Goal: Task Accomplishment & Management: Manage account settings

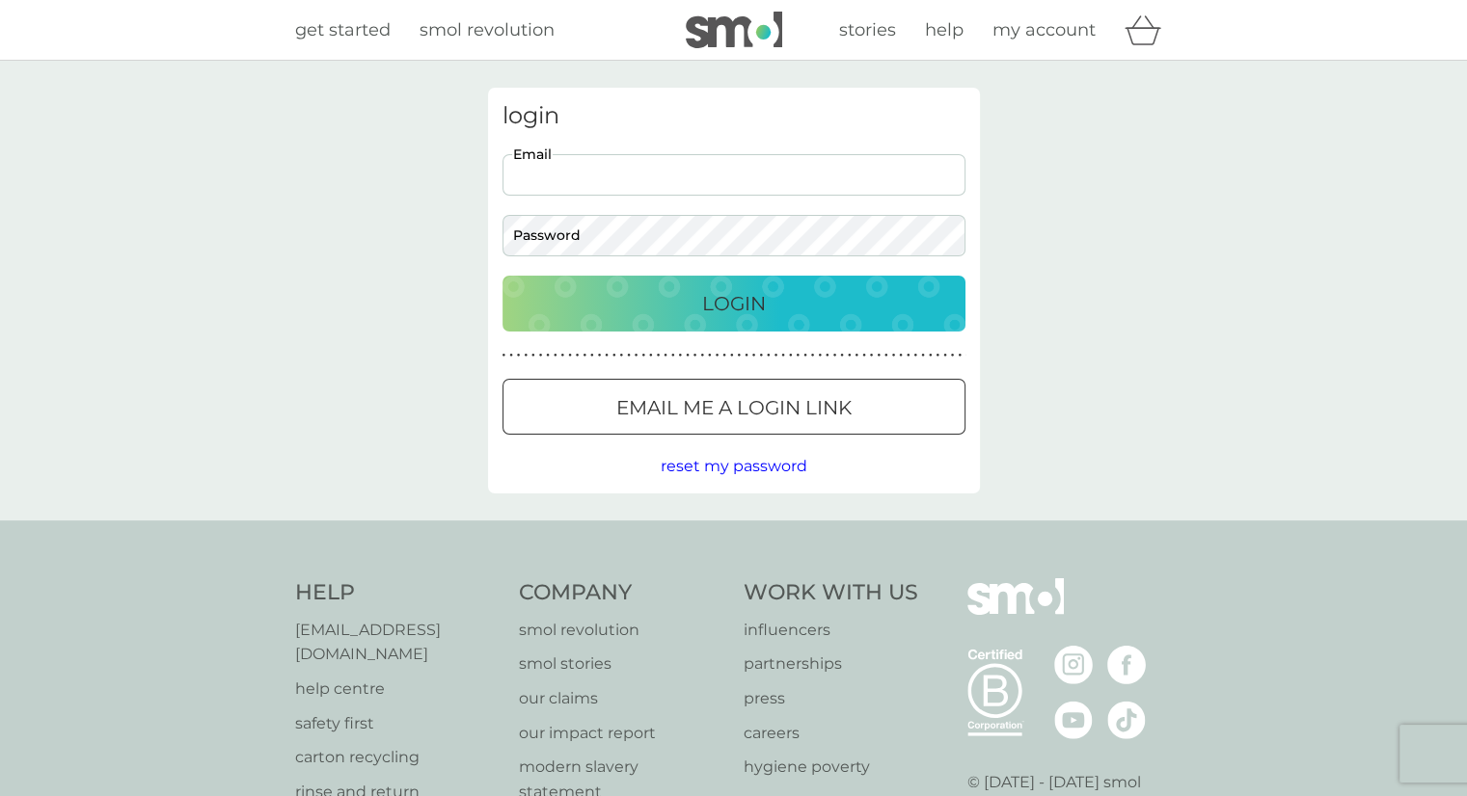
click at [544, 170] on input "Email" at bounding box center [733, 174] width 463 height 41
type input "[PERSON_NAME][EMAIL_ADDRESS][DOMAIN_NAME]"
click at [641, 314] on div "Login" at bounding box center [734, 303] width 424 height 31
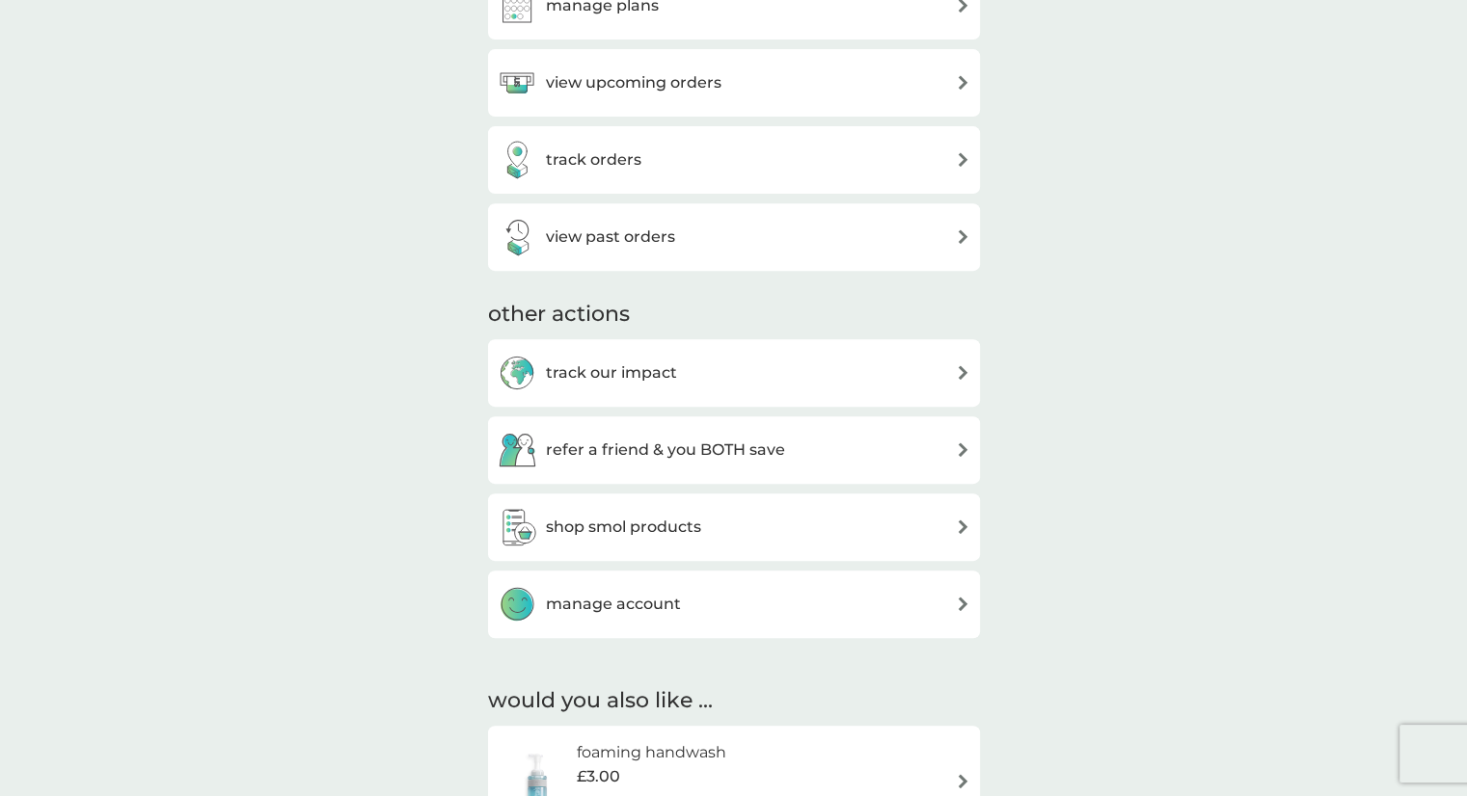
scroll to position [790, 0]
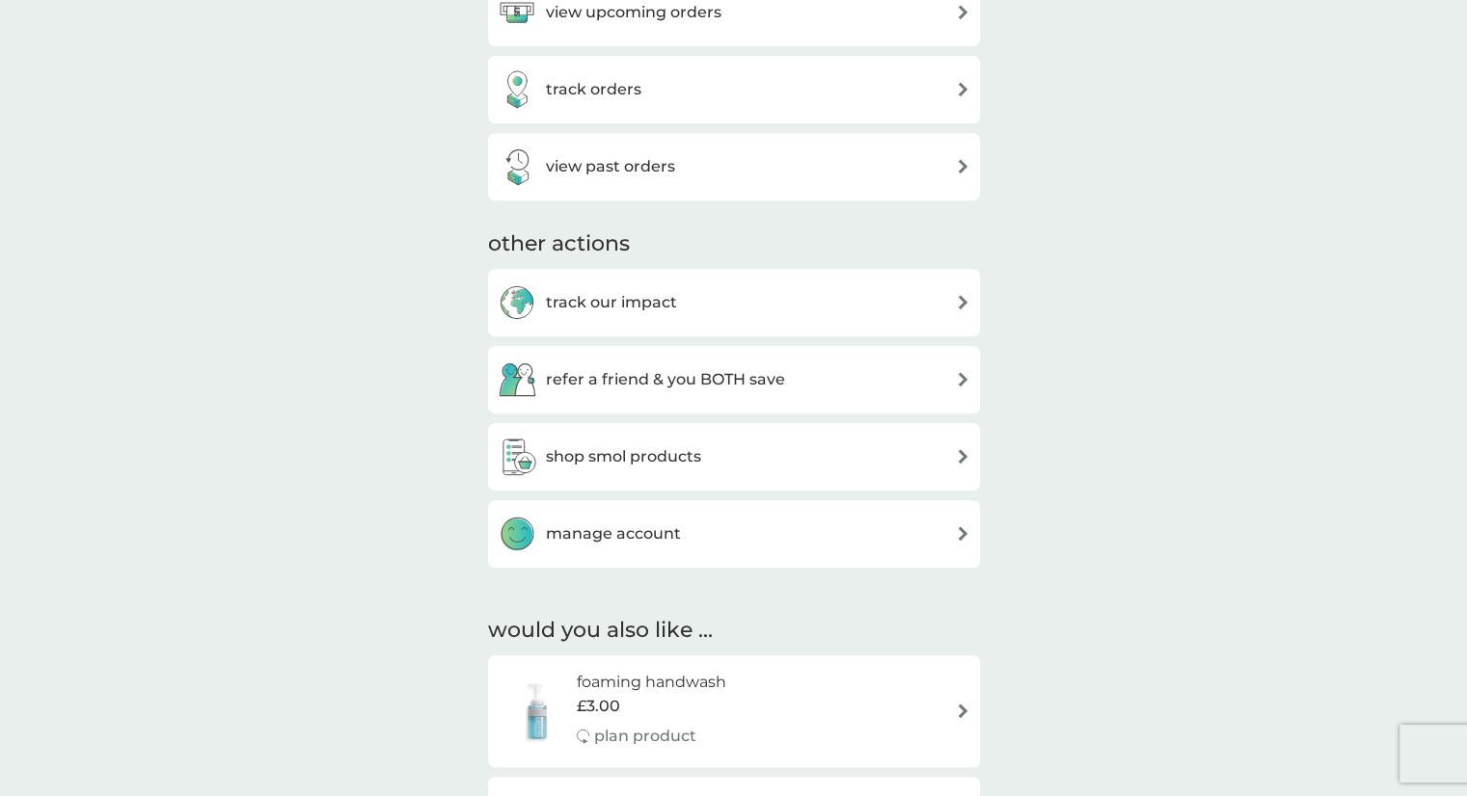
click at [963, 534] on img at bounding box center [963, 533] width 14 height 14
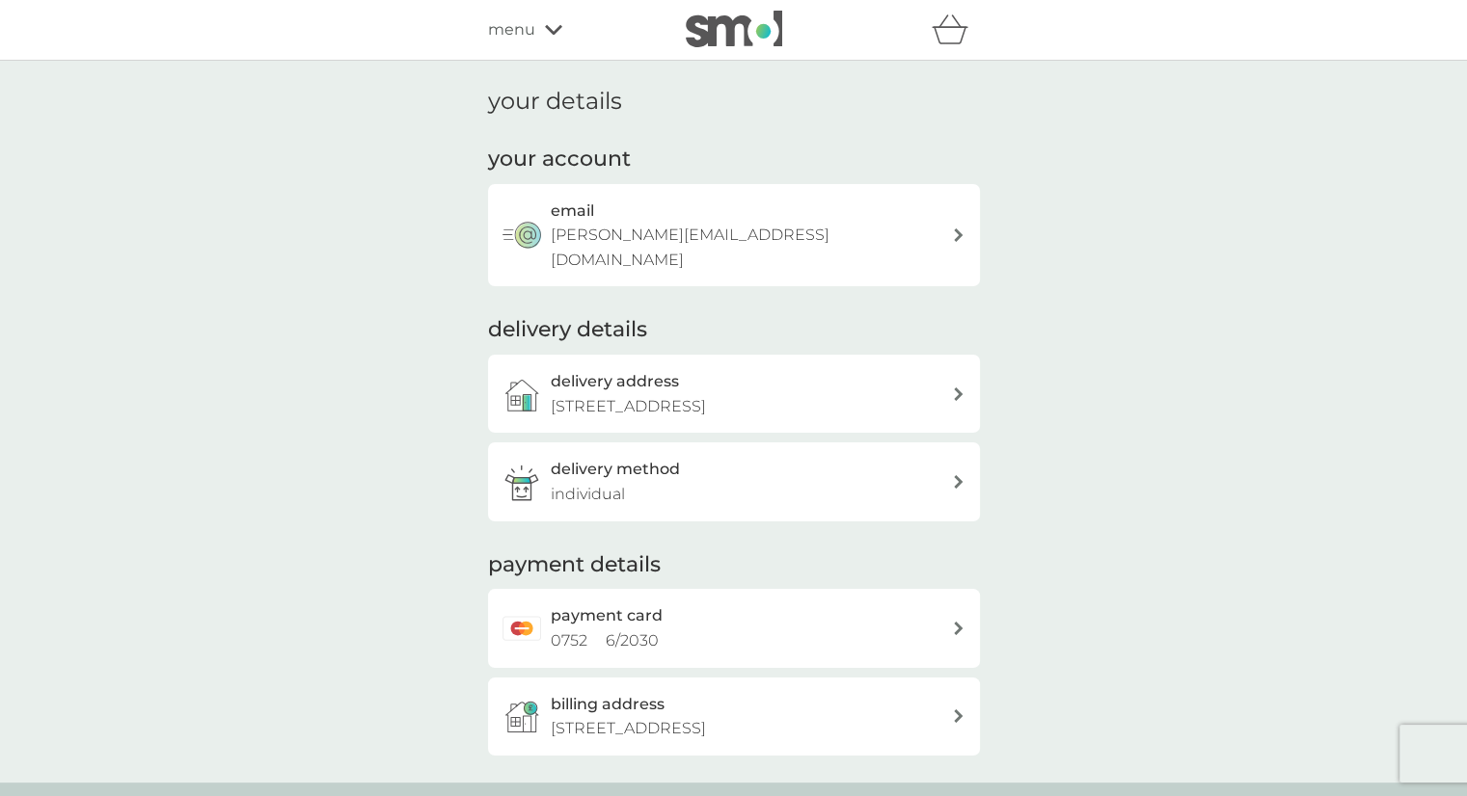
click at [555, 34] on icon at bounding box center [553, 30] width 17 height 12
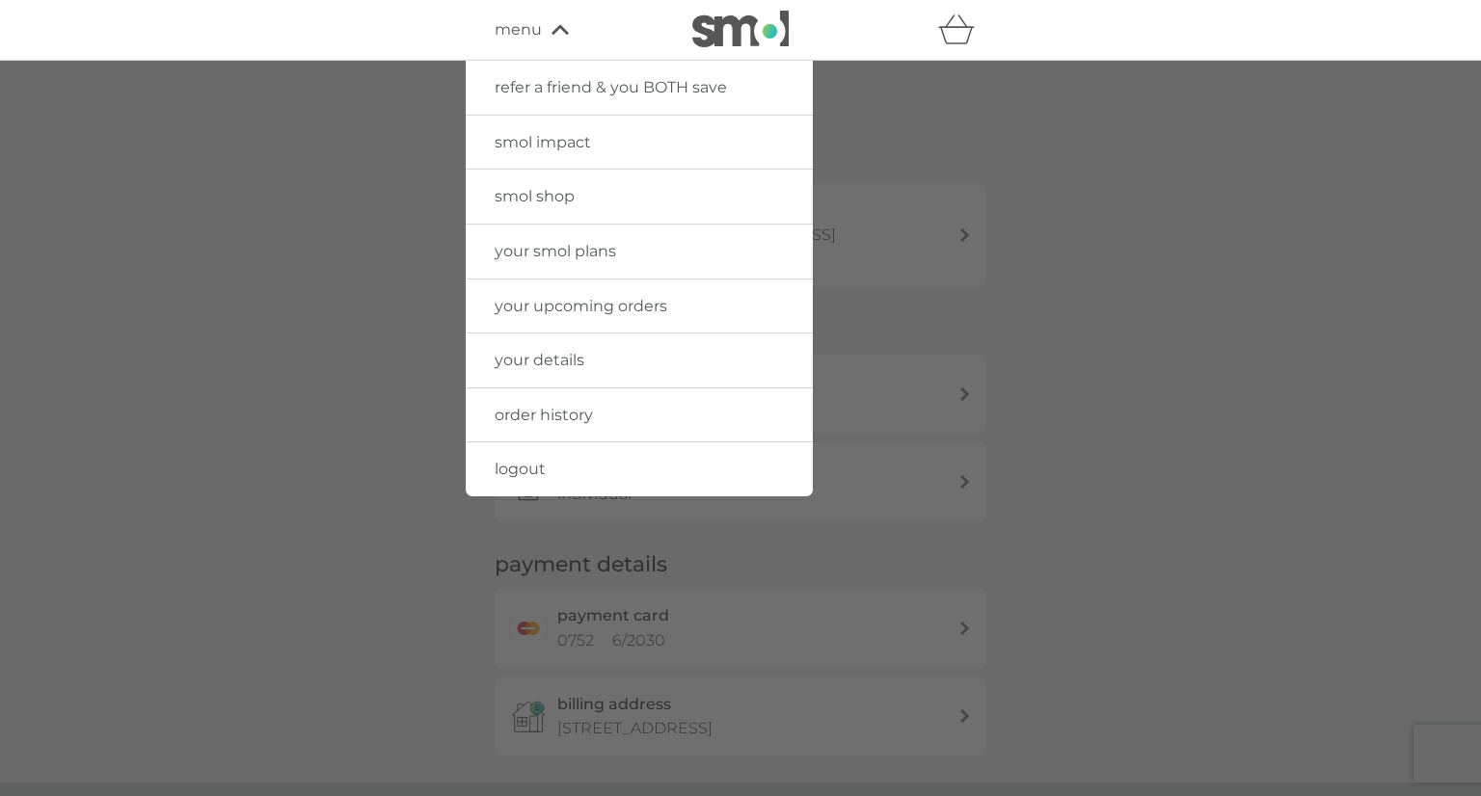
click at [542, 248] on span "your smol plans" at bounding box center [555, 251] width 121 height 18
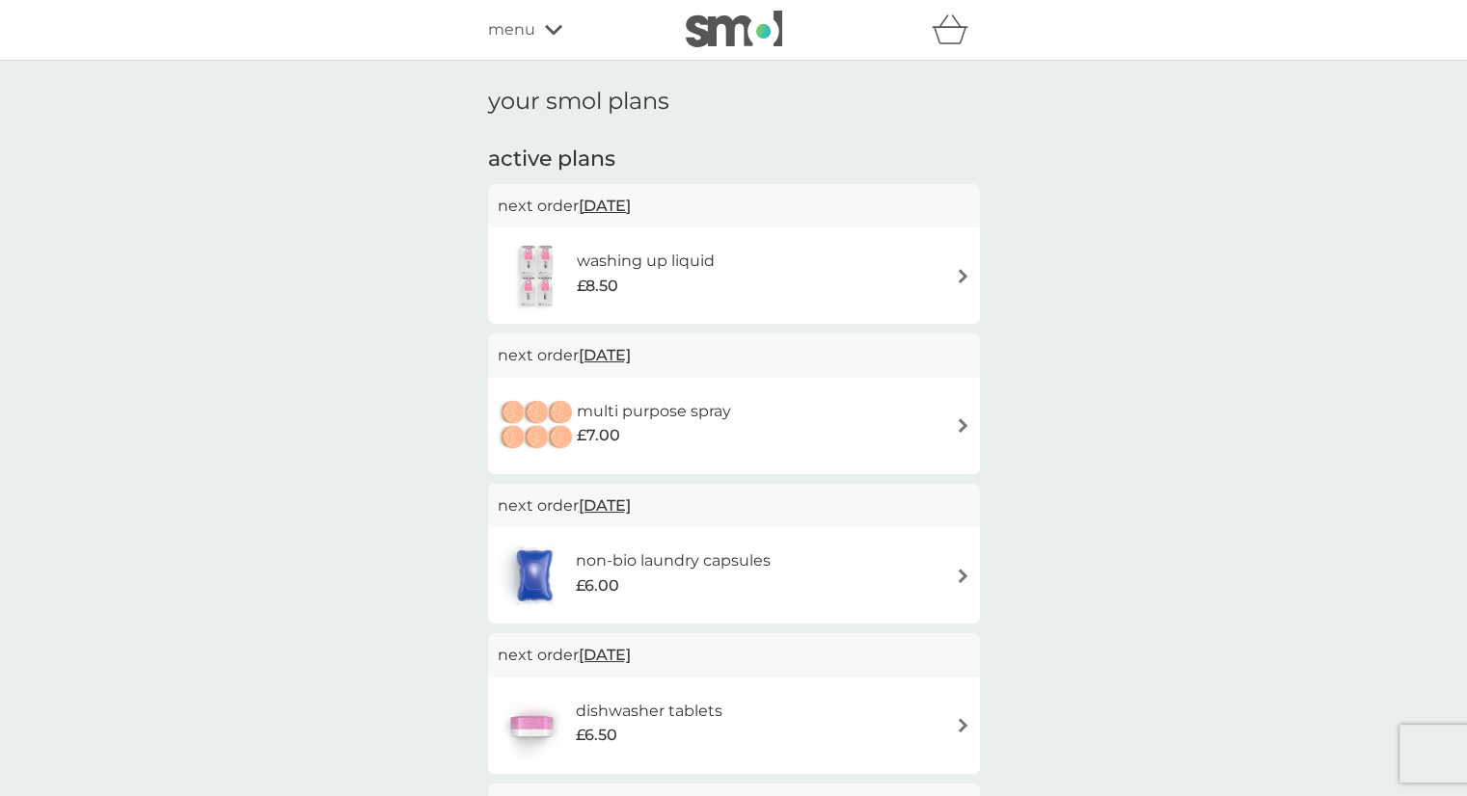
click at [563, 22] on div "menu" at bounding box center [570, 29] width 164 height 25
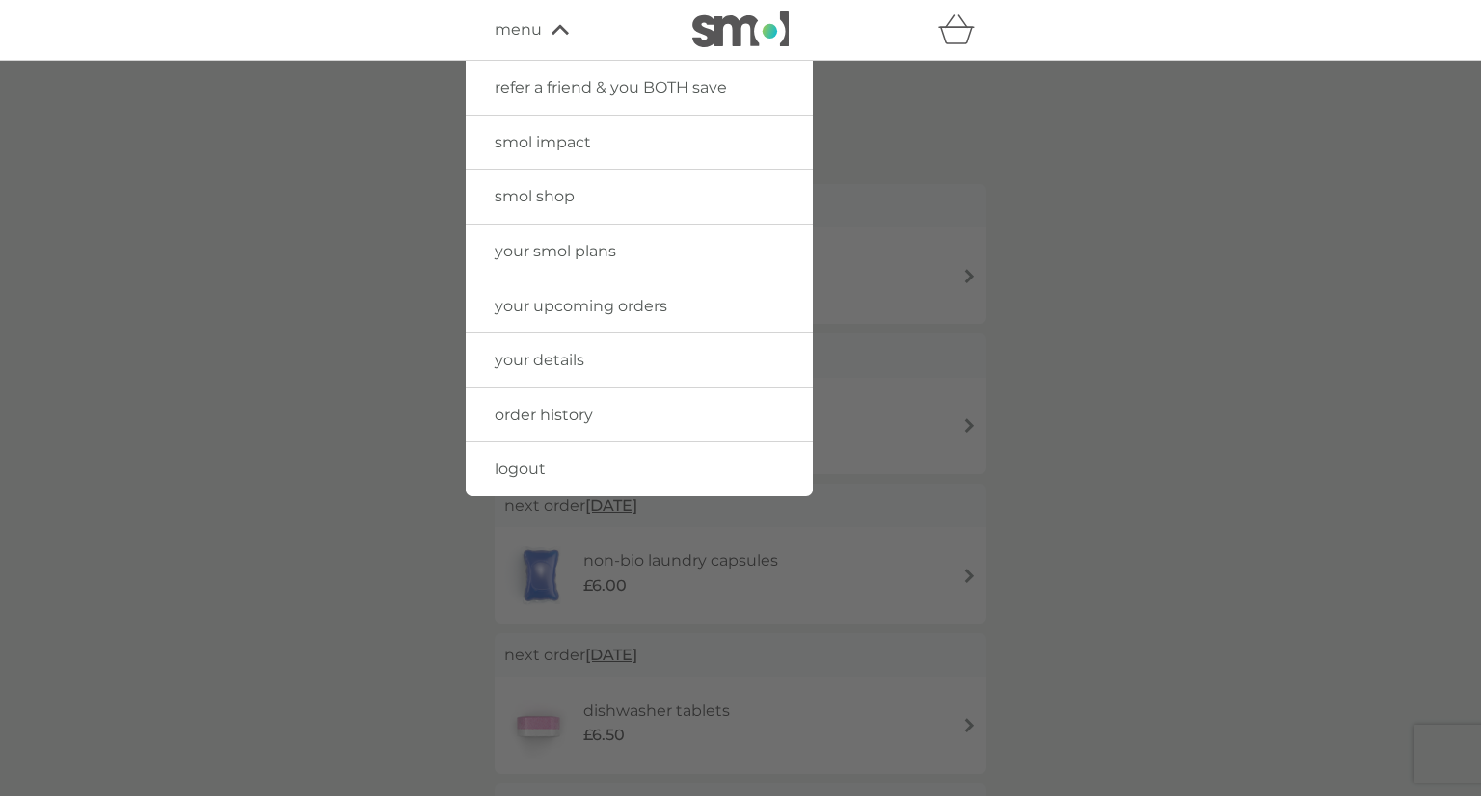
click at [228, 328] on div at bounding box center [740, 459] width 1481 height 796
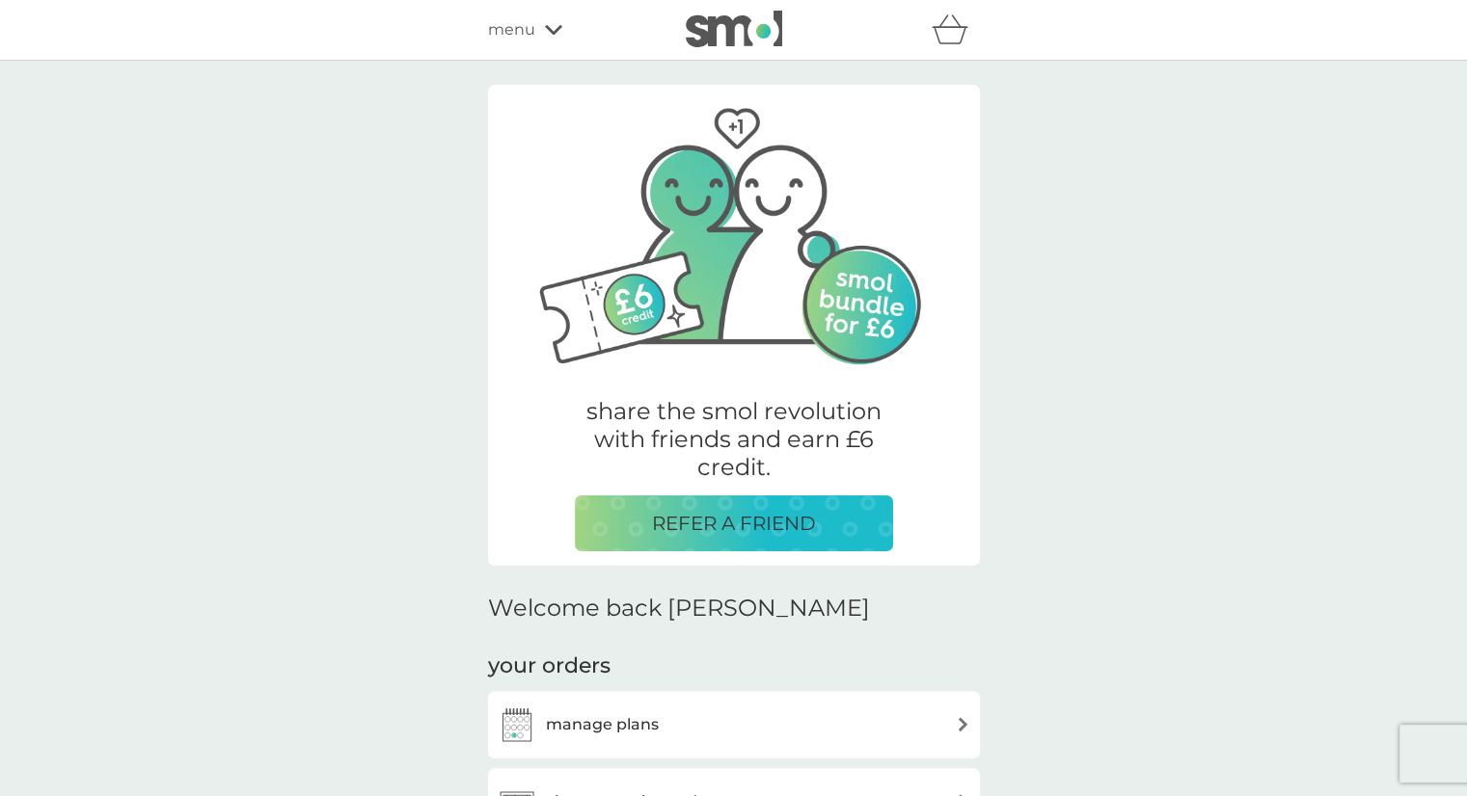
scroll to position [790, 0]
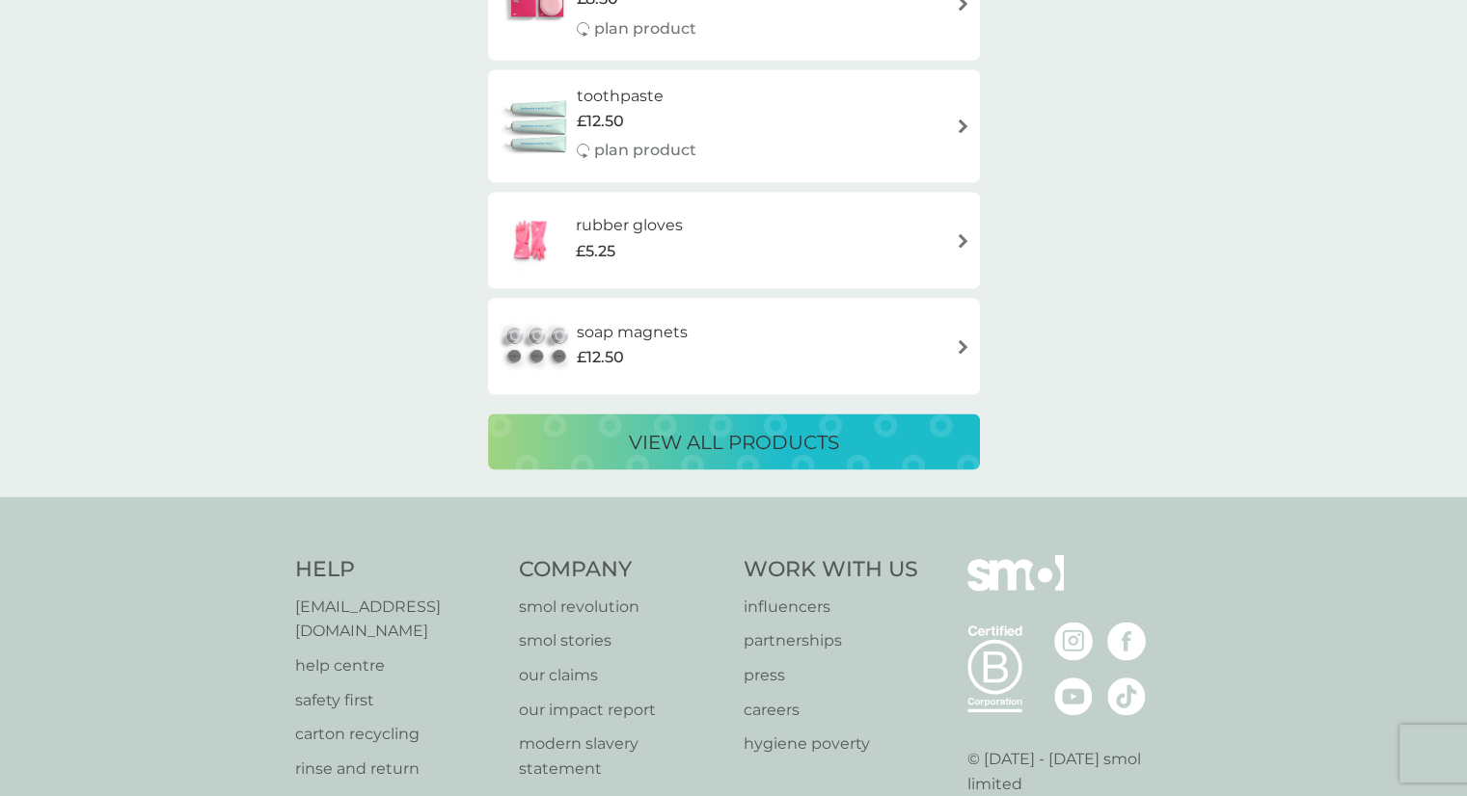
scroll to position [3461, 0]
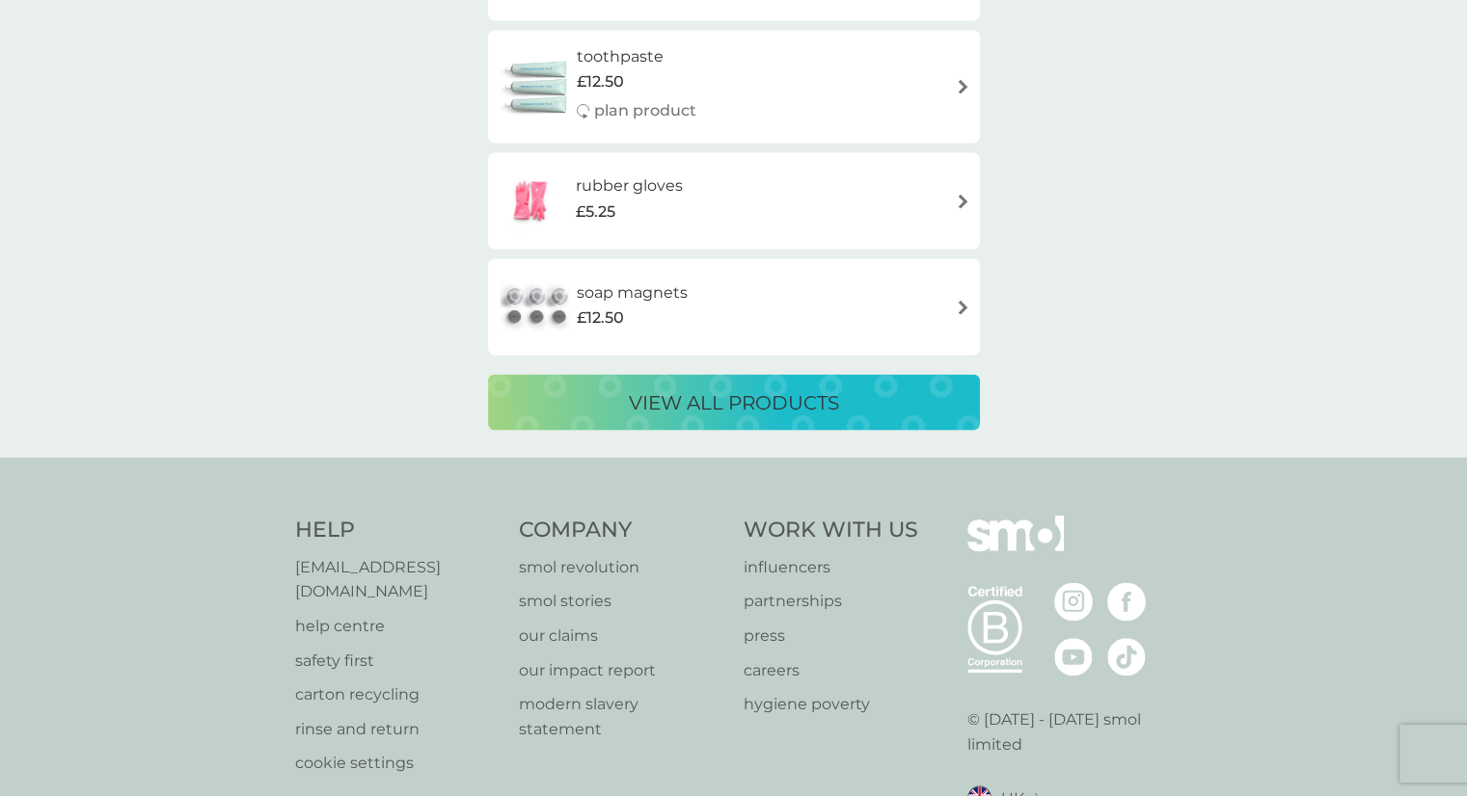
click at [320, 613] on p "help centre" at bounding box center [397, 625] width 205 height 25
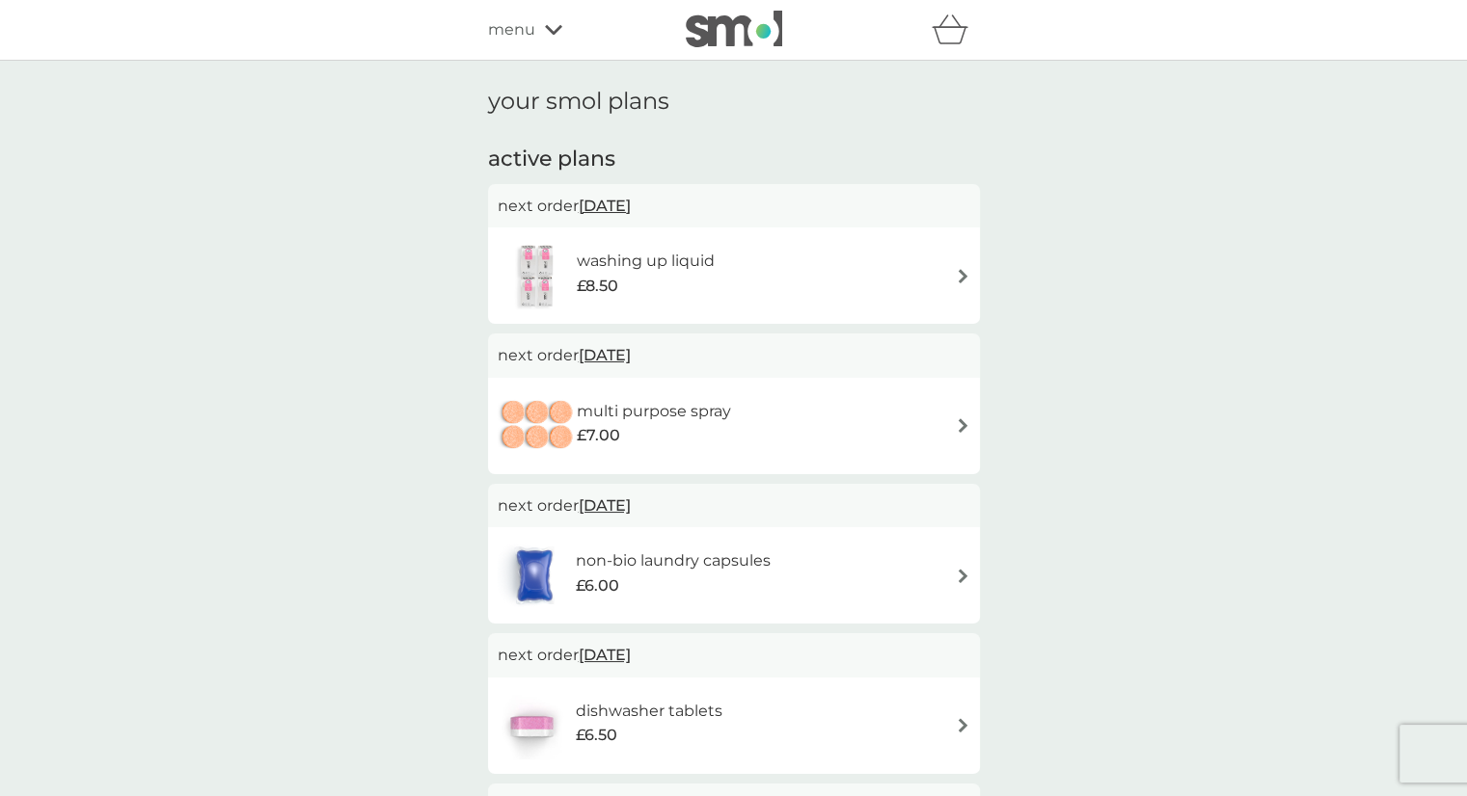
click at [964, 272] on img at bounding box center [963, 276] width 14 height 14
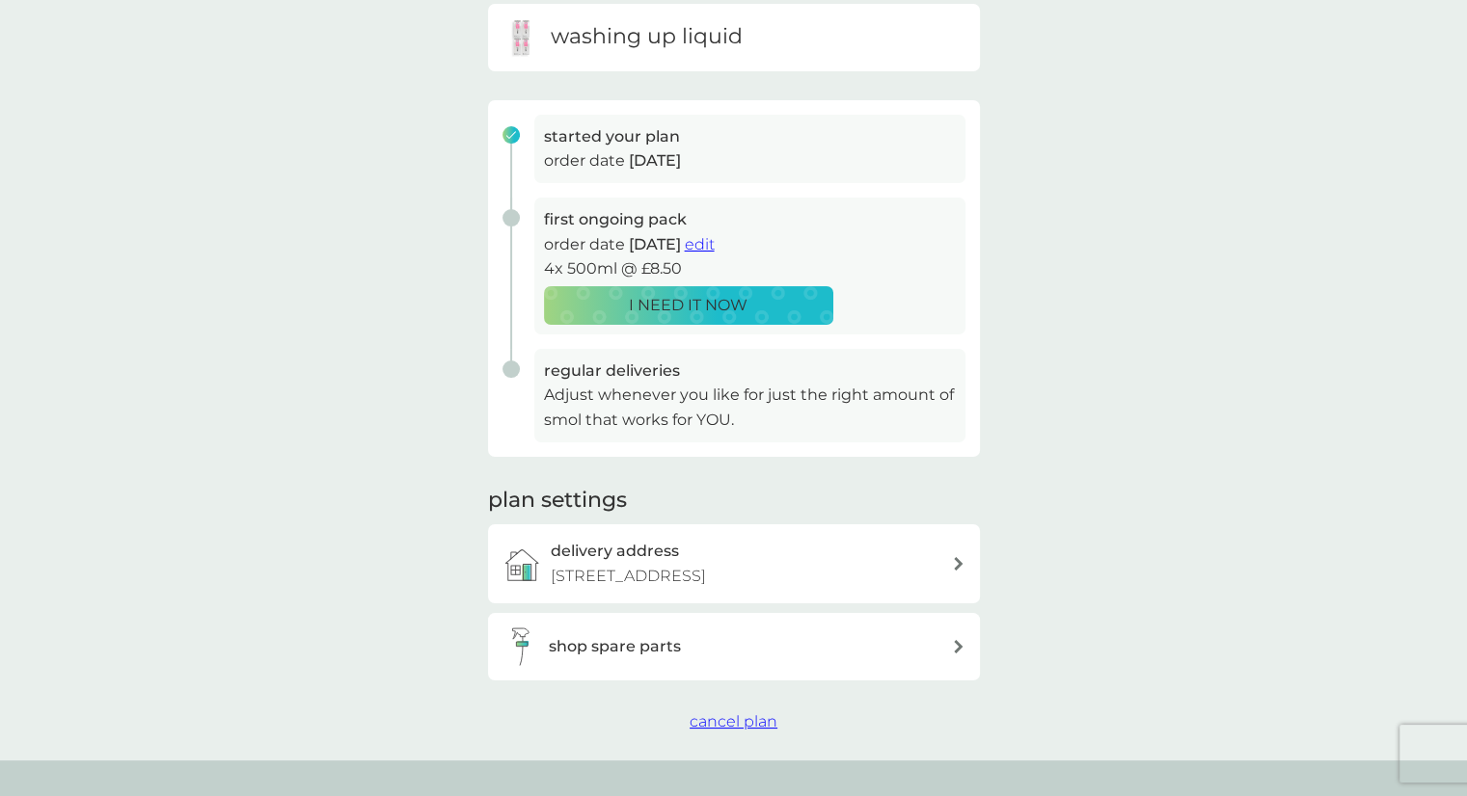
scroll to position [382, 0]
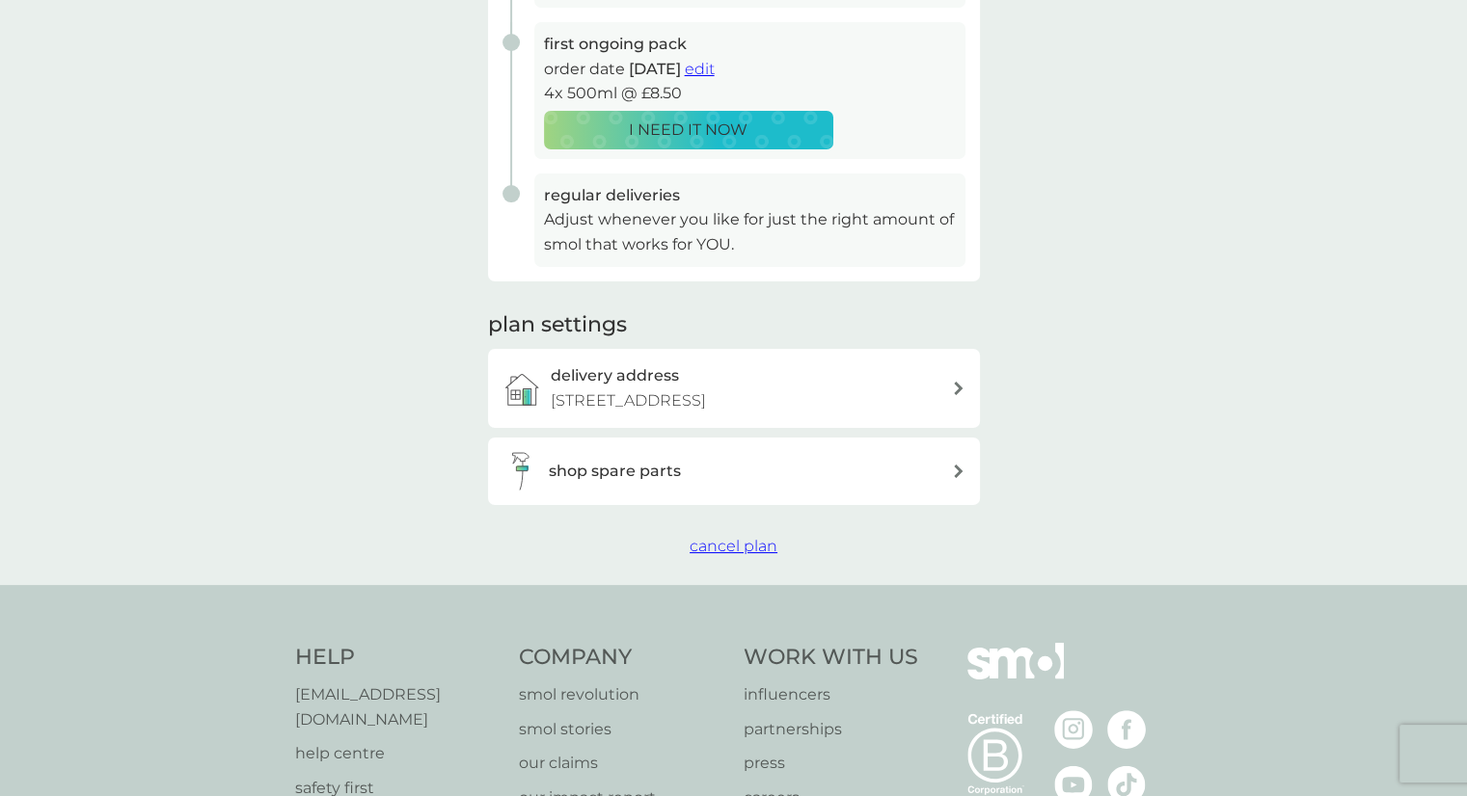
click at [715, 543] on span "cancel plan" at bounding box center [733, 546] width 88 height 18
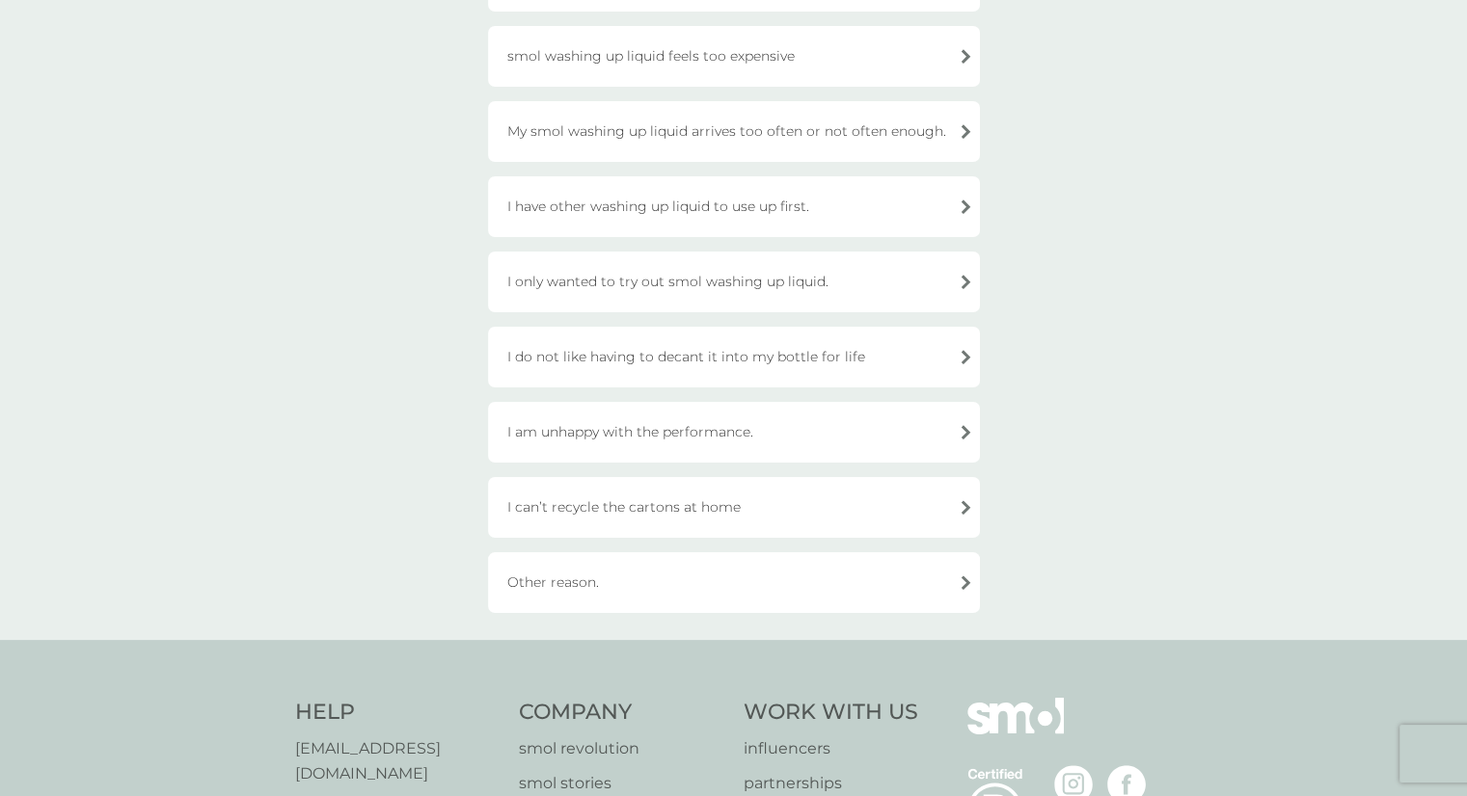
scroll to position [309, 0]
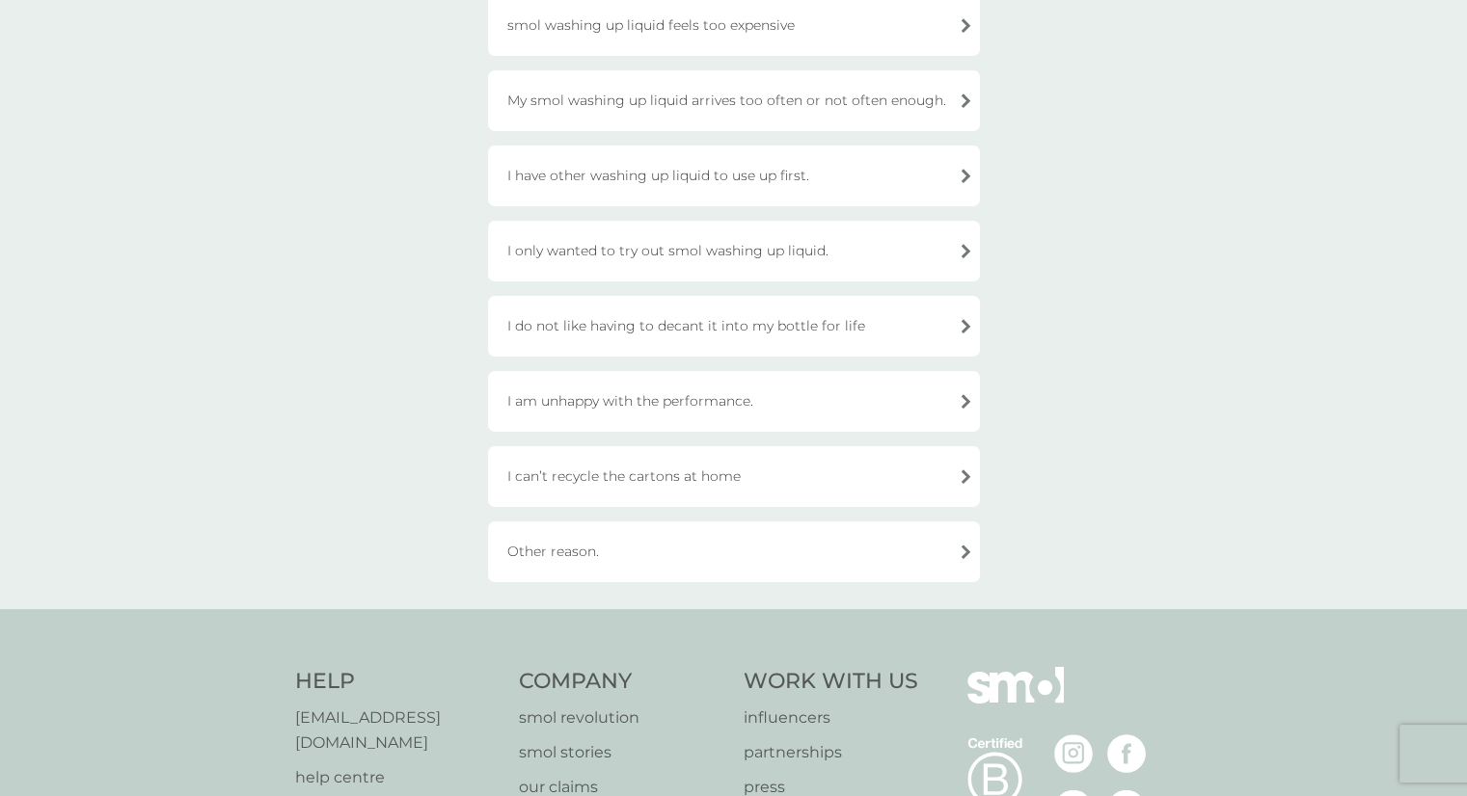
click at [959, 553] on div "Other reason." at bounding box center [734, 552] width 492 height 61
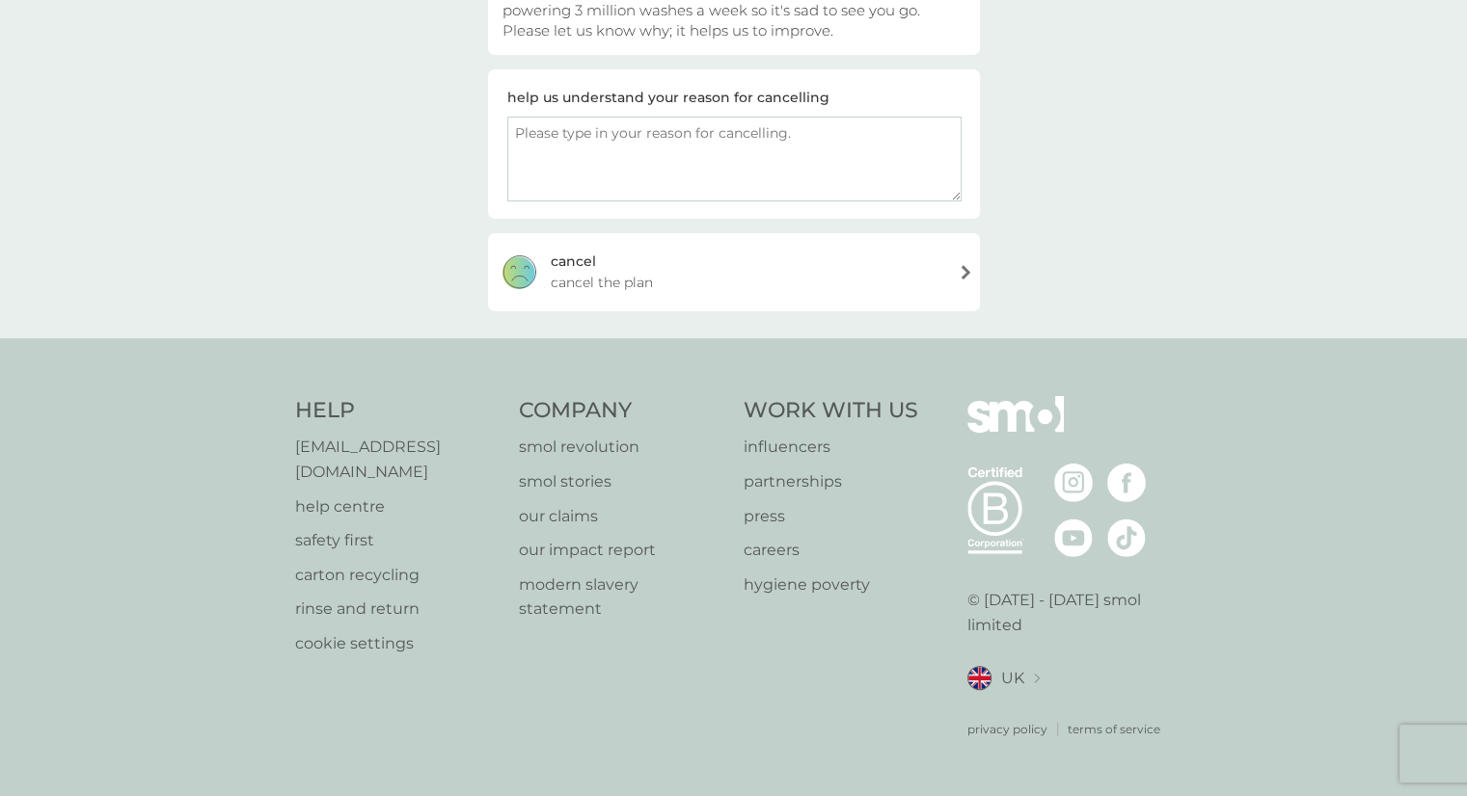
scroll to position [239, 0]
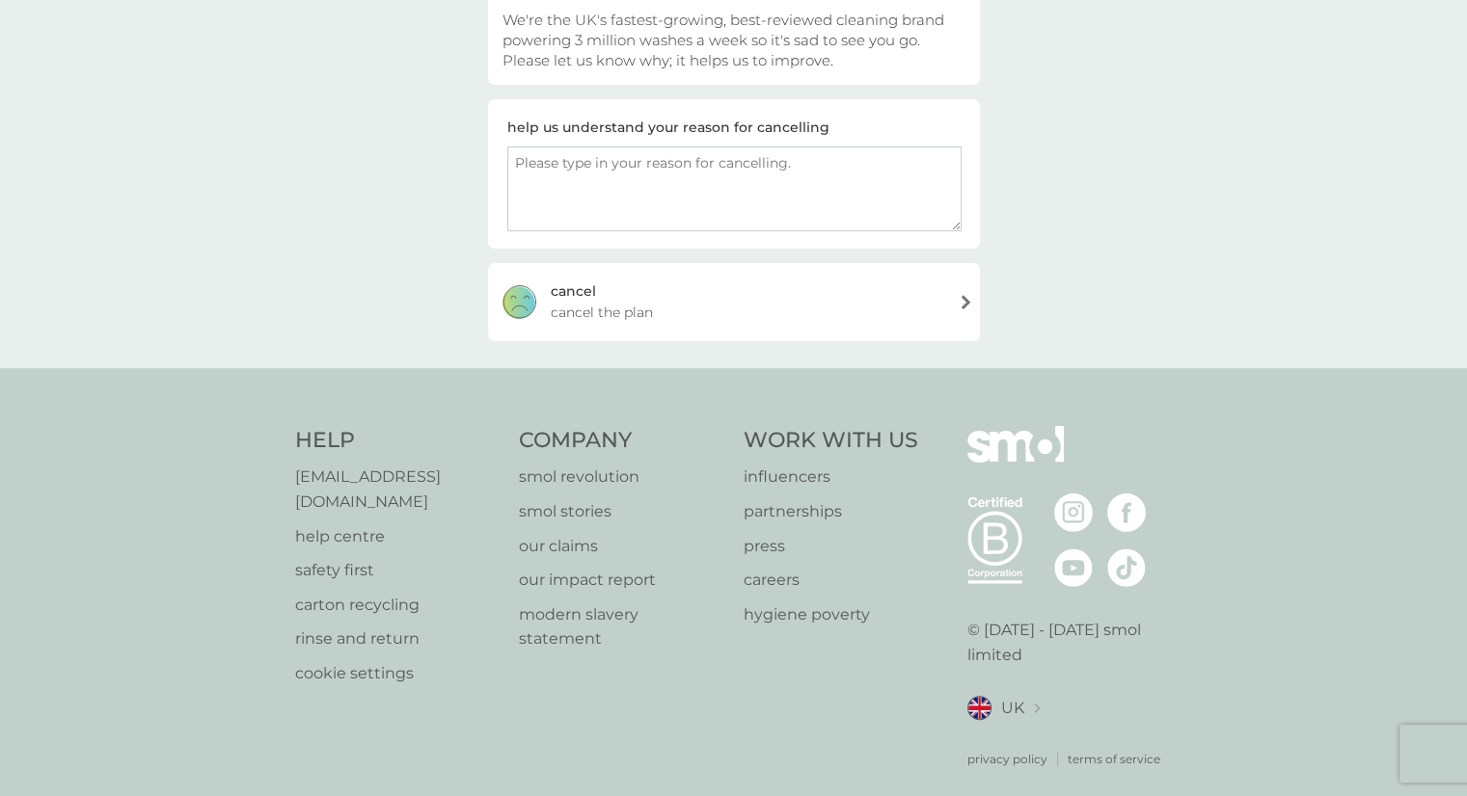
click at [544, 154] on textarea at bounding box center [734, 189] width 454 height 85
type textarea "I only wanted to try the products through a vodafone offer"
click at [962, 296] on div "cancel cancel the plan" at bounding box center [734, 301] width 492 height 77
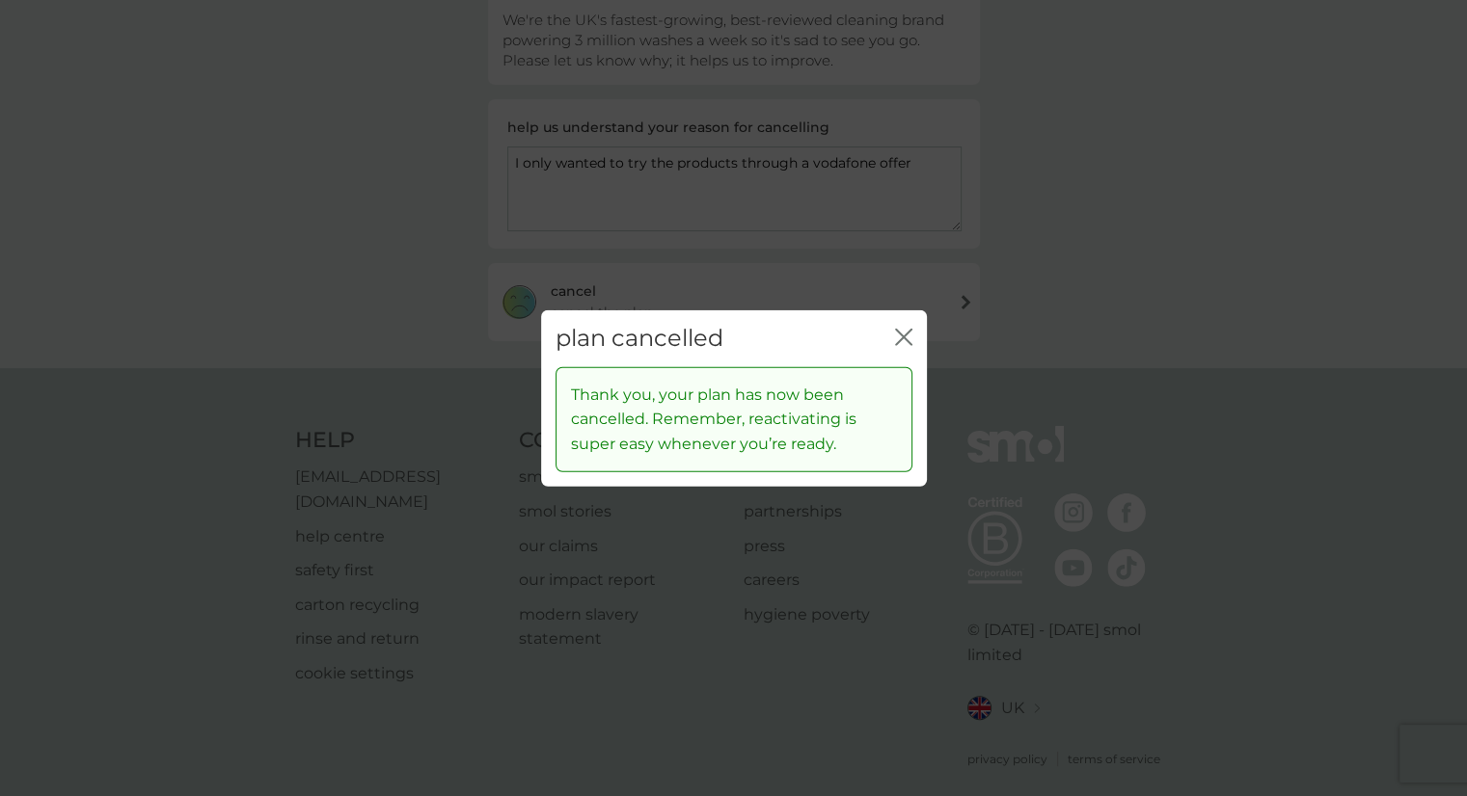
click at [899, 340] on icon "close" at bounding box center [900, 337] width 8 height 15
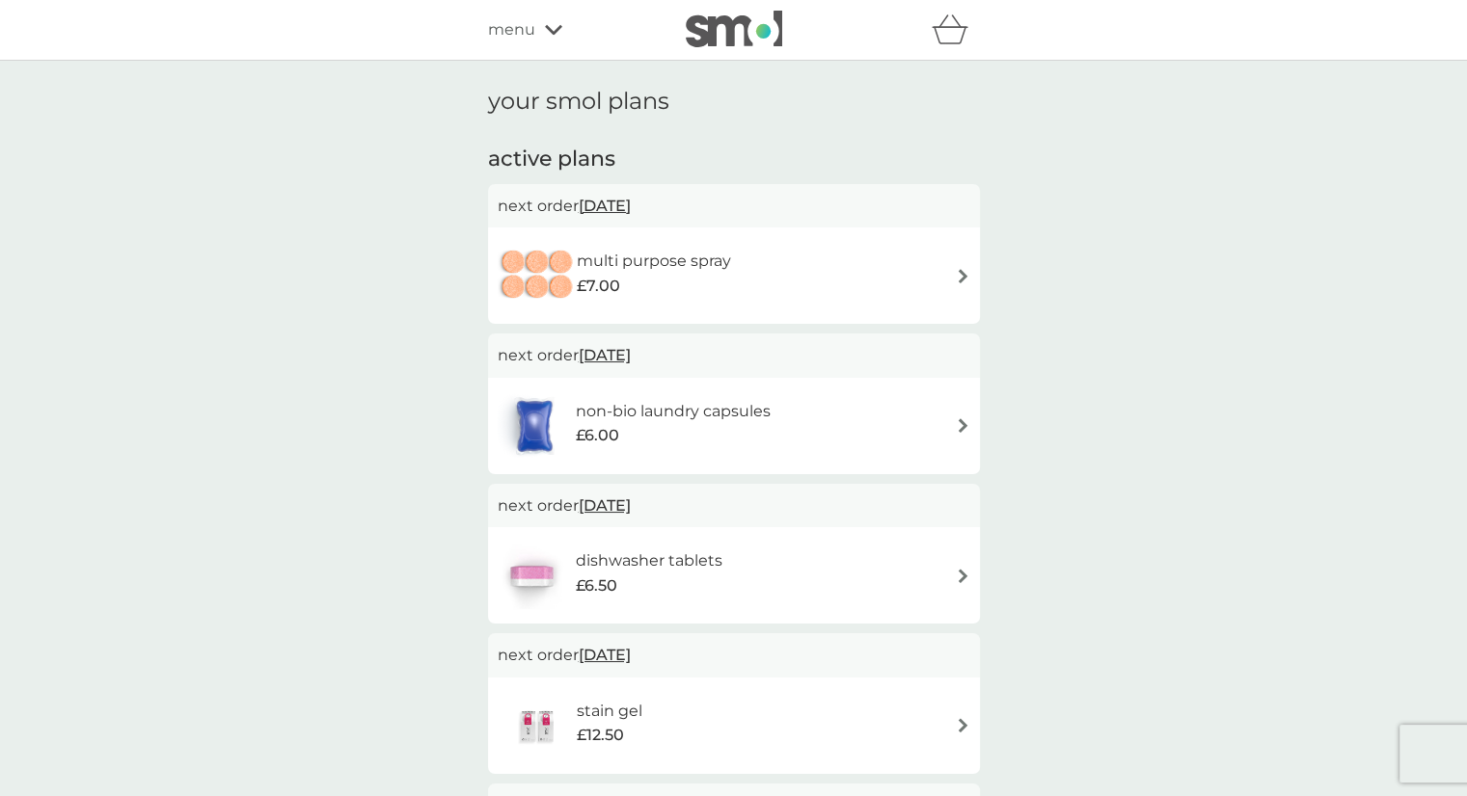
click at [960, 270] on img at bounding box center [963, 276] width 14 height 14
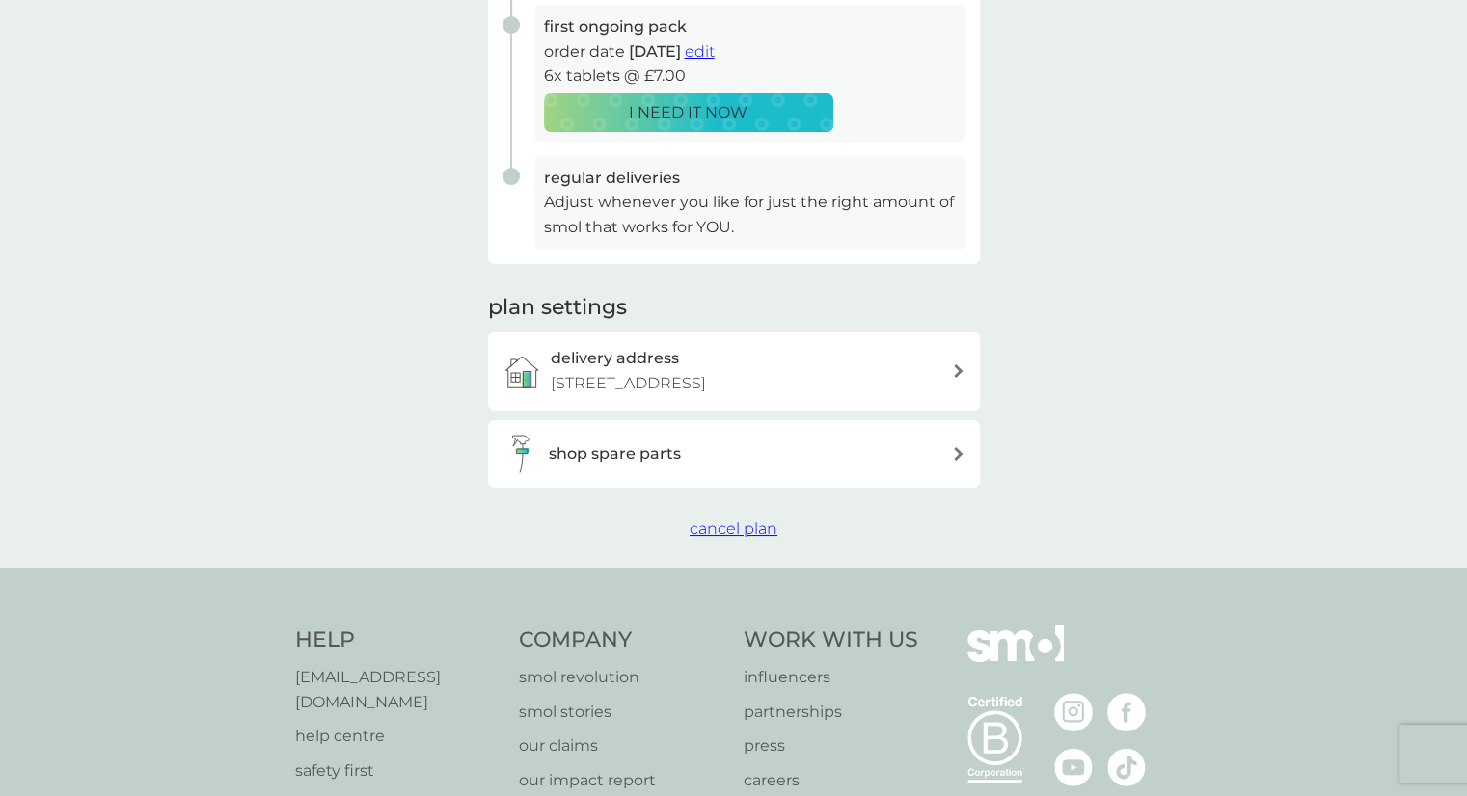
scroll to position [482, 0]
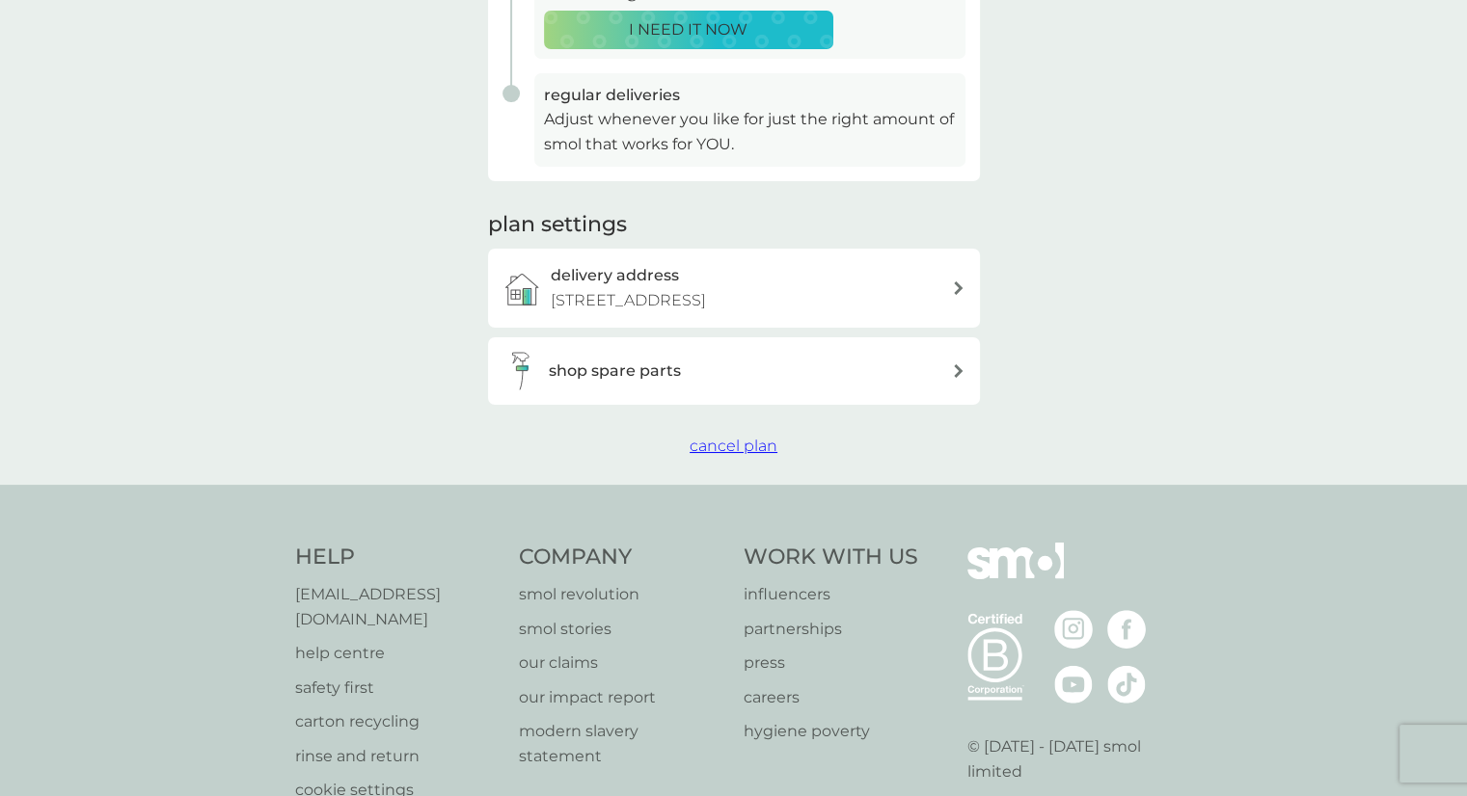
click at [720, 447] on span "cancel plan" at bounding box center [733, 446] width 88 height 18
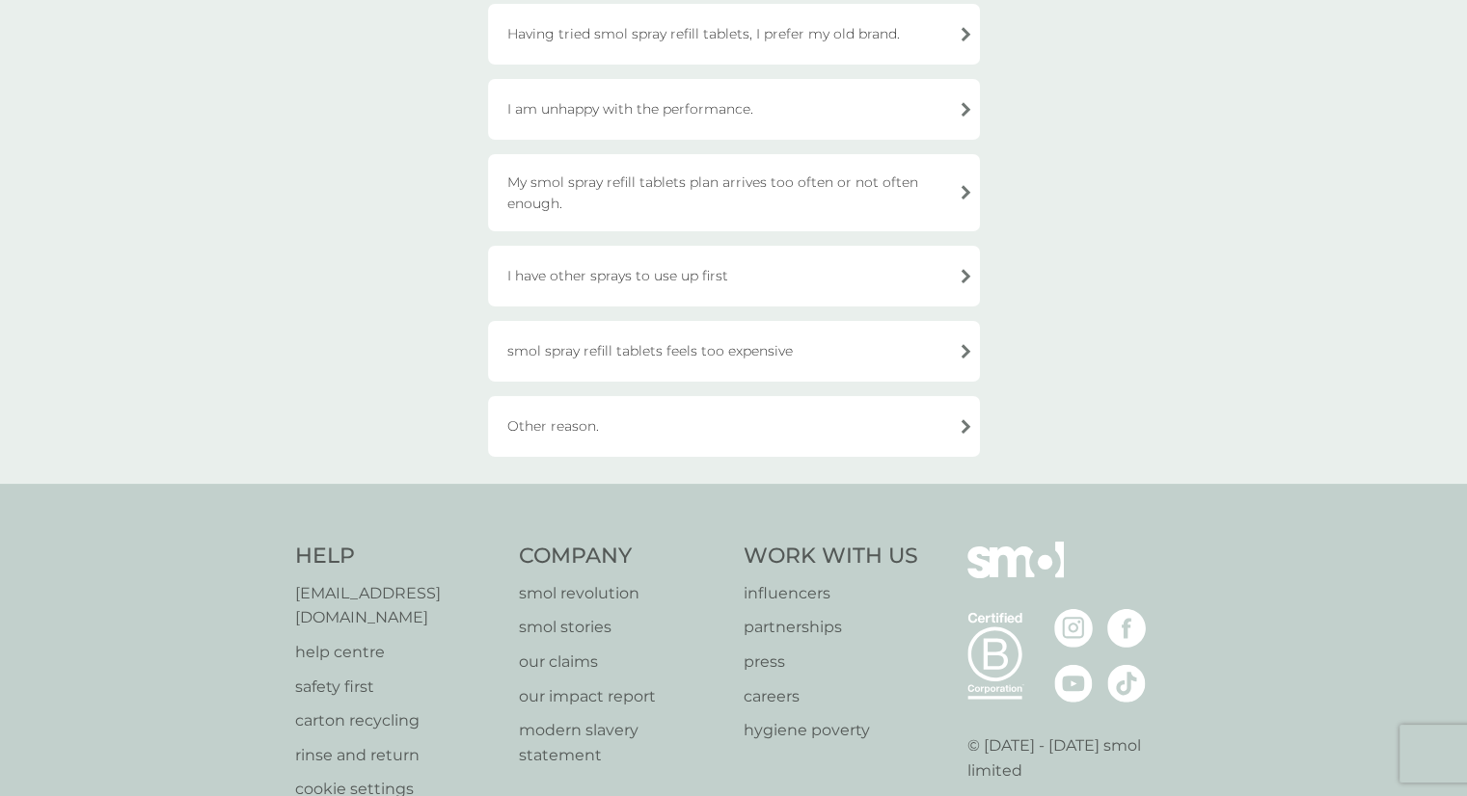
scroll to position [333, 0]
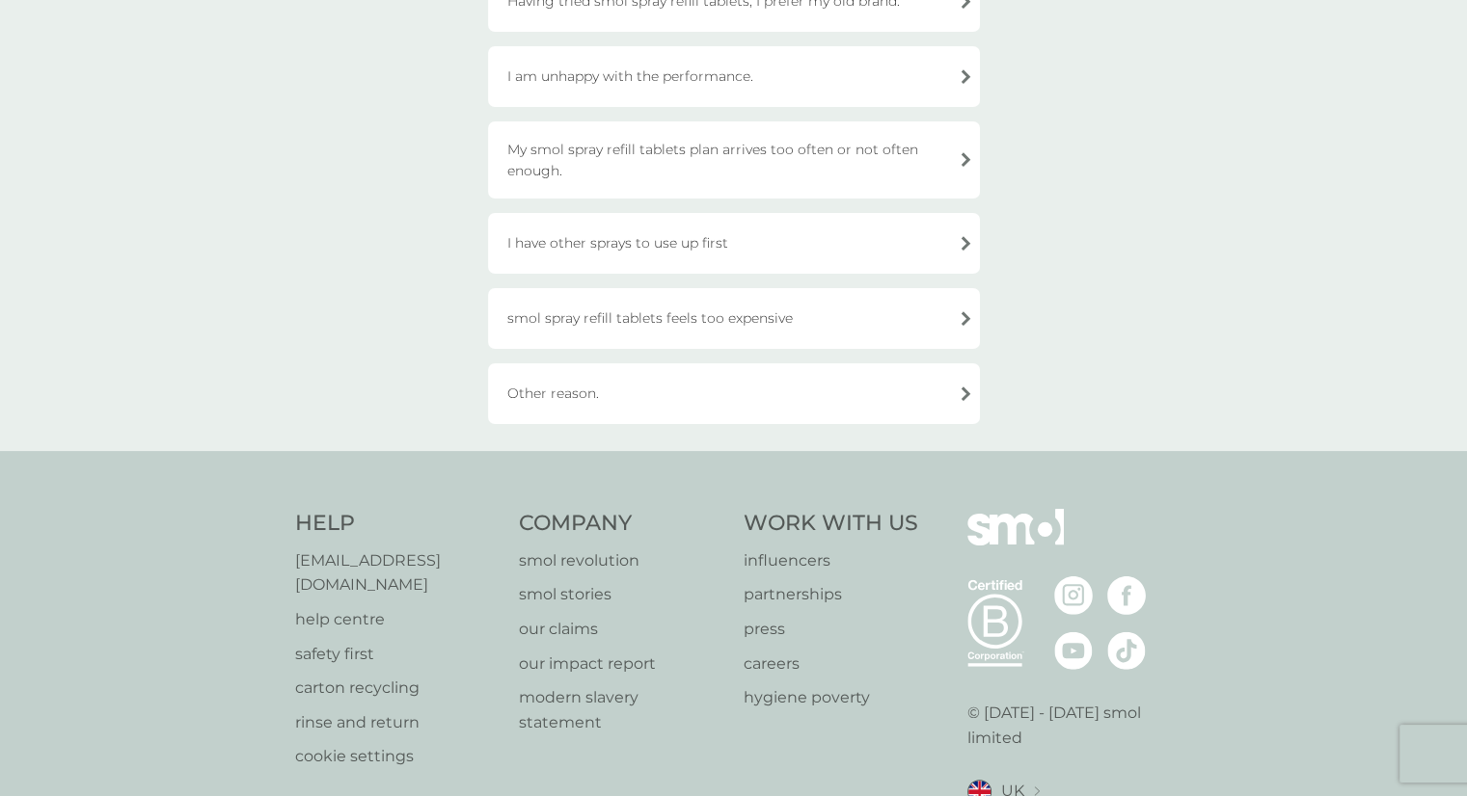
click at [971, 391] on div "Other reason." at bounding box center [734, 394] width 492 height 61
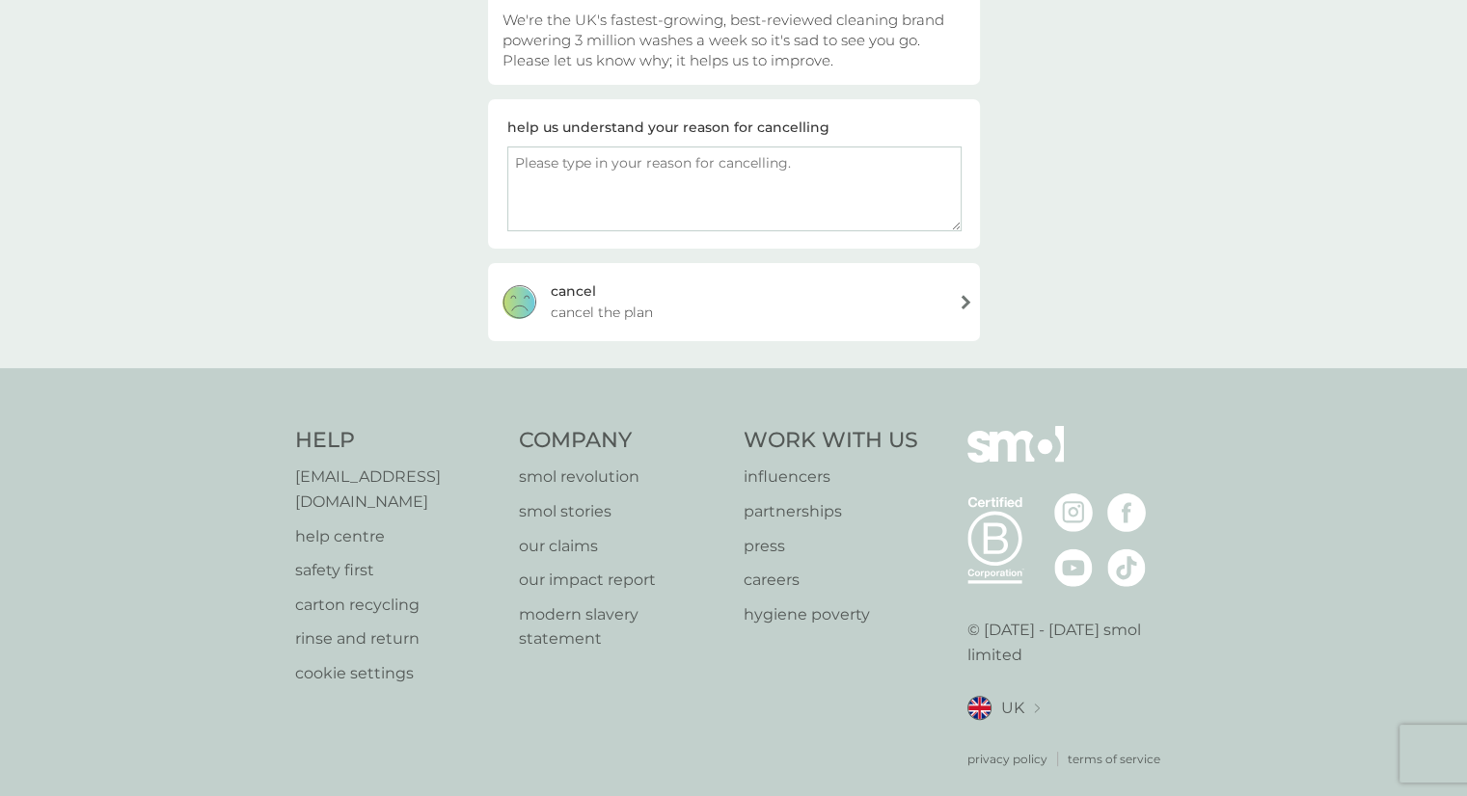
click at [962, 299] on div "cancel cancel the plan" at bounding box center [734, 301] width 492 height 77
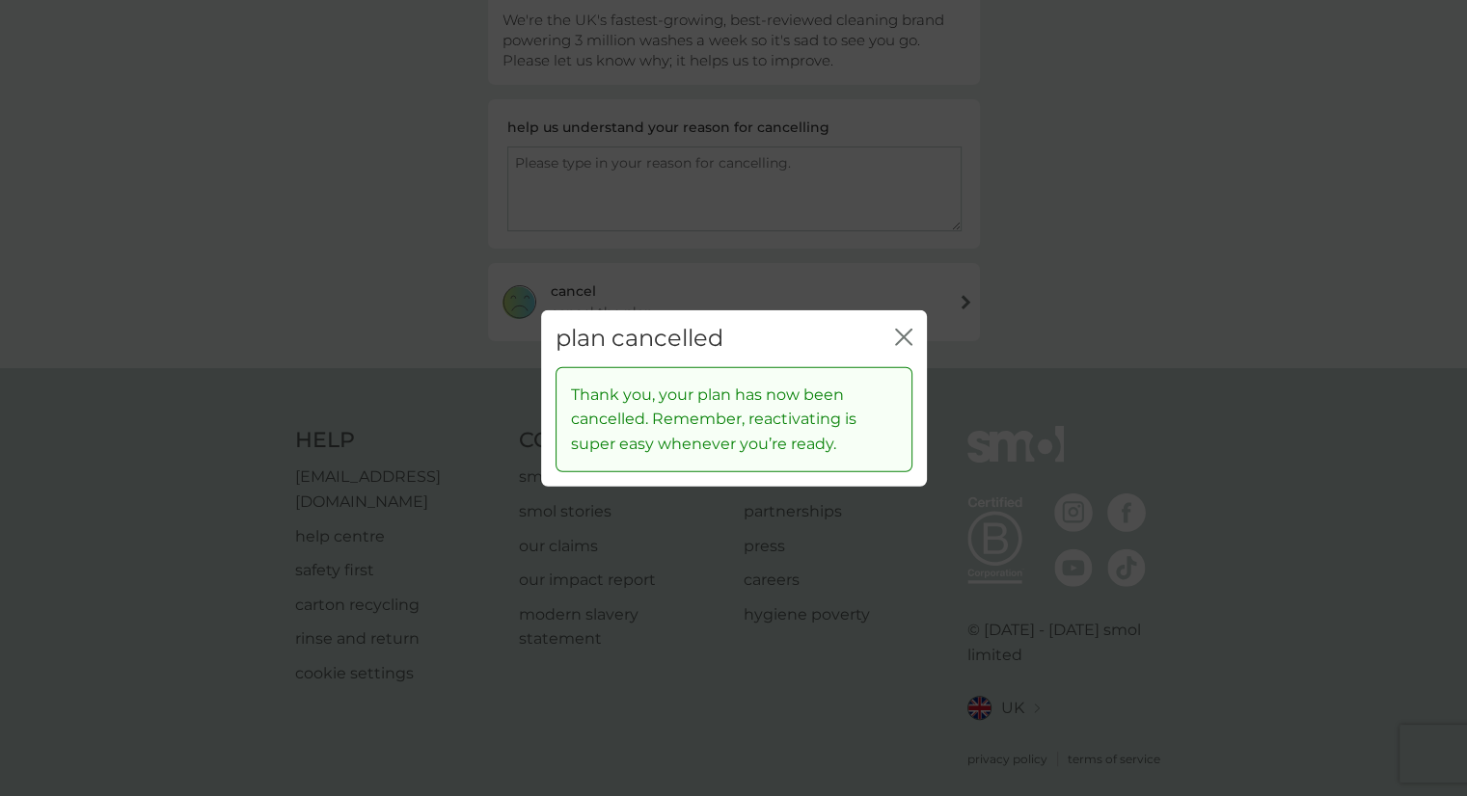
click at [906, 336] on icon "close" at bounding box center [903, 337] width 17 height 17
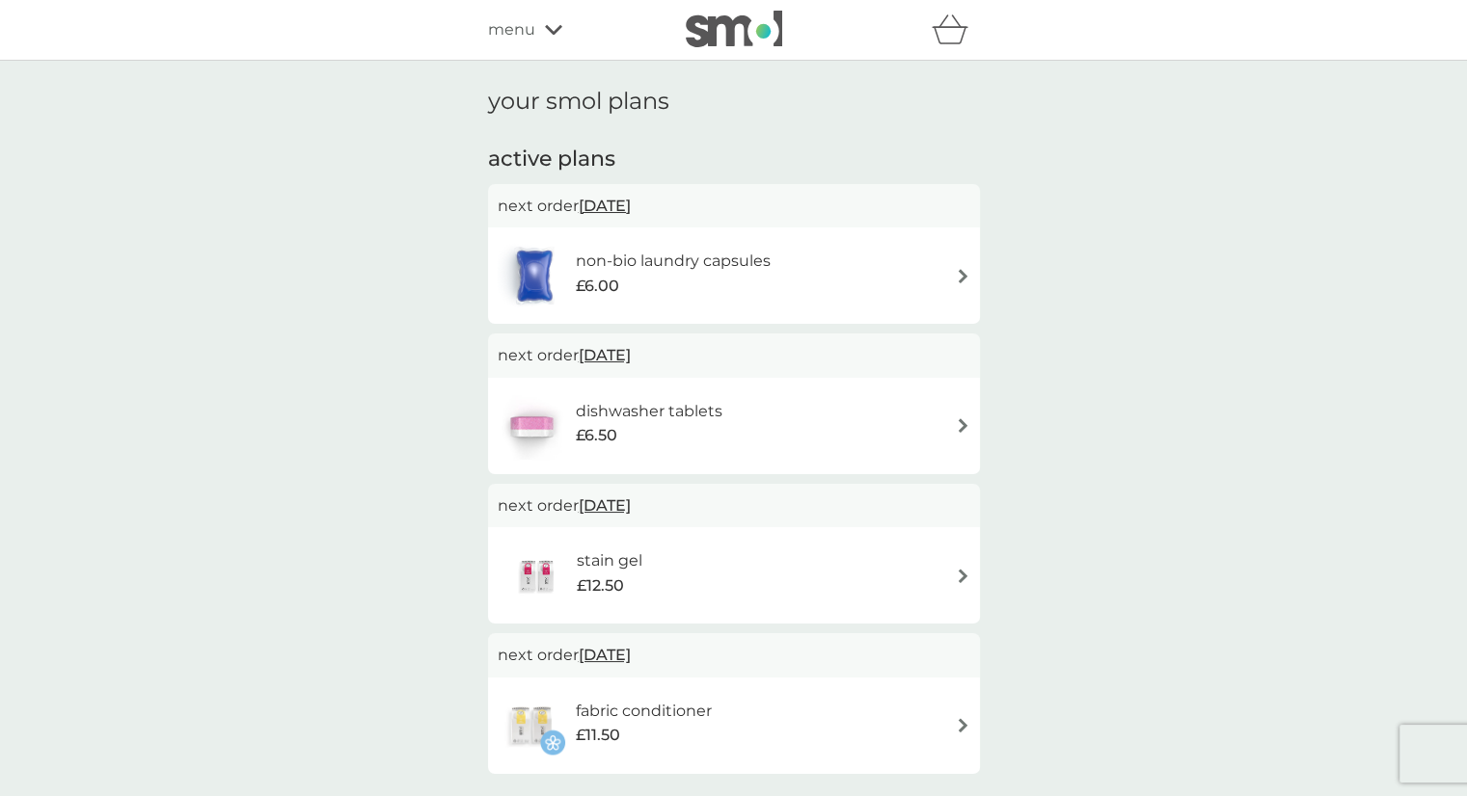
click at [970, 275] on div "non-bio laundry capsules £6.00" at bounding box center [734, 276] width 492 height 96
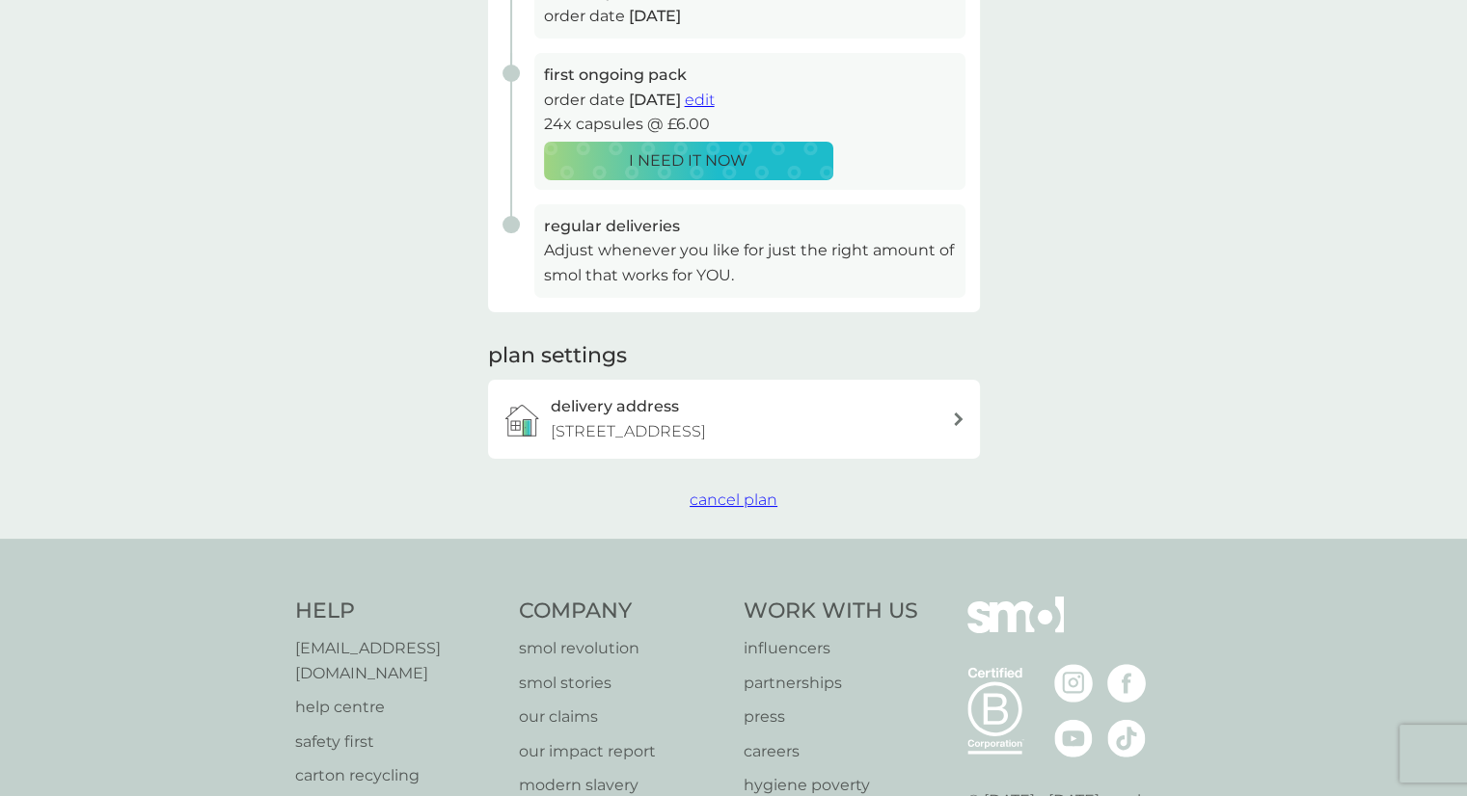
scroll to position [399, 0]
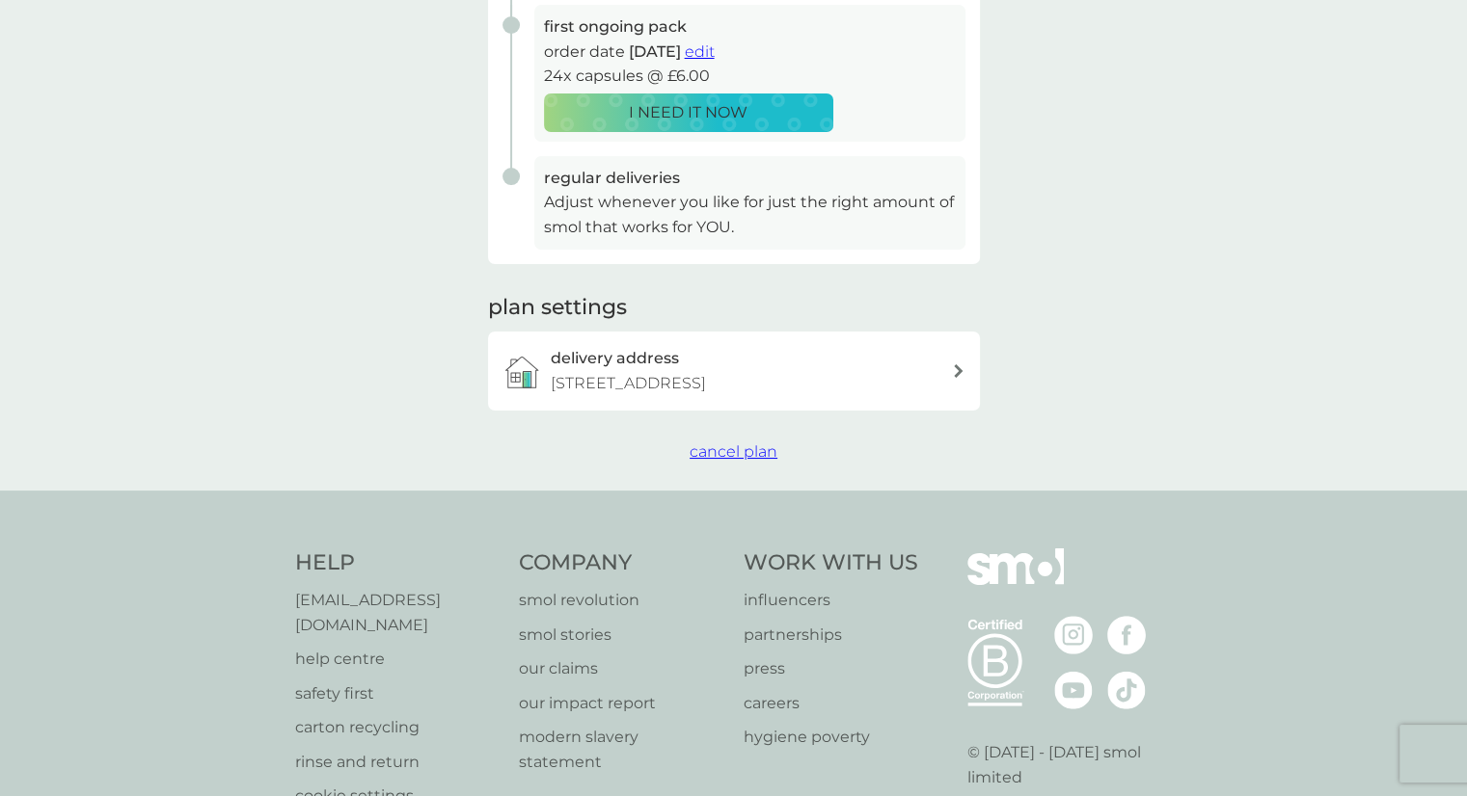
click at [750, 454] on span "cancel plan" at bounding box center [733, 452] width 88 height 18
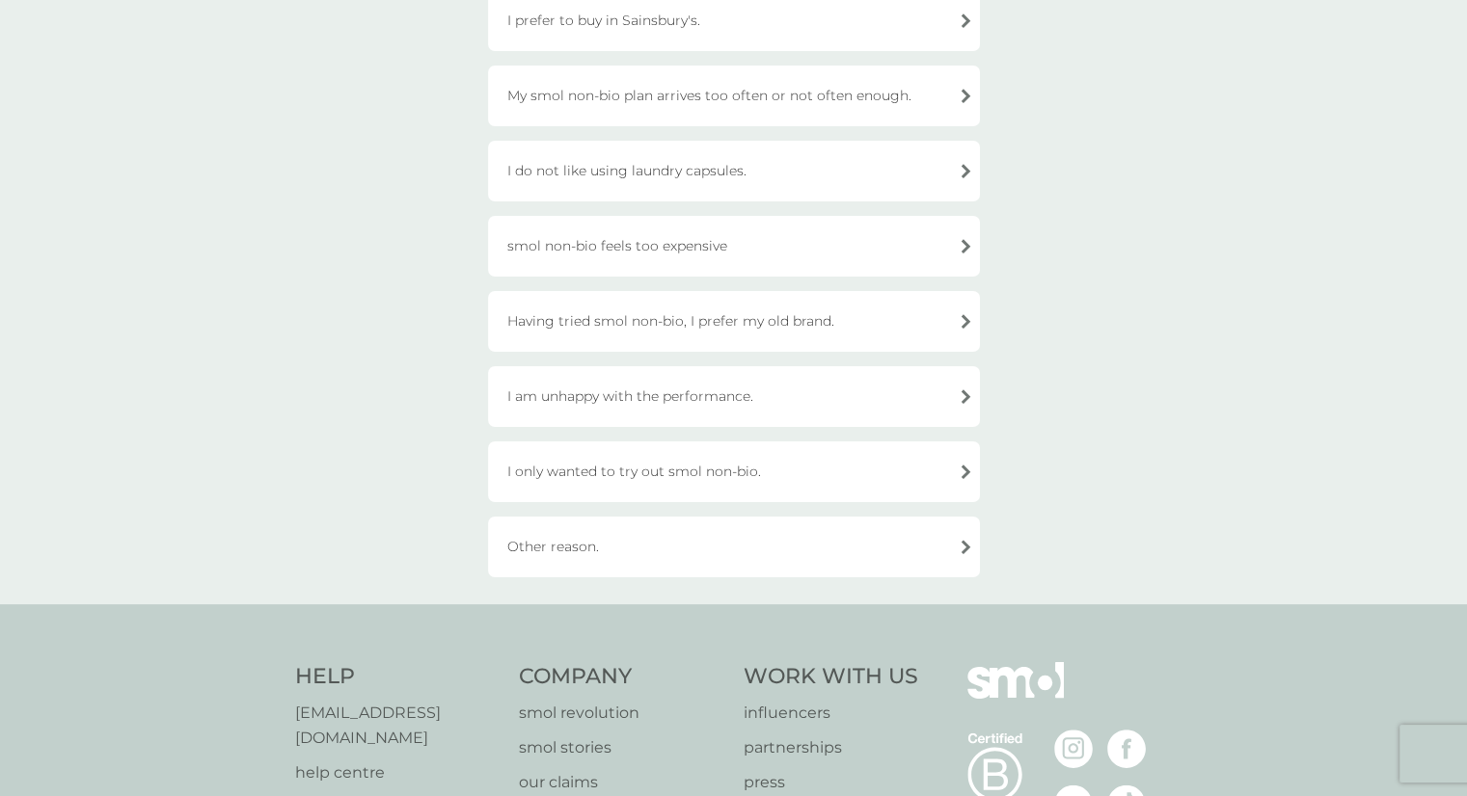
scroll to position [497, 0]
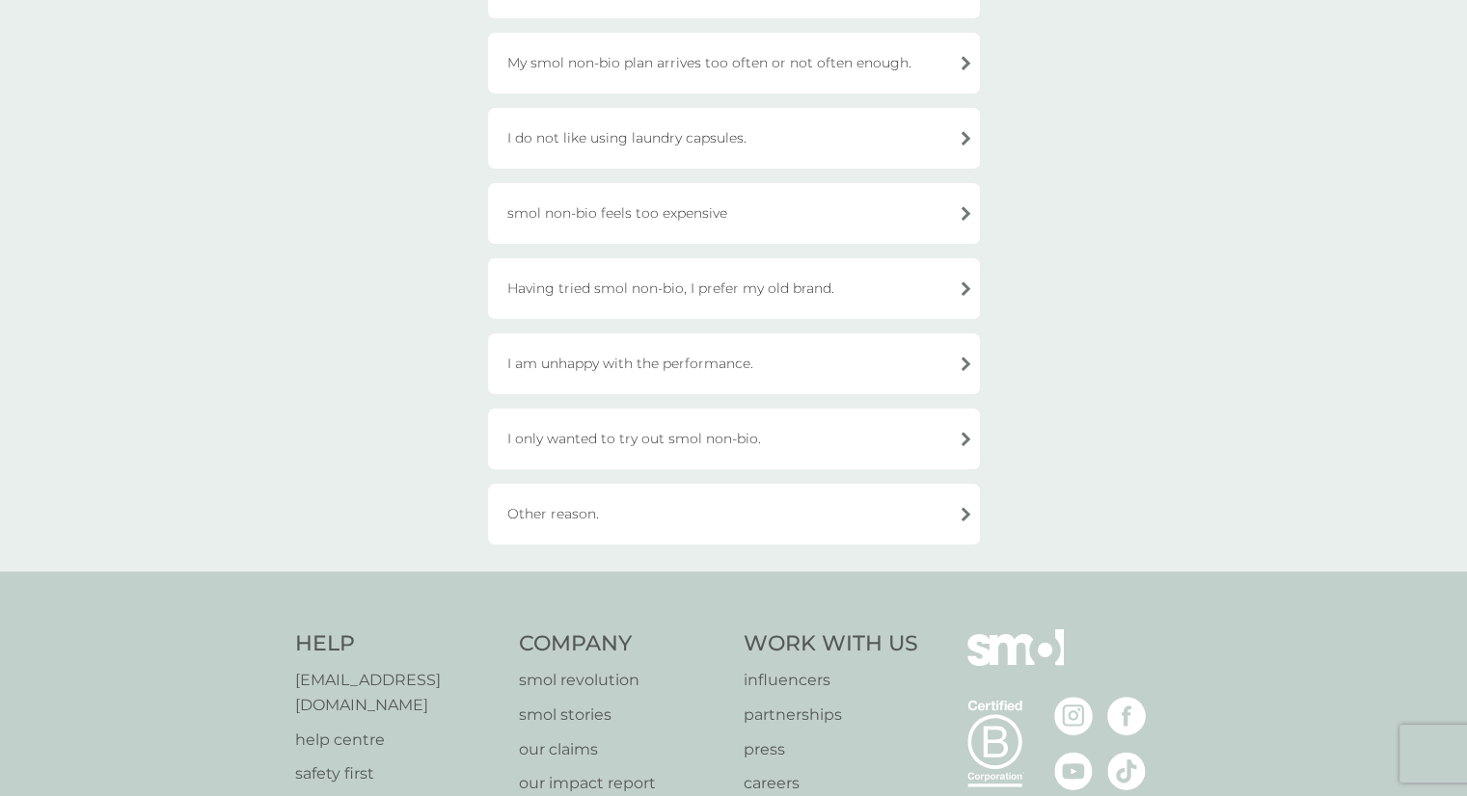
click at [960, 510] on div "Other reason." at bounding box center [734, 514] width 492 height 61
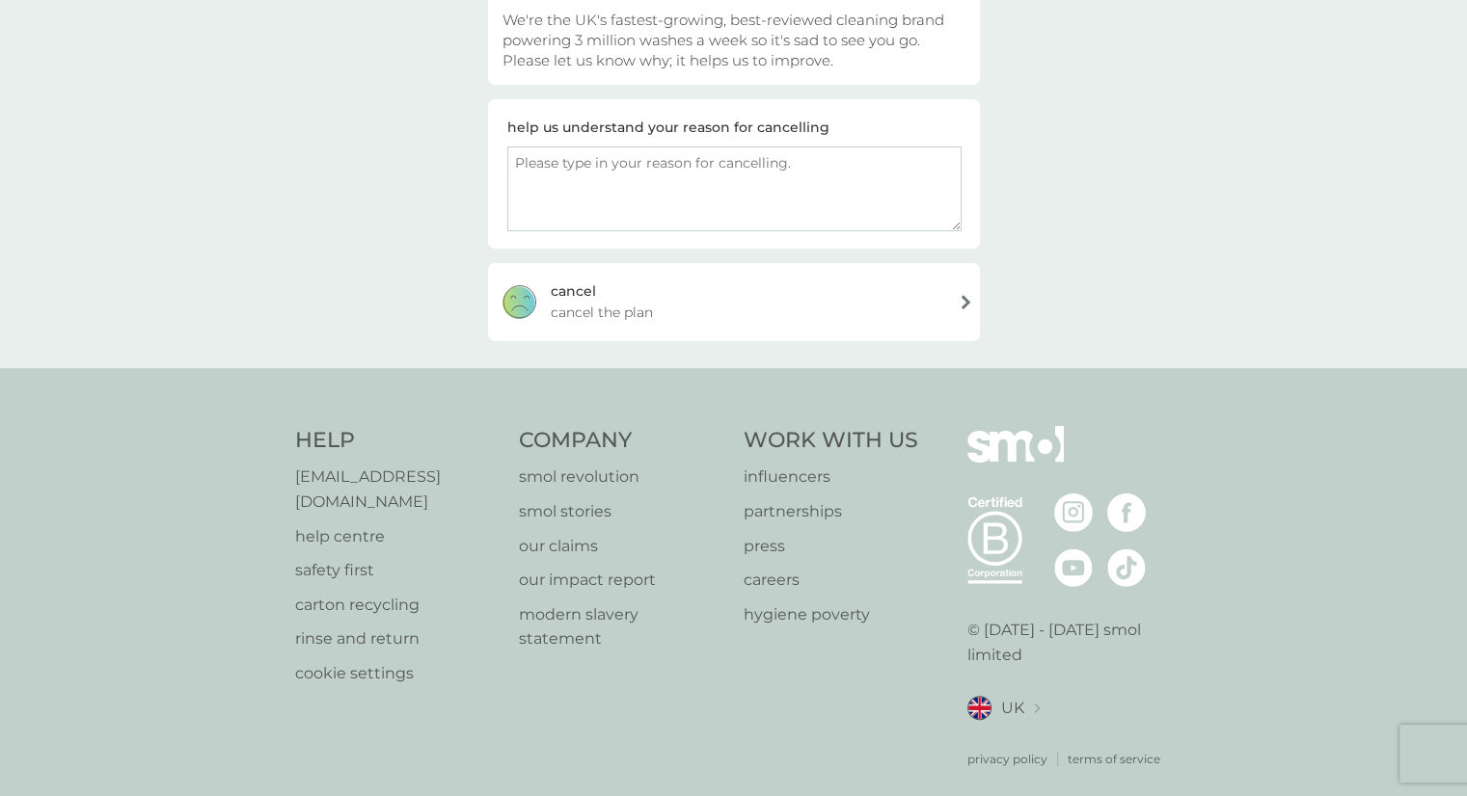
click at [968, 290] on div "cancel cancel the plan" at bounding box center [734, 301] width 492 height 77
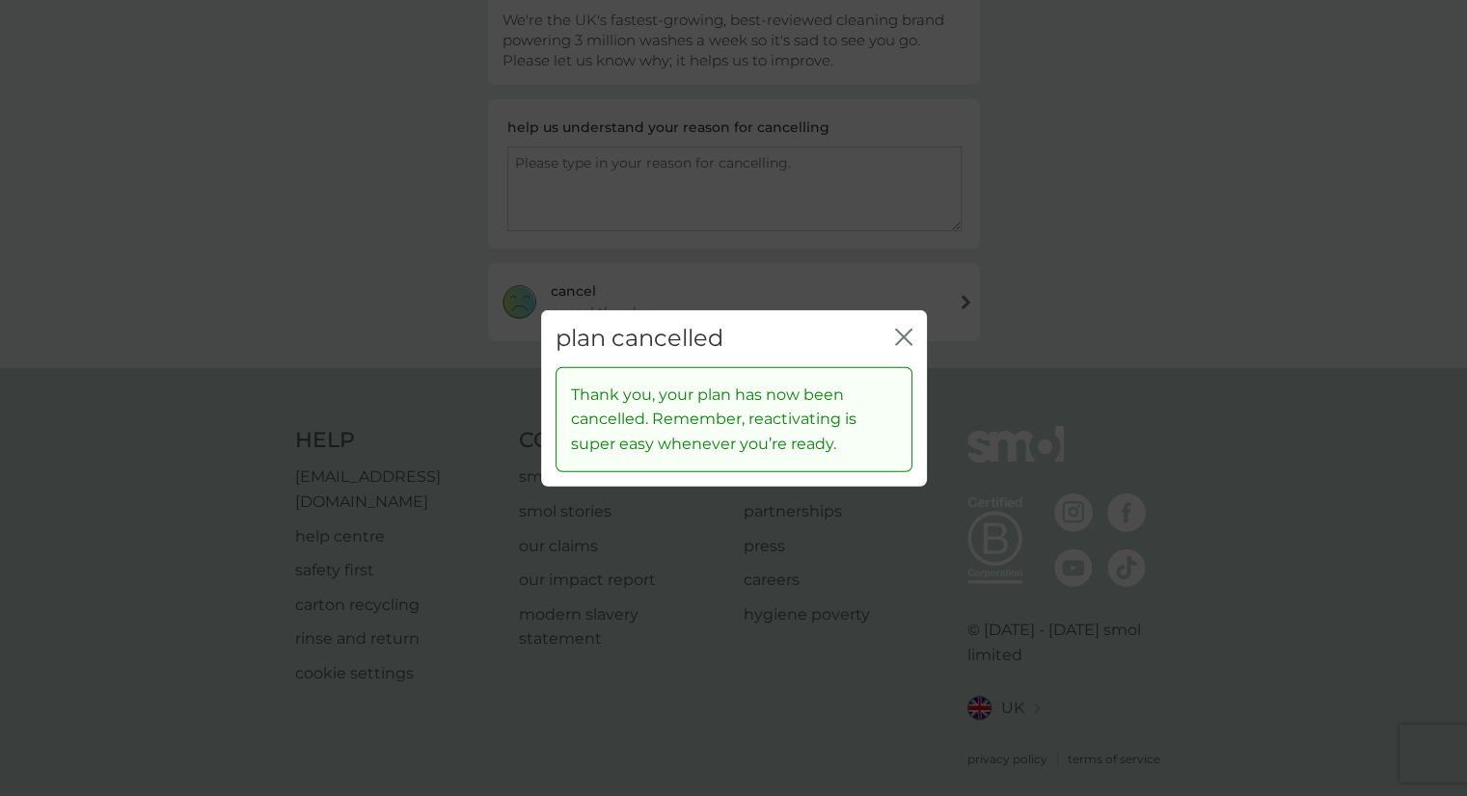
click at [914, 329] on div "plan cancelled close" at bounding box center [734, 338] width 386 height 57
click at [900, 348] on button "close" at bounding box center [903, 339] width 17 height 20
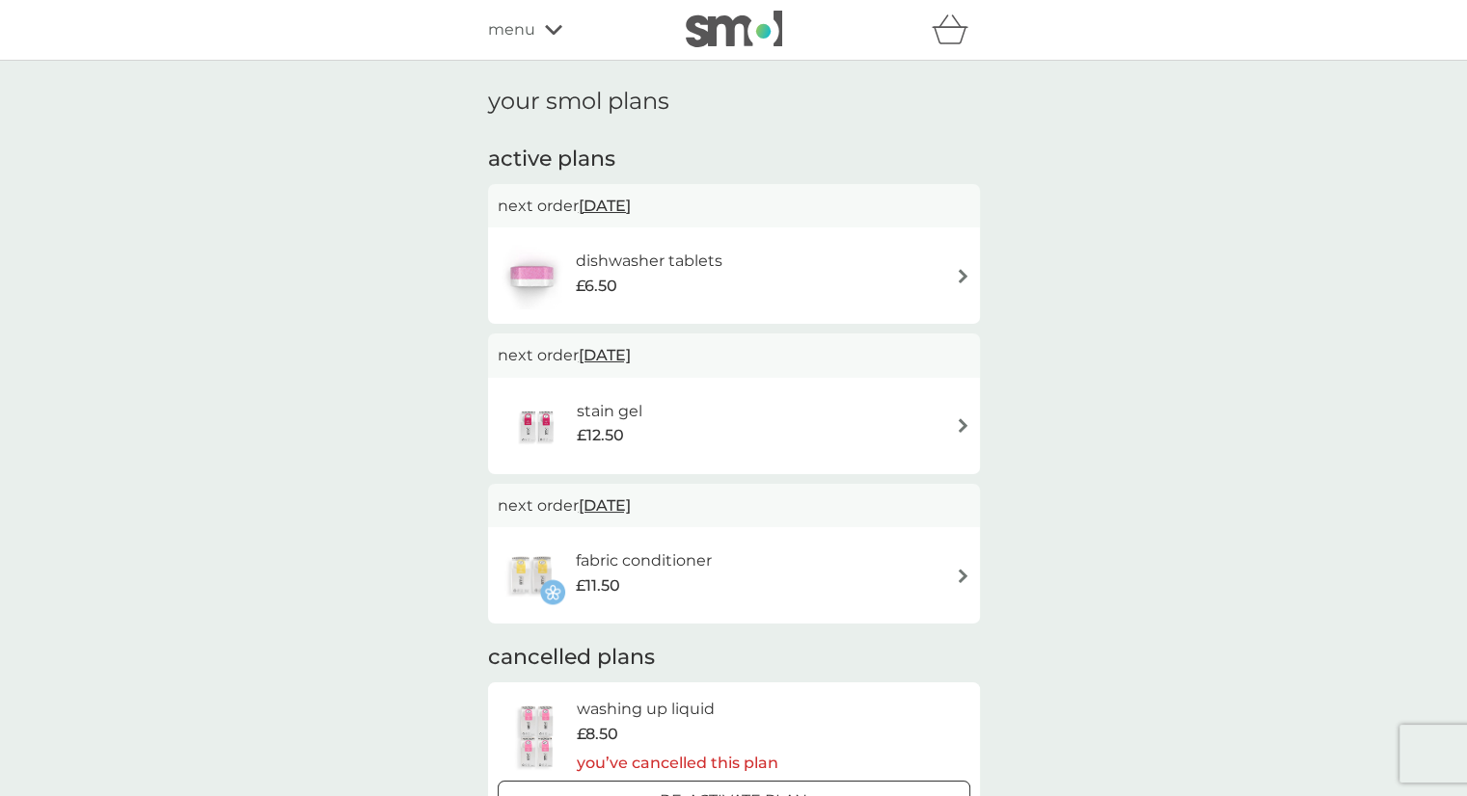
click at [962, 283] on div "dishwasher tablets £6.50" at bounding box center [734, 275] width 472 height 67
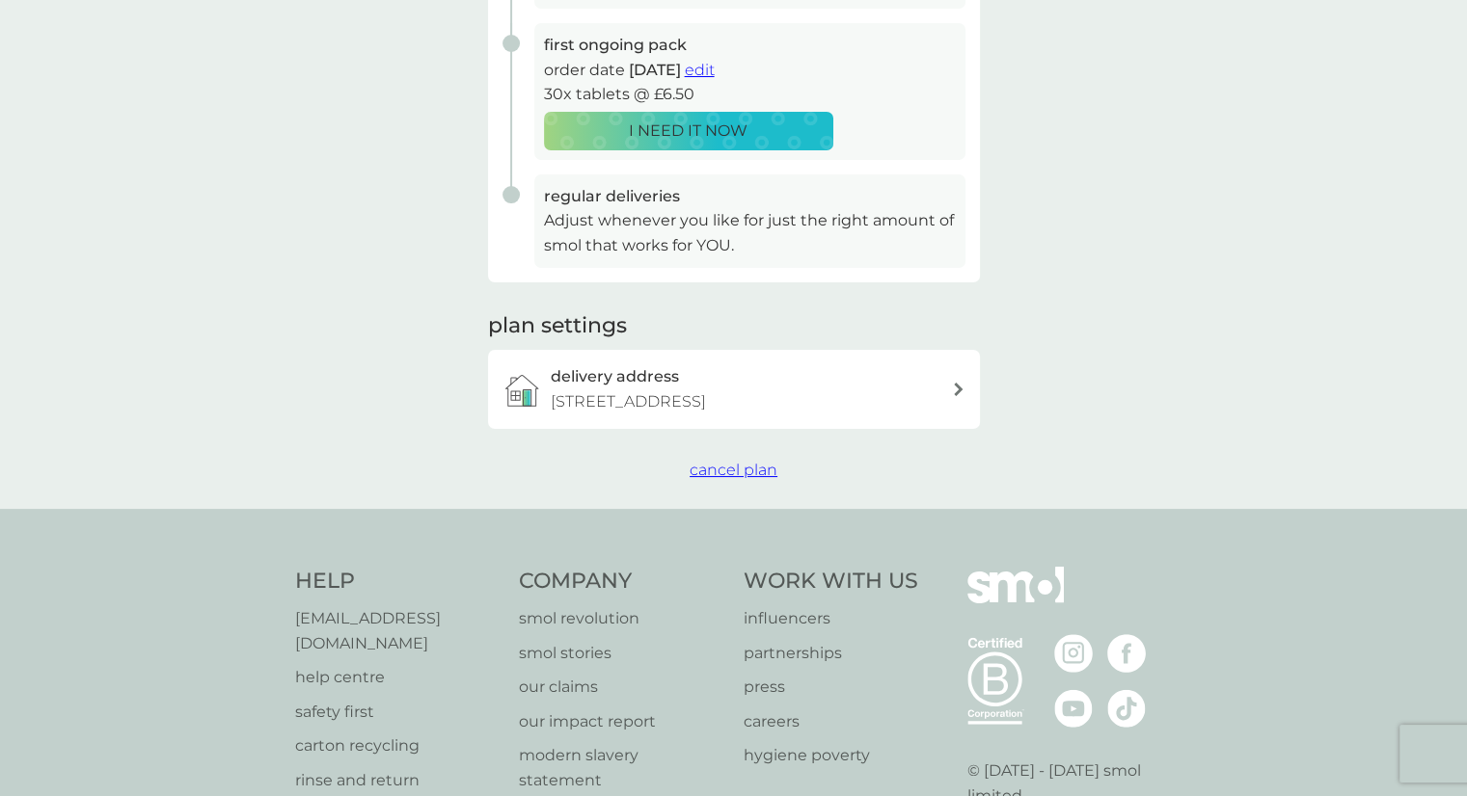
scroll to position [523, 0]
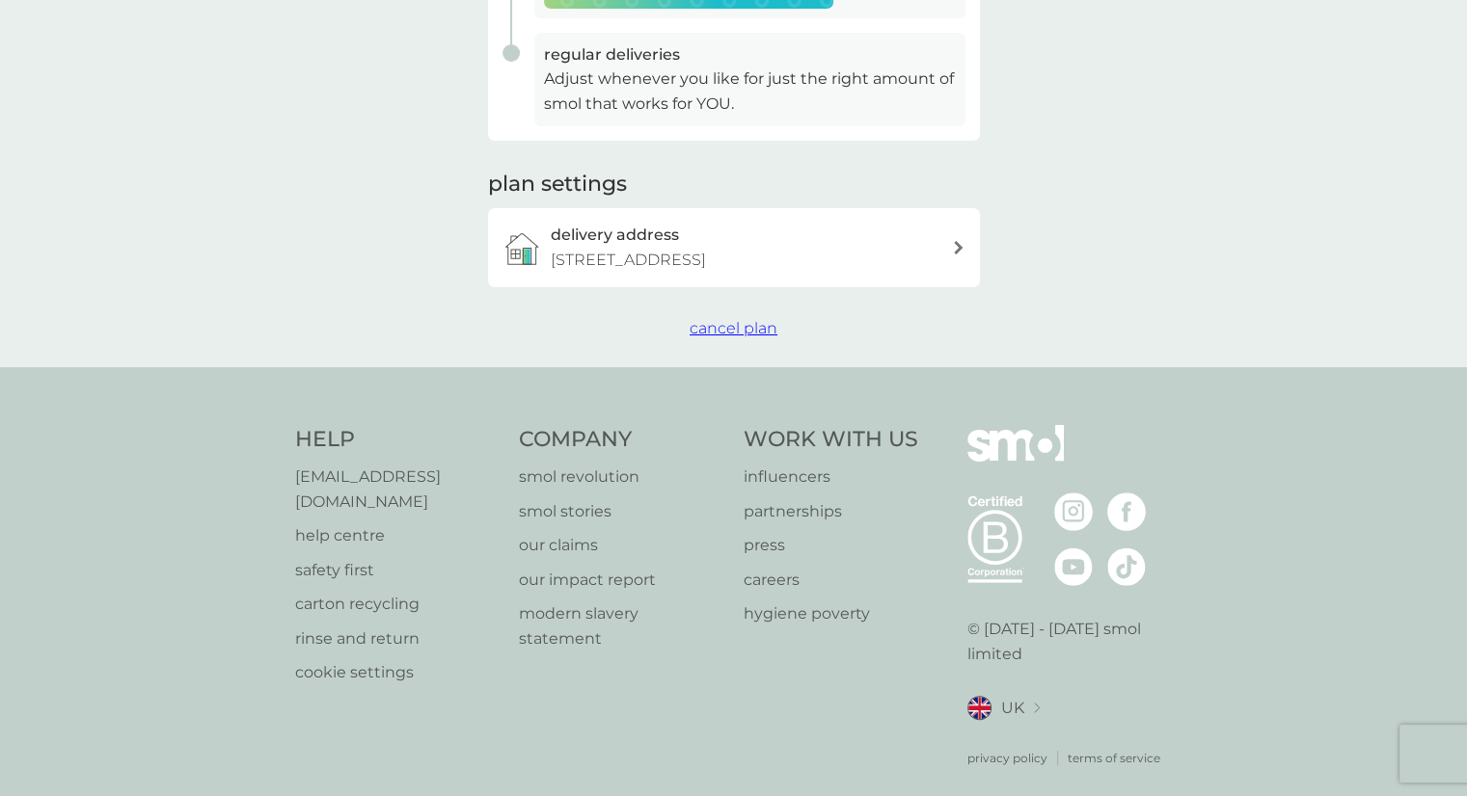
click at [734, 327] on span "cancel plan" at bounding box center [733, 328] width 88 height 18
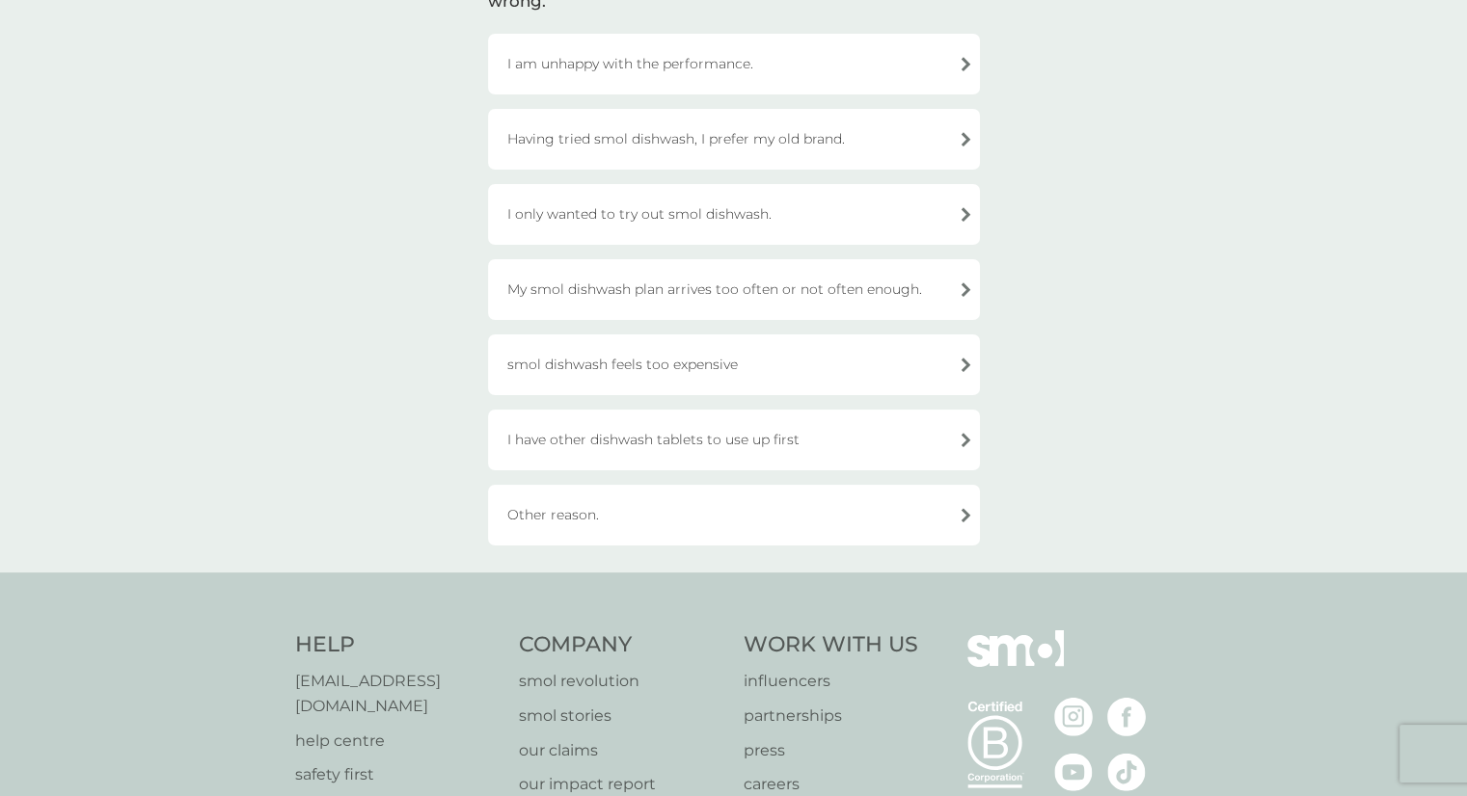
scroll to position [365, 0]
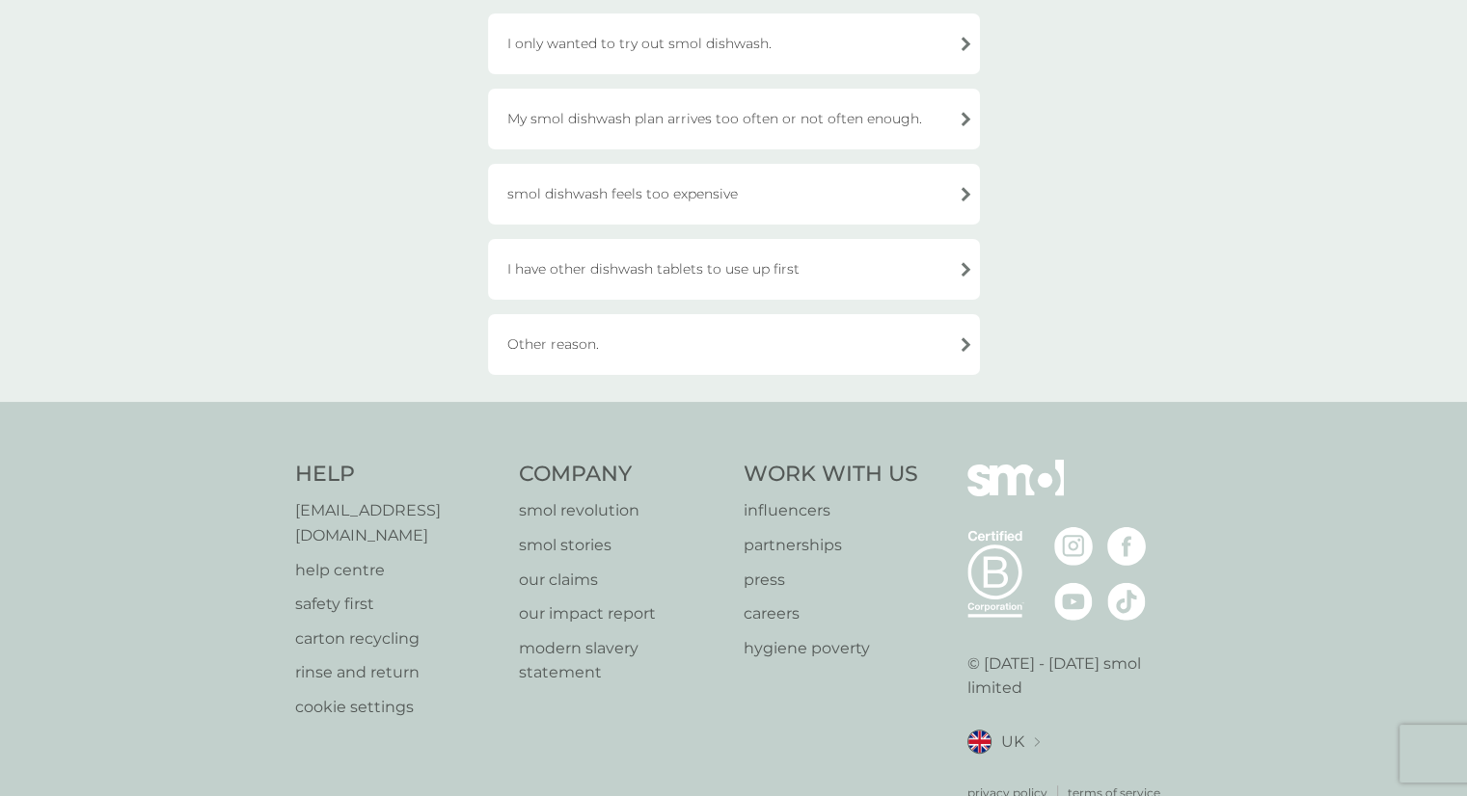
click at [968, 340] on div "Other reason." at bounding box center [734, 344] width 492 height 61
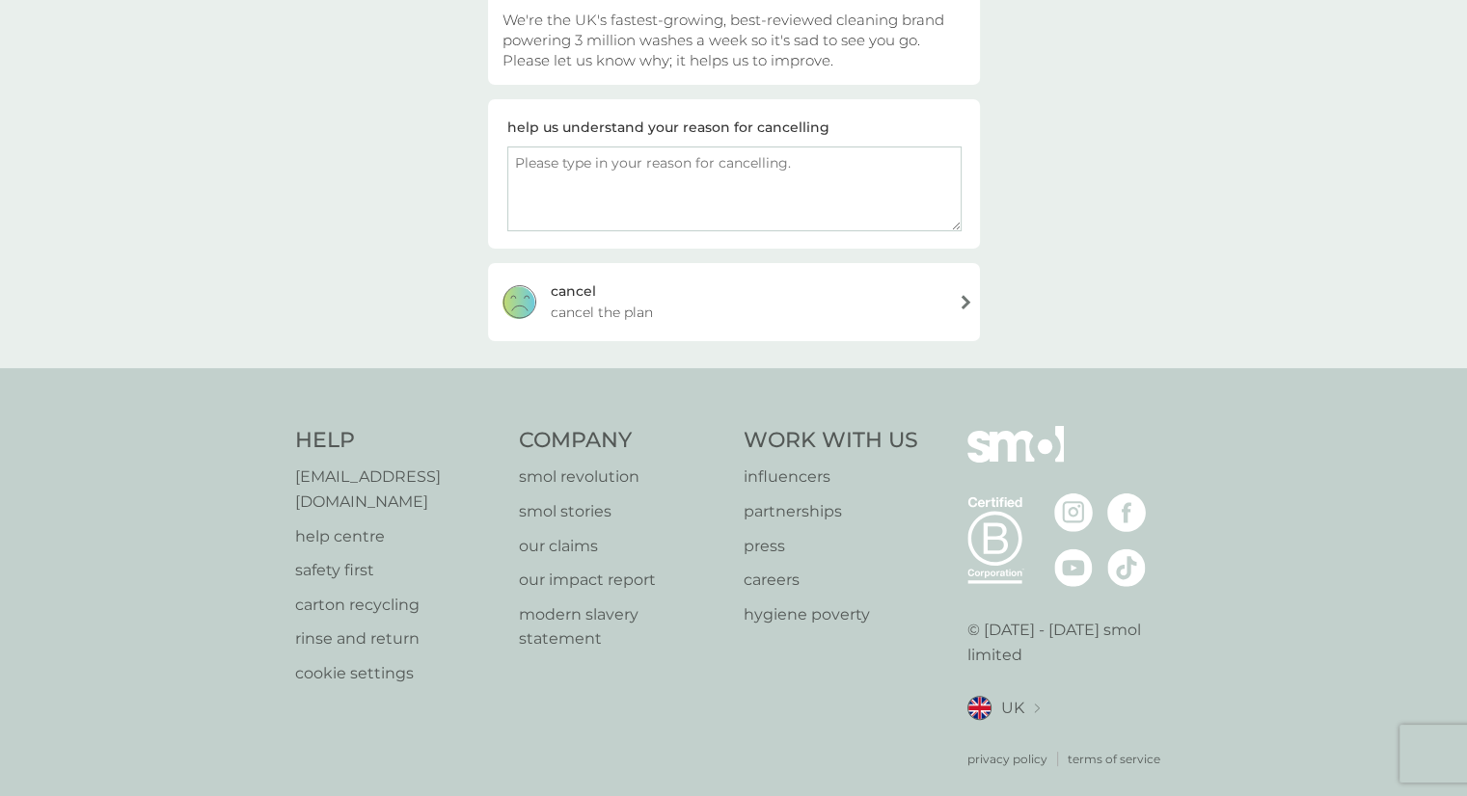
click at [964, 292] on div "cancel cancel the plan" at bounding box center [734, 301] width 492 height 77
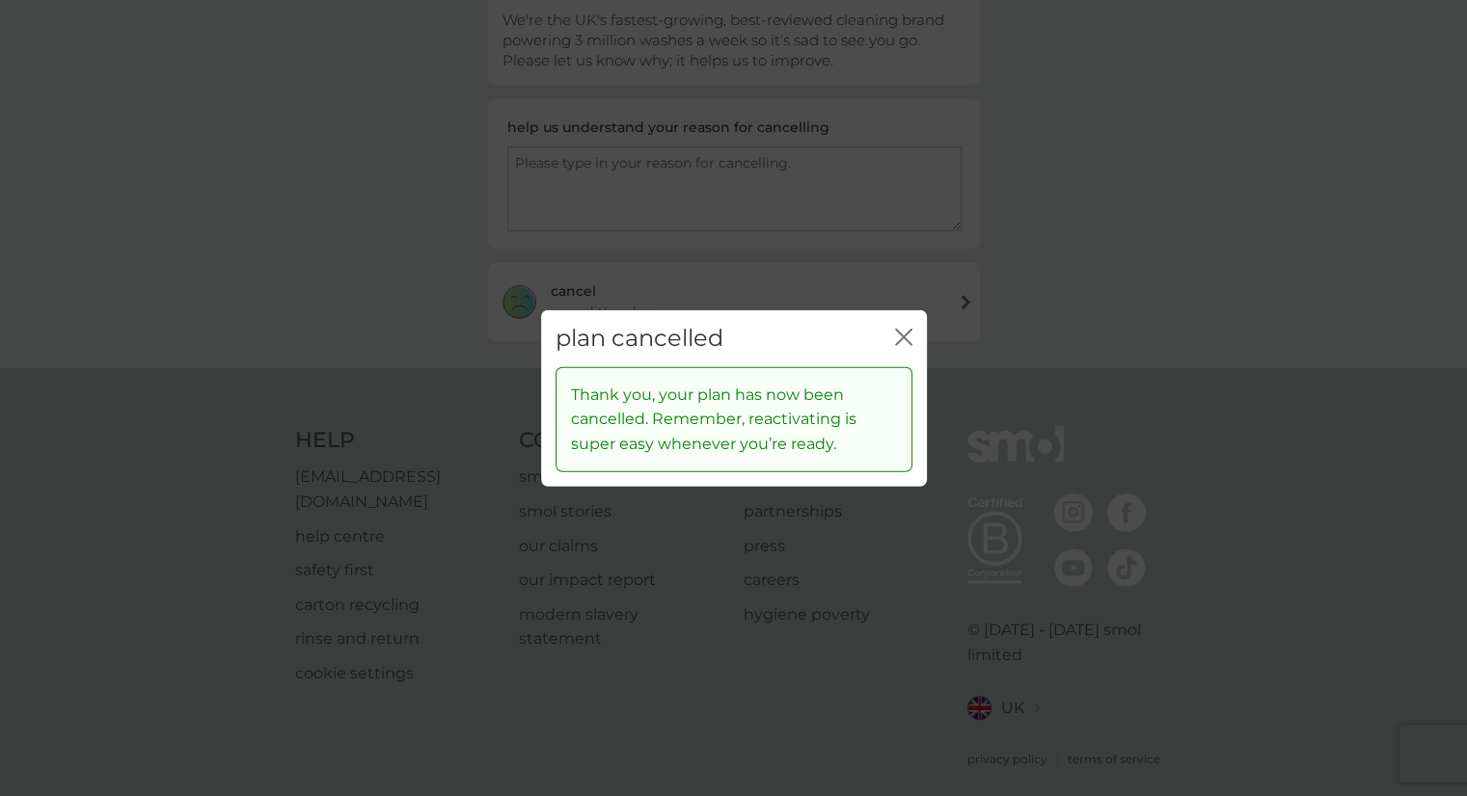
click at [892, 334] on div "plan cancelled close" at bounding box center [734, 338] width 386 height 57
click at [901, 333] on icon "close" at bounding box center [903, 337] width 17 height 17
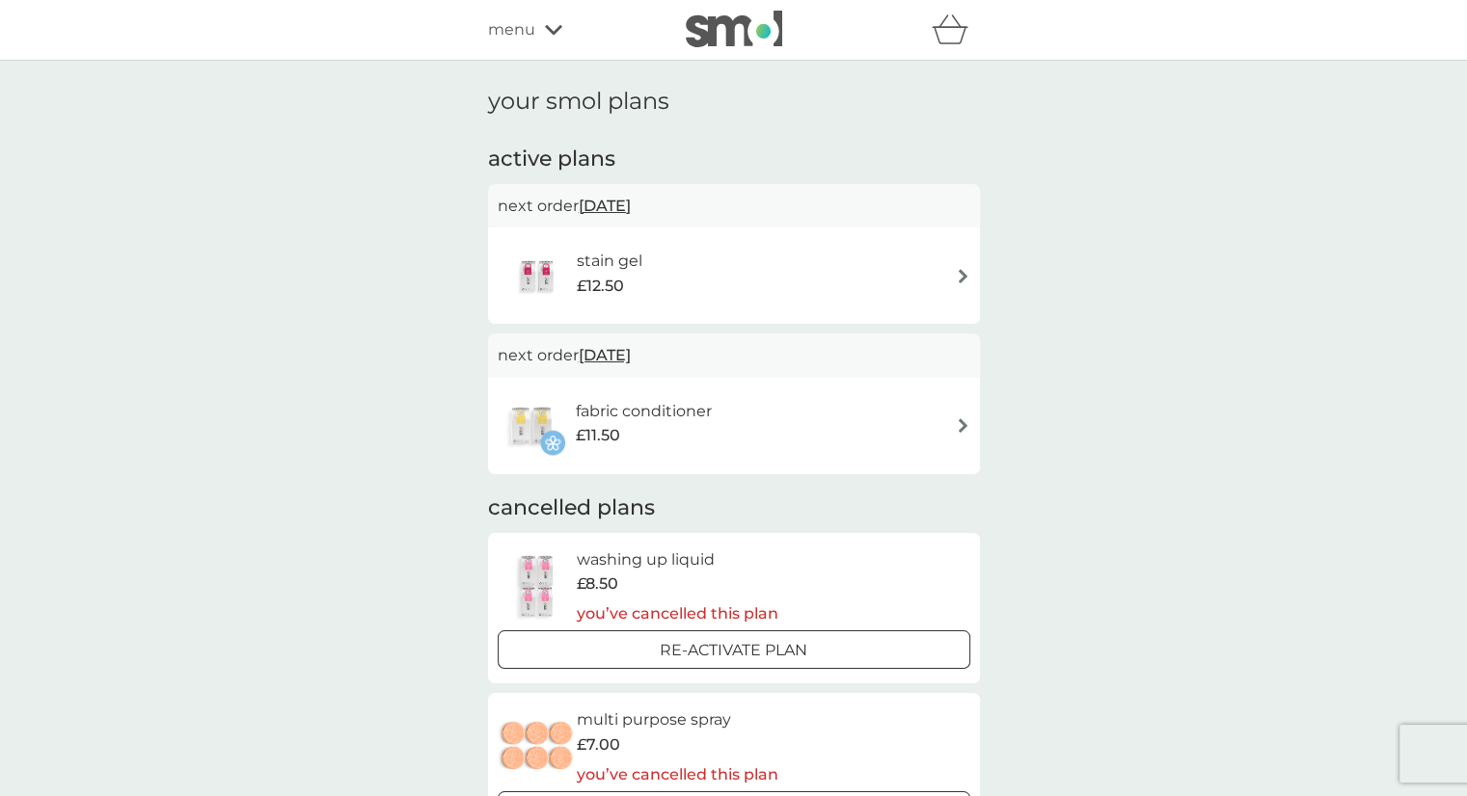
click at [957, 271] on img at bounding box center [963, 276] width 14 height 14
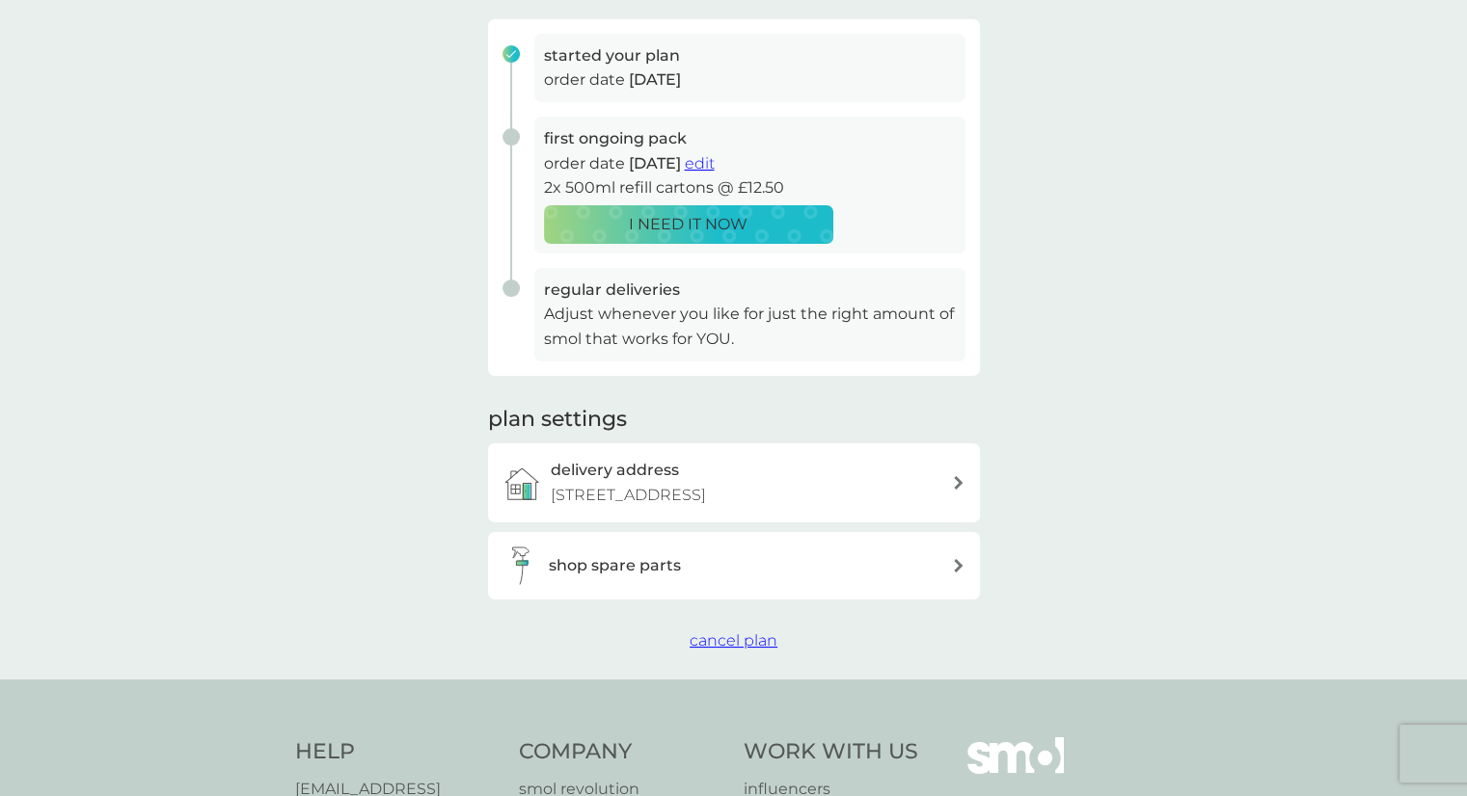
scroll to position [486, 0]
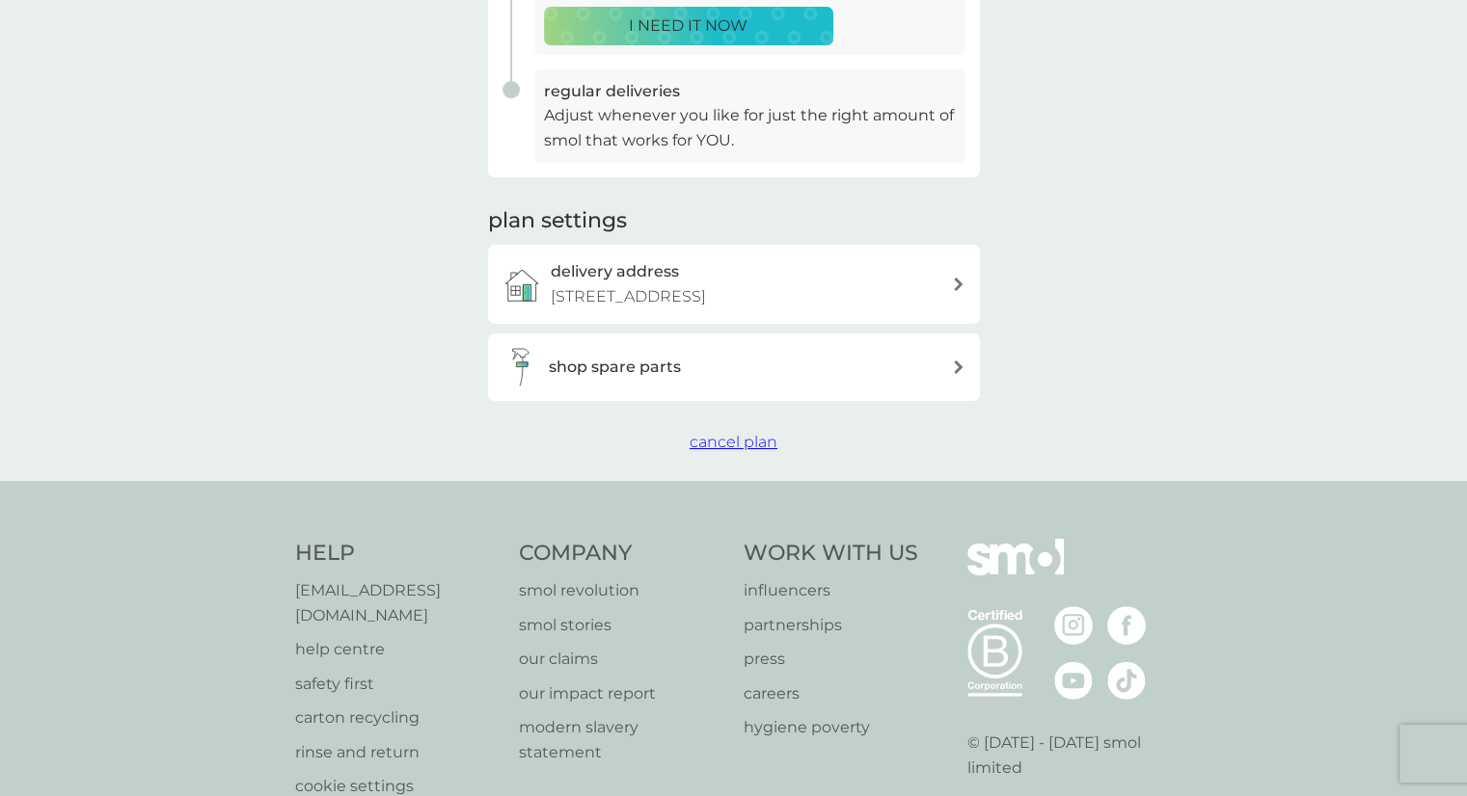
click at [723, 439] on span "cancel plan" at bounding box center [733, 442] width 88 height 18
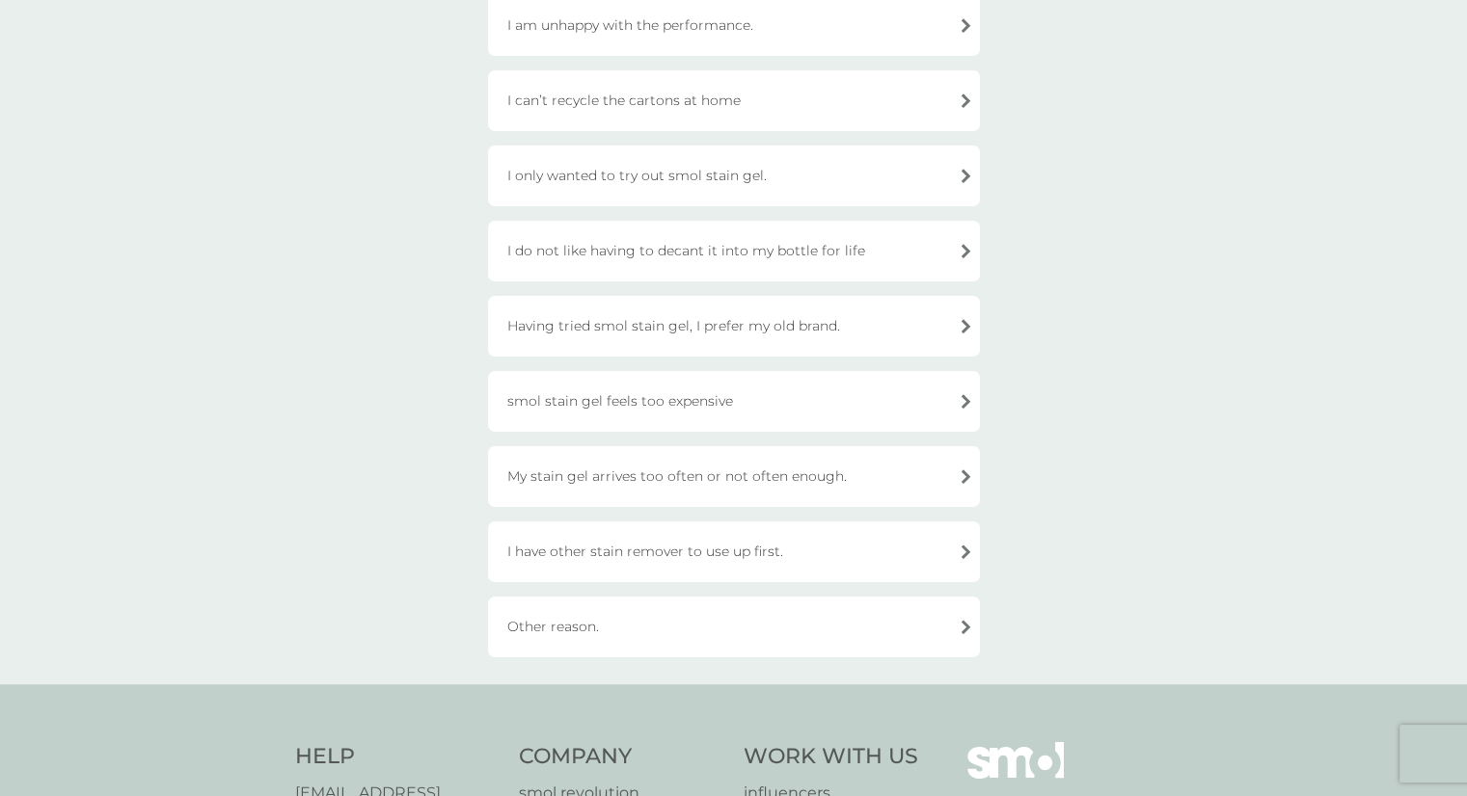
scroll to position [467, 0]
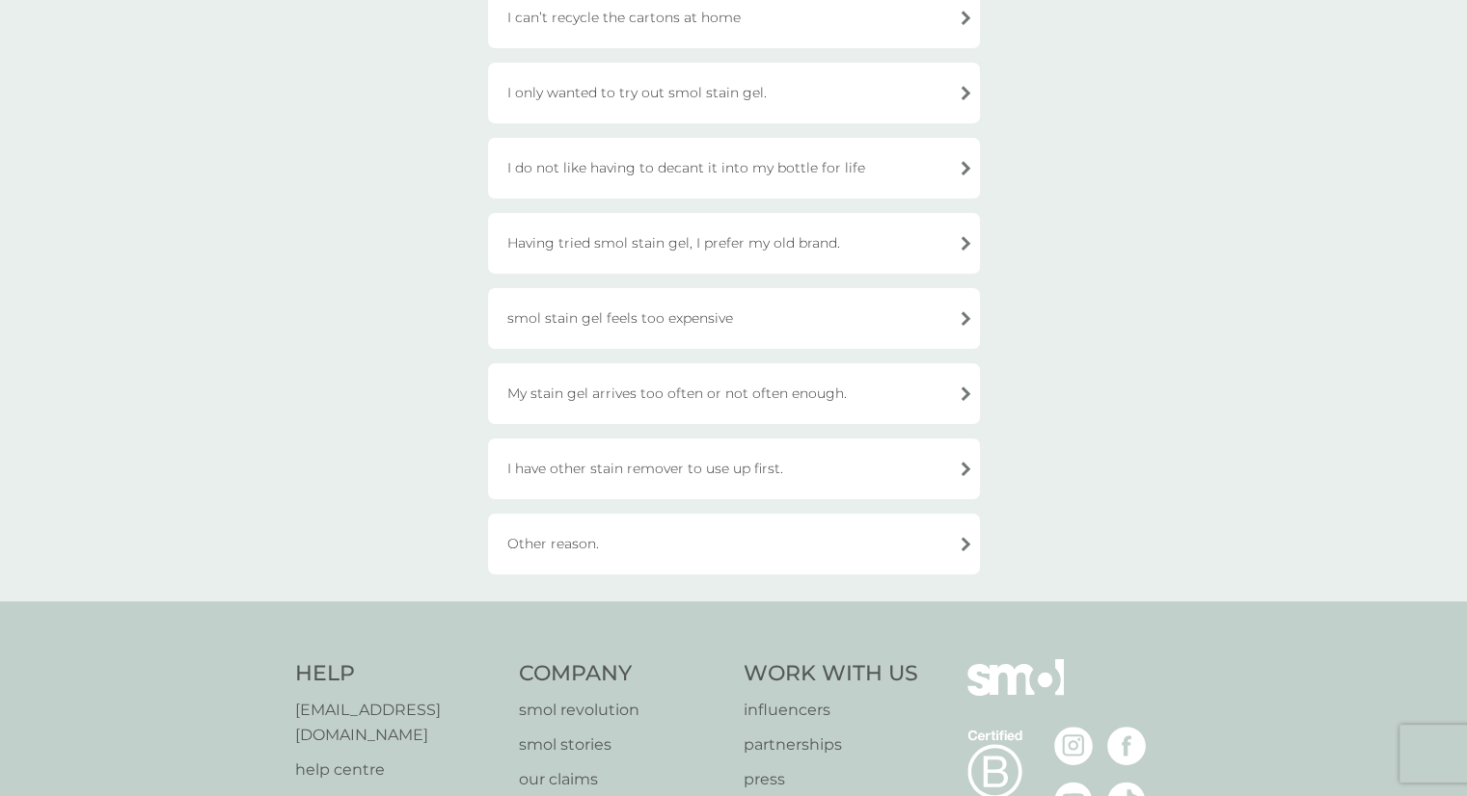
click at [964, 553] on div "Other reason." at bounding box center [734, 544] width 492 height 61
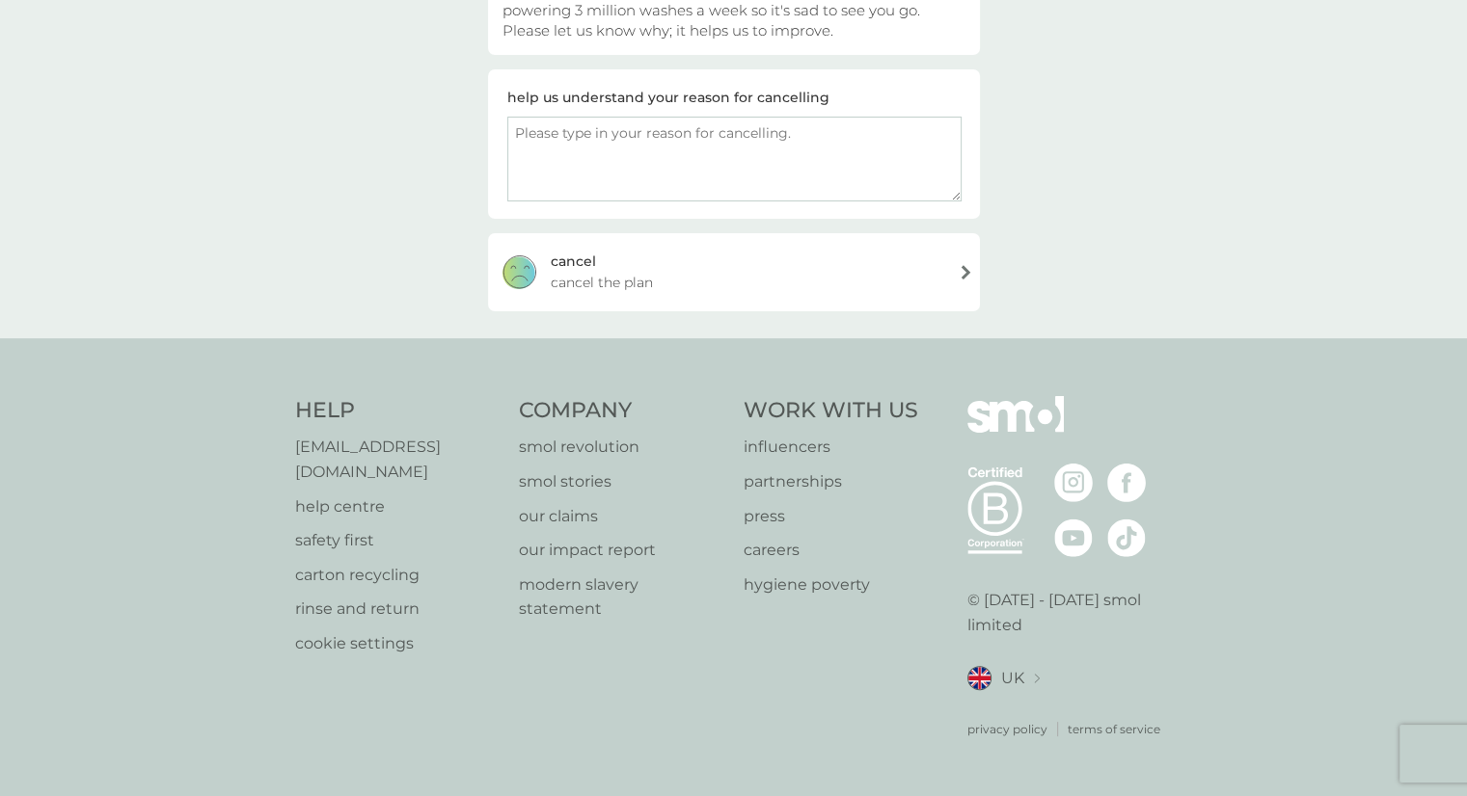
scroll to position [239, 0]
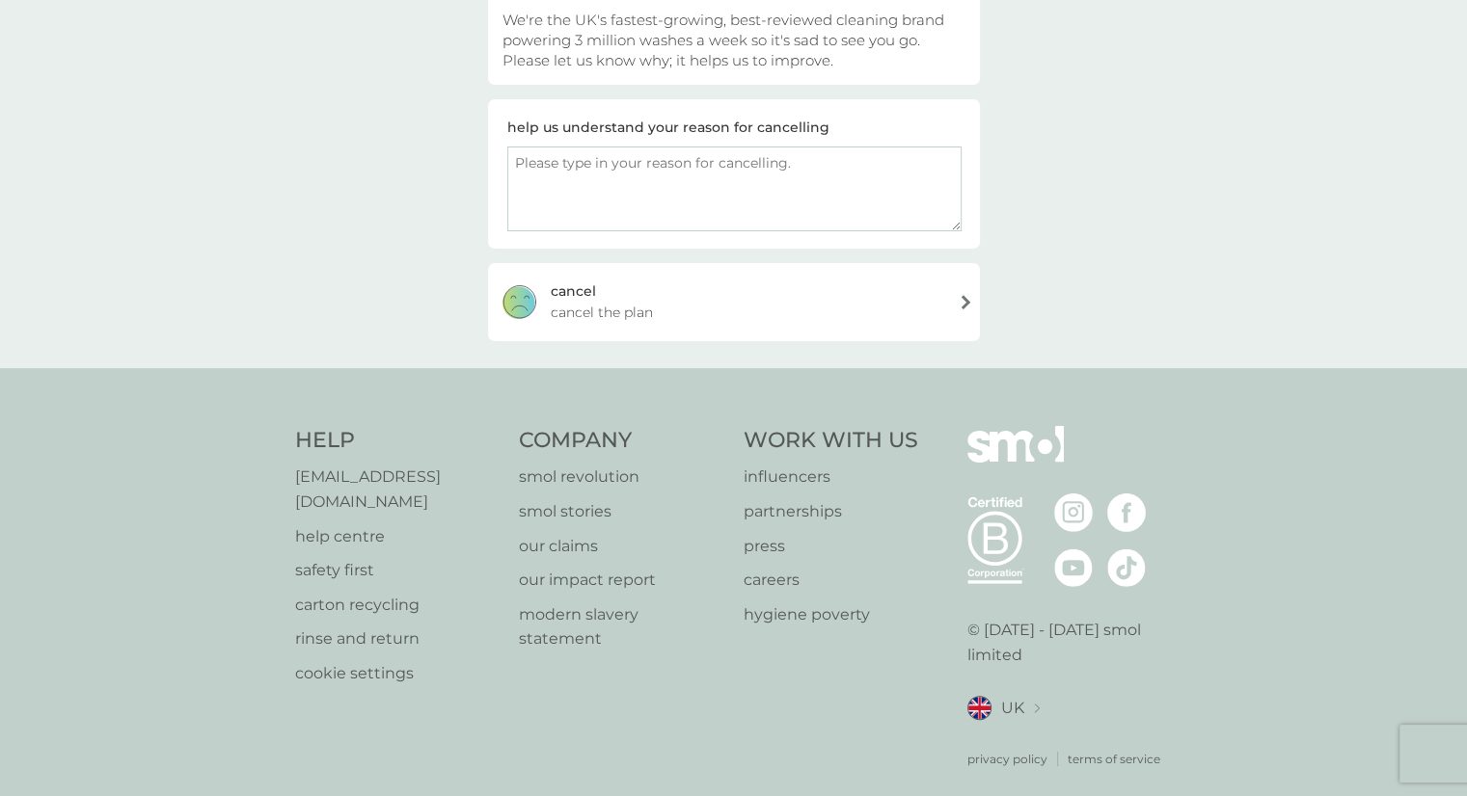
click at [965, 302] on div "cancel cancel the plan" at bounding box center [734, 301] width 492 height 77
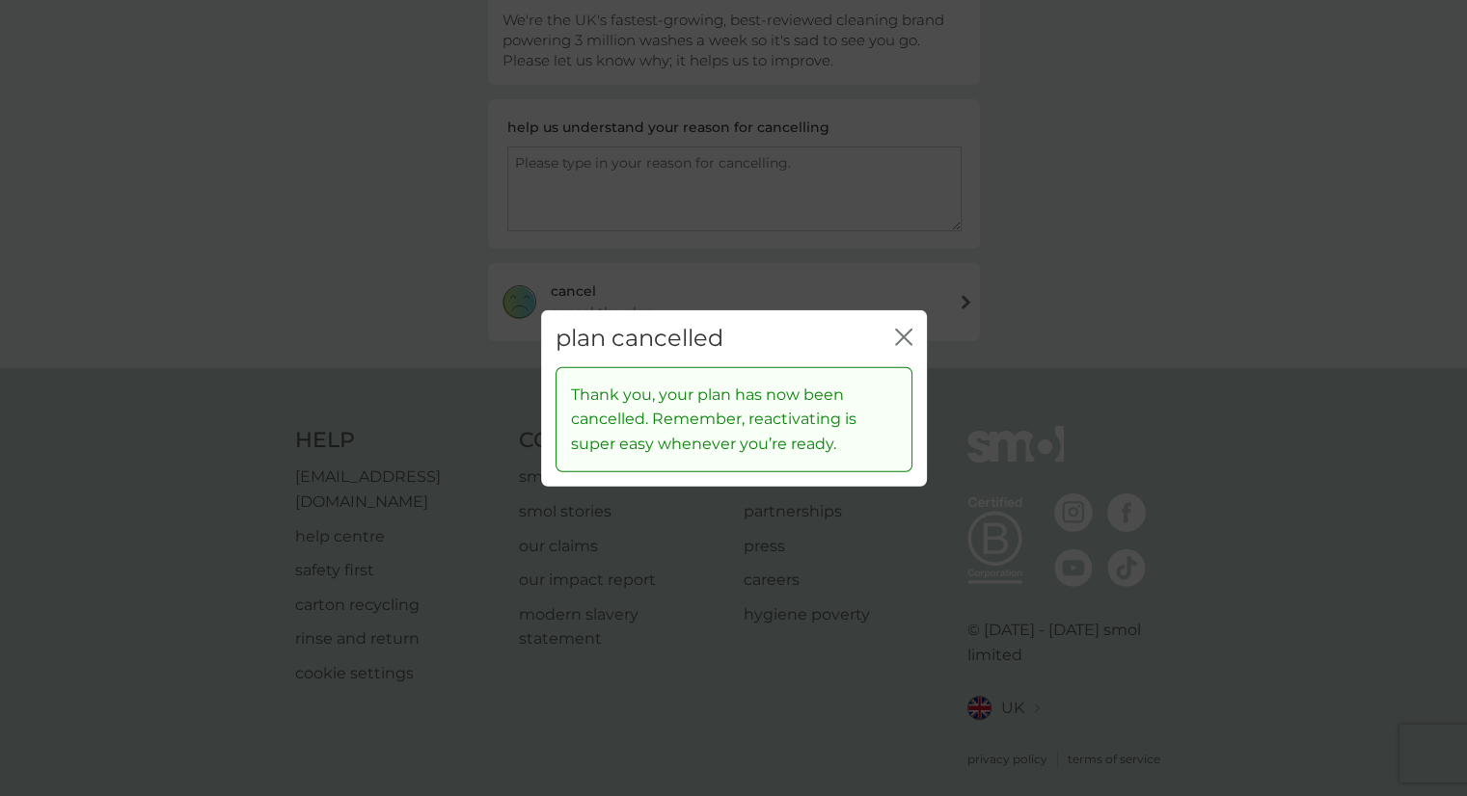
click at [910, 337] on icon "close" at bounding box center [903, 337] width 17 height 17
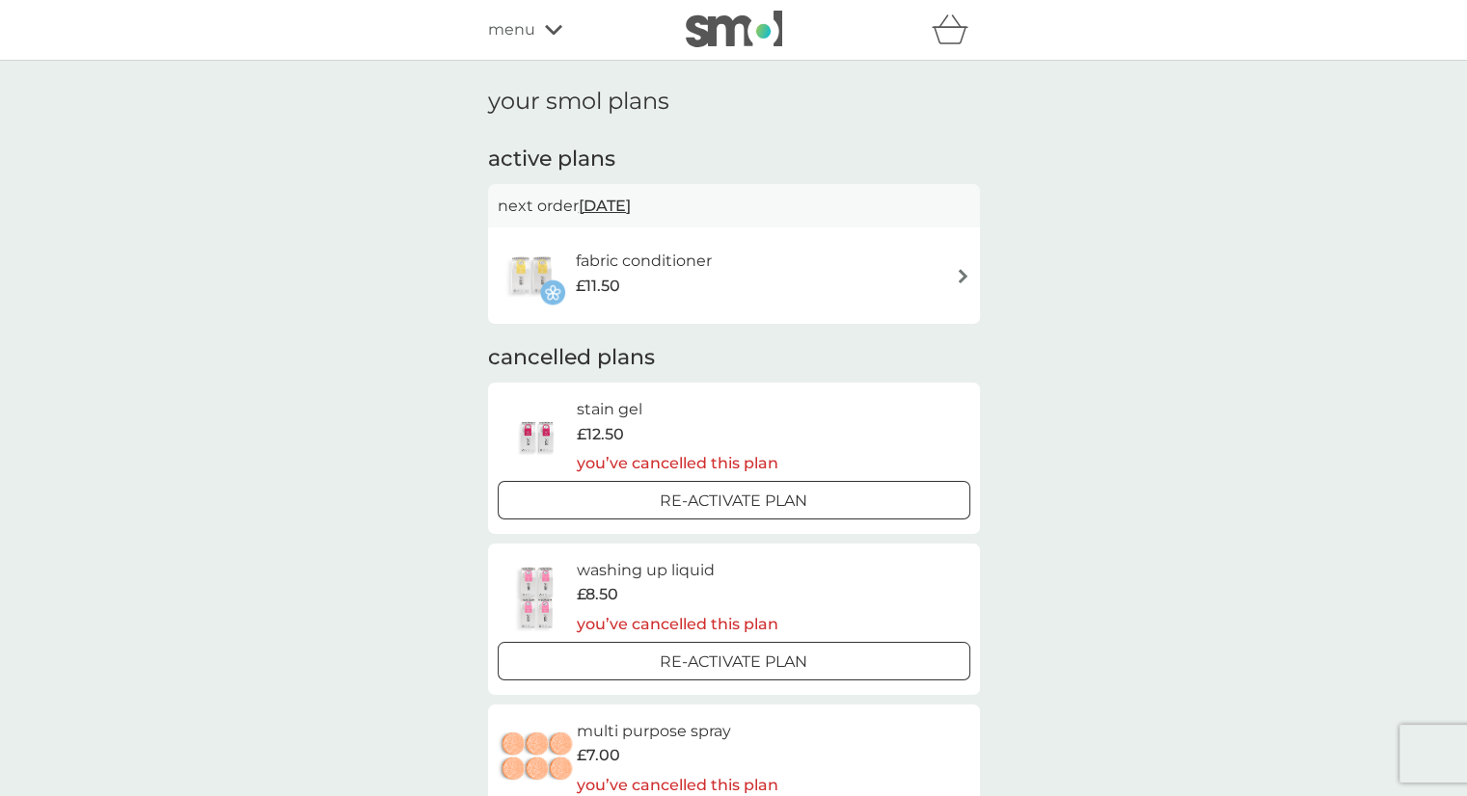
click at [964, 274] on img at bounding box center [963, 276] width 14 height 14
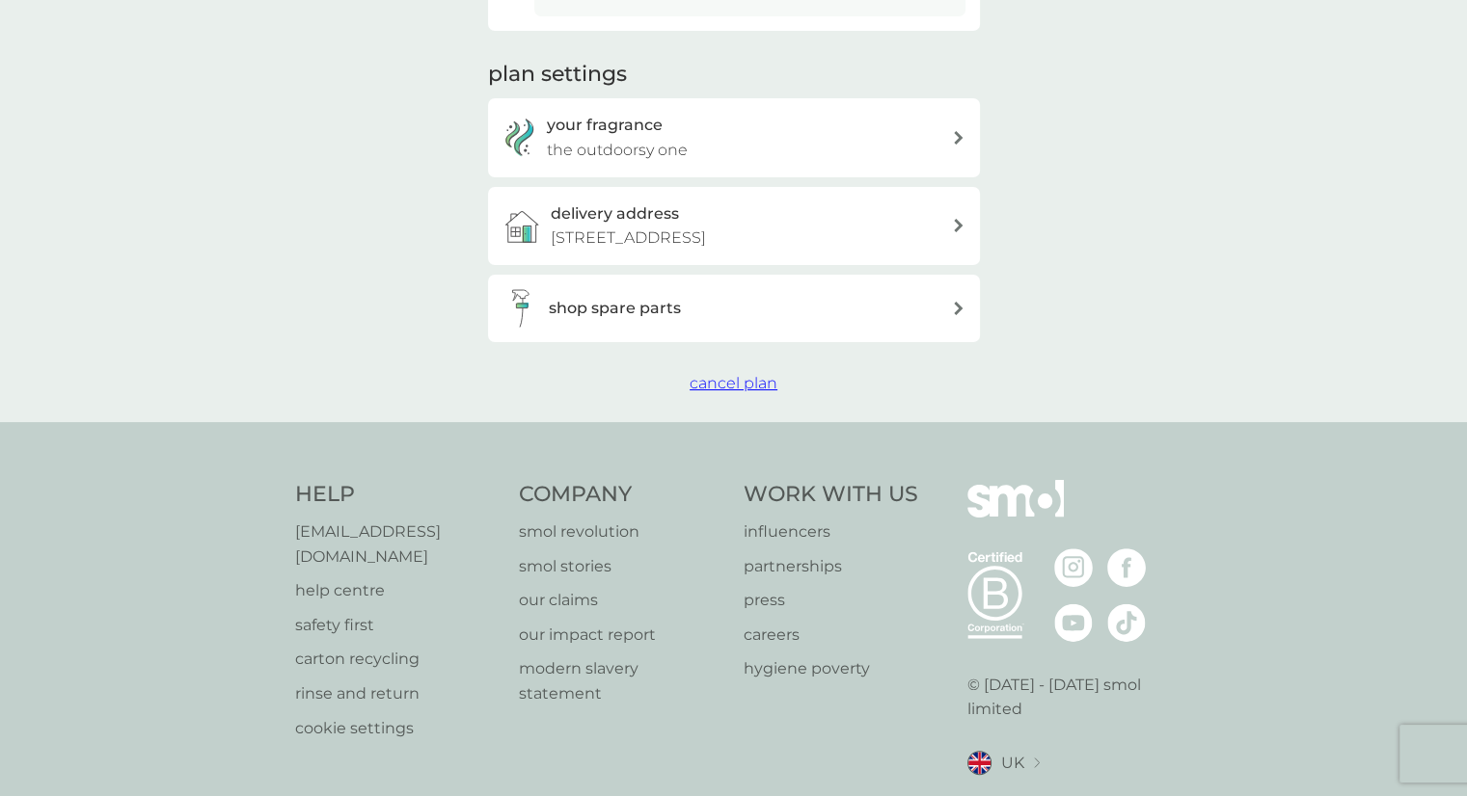
scroll to position [692, 0]
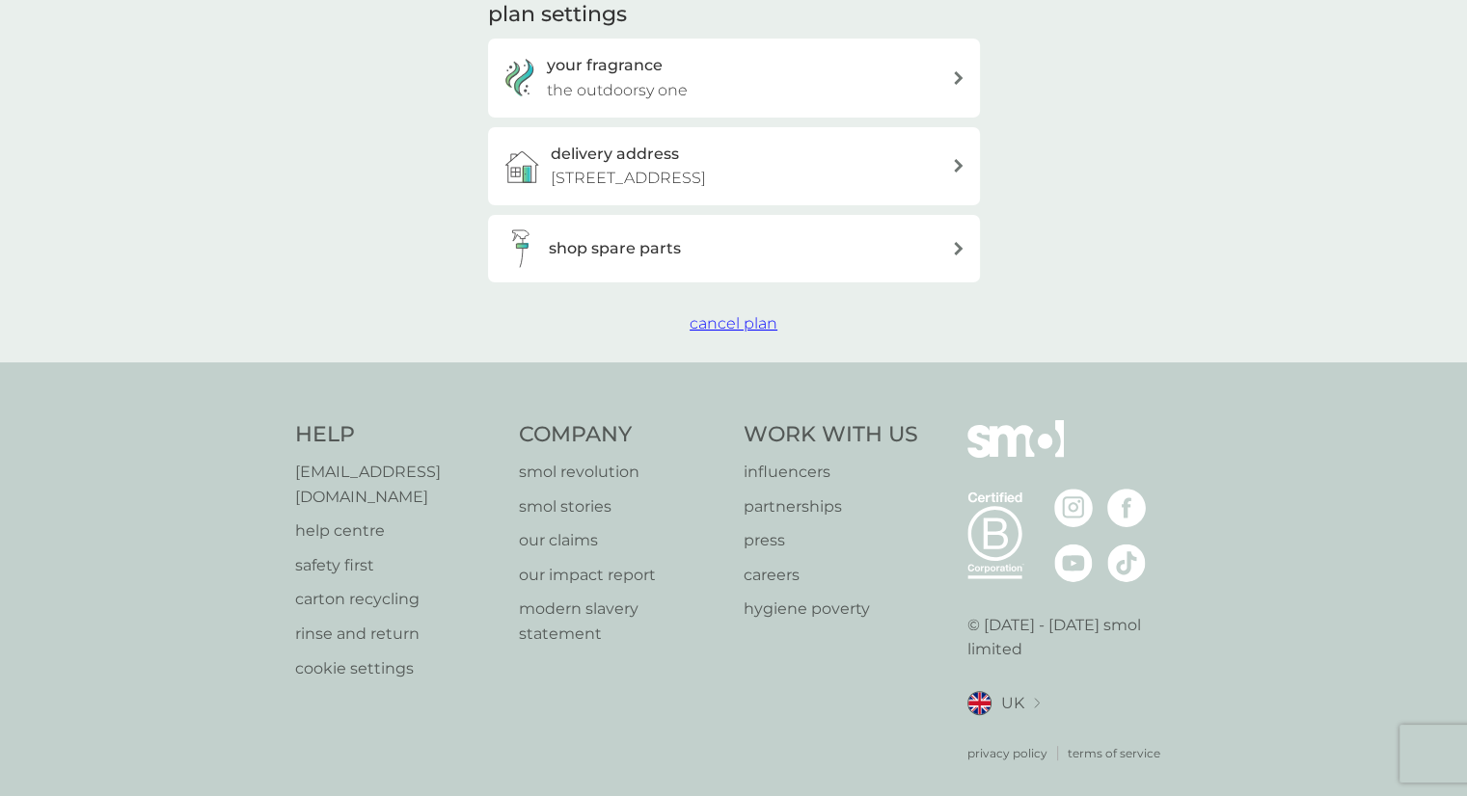
click at [703, 321] on span "cancel plan" at bounding box center [733, 323] width 88 height 18
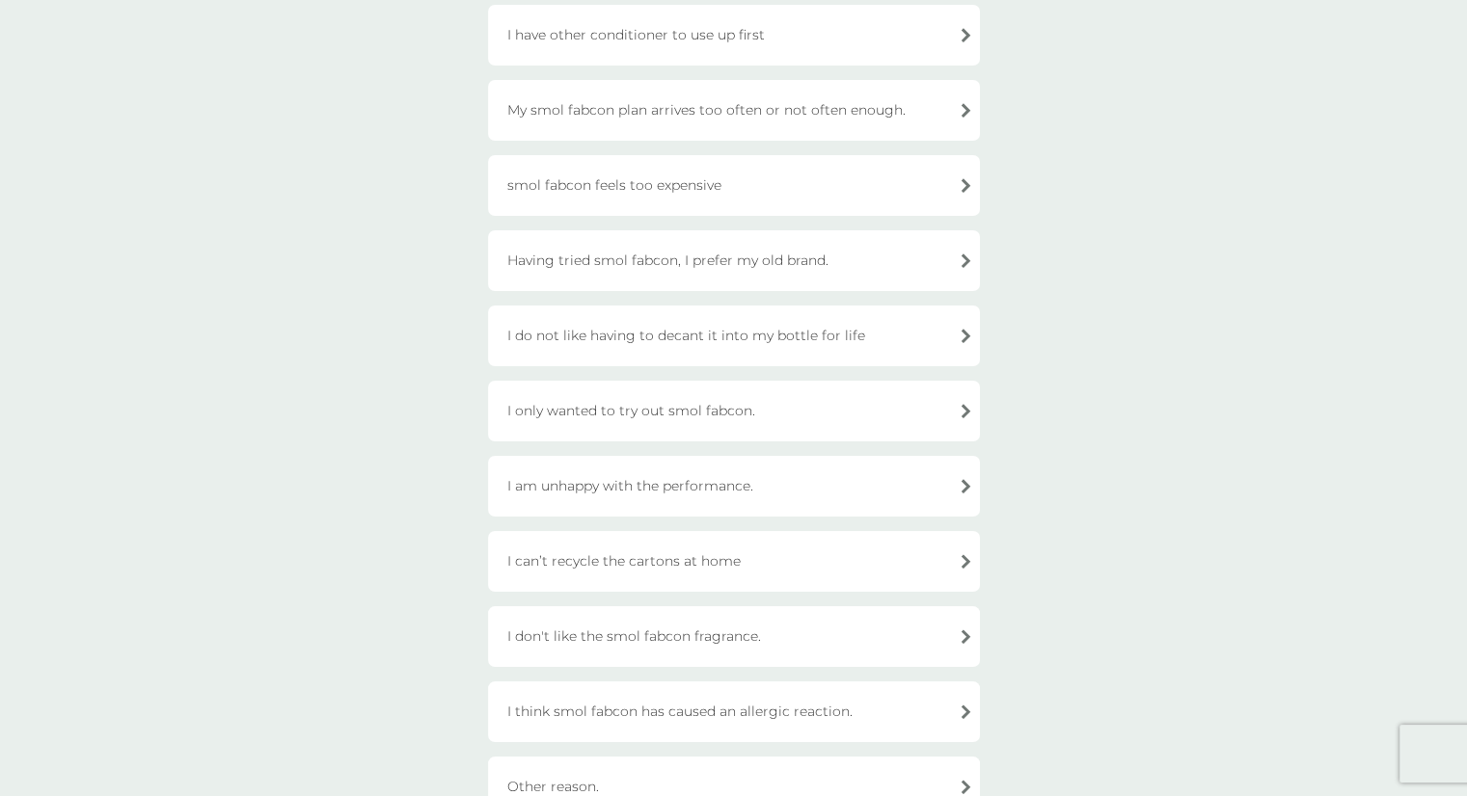
scroll to position [656, 0]
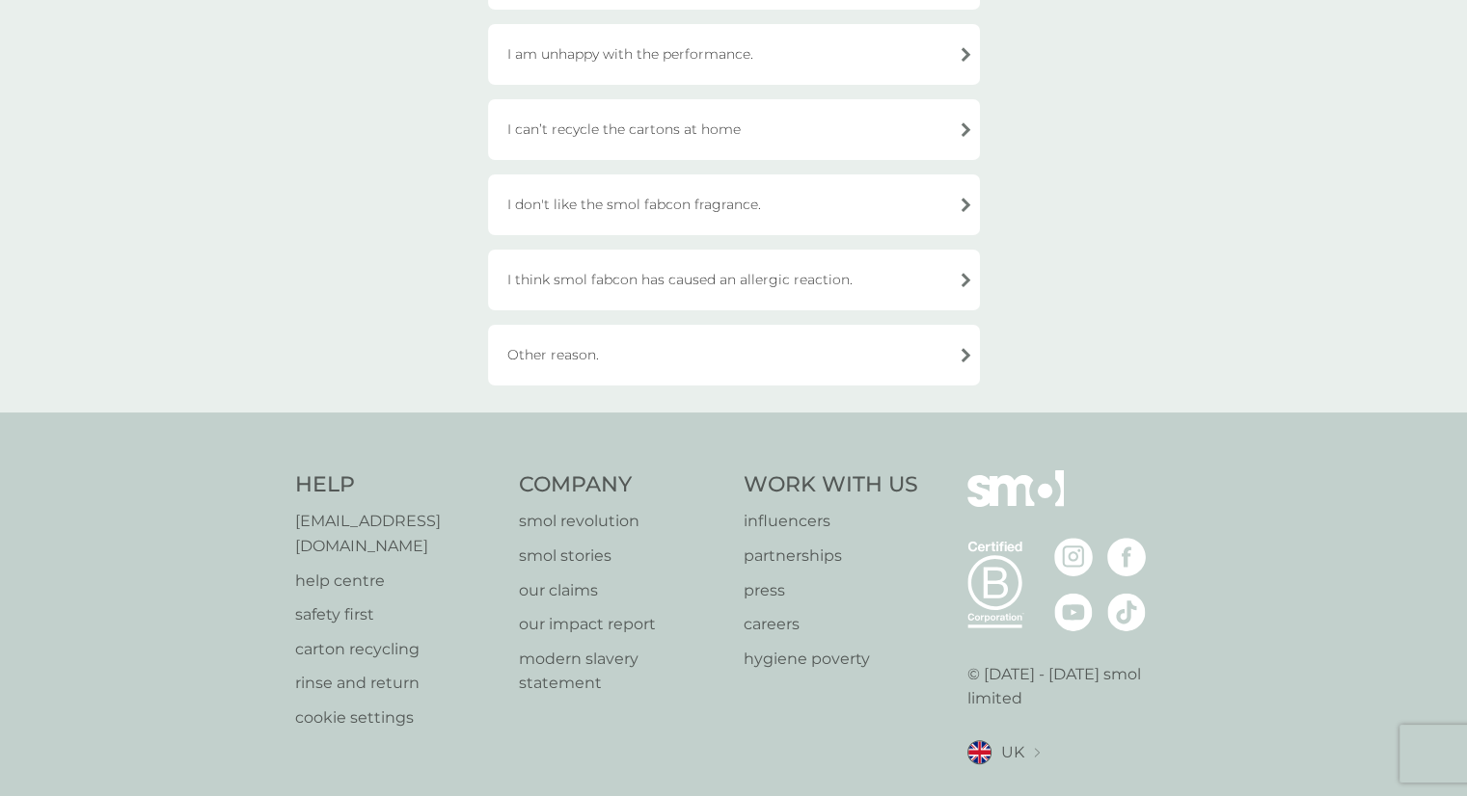
click at [963, 348] on div "Other reason." at bounding box center [734, 355] width 492 height 61
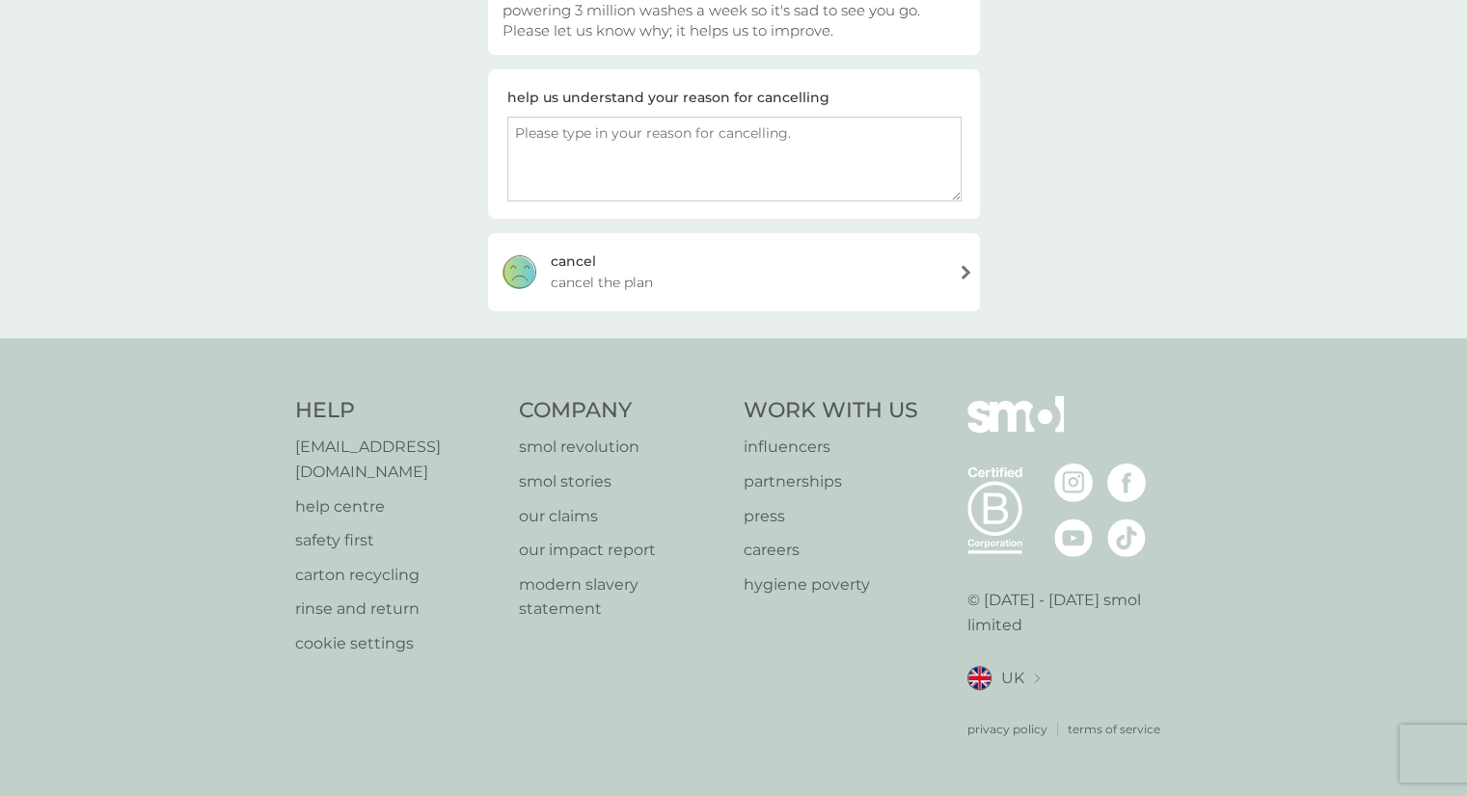
scroll to position [239, 0]
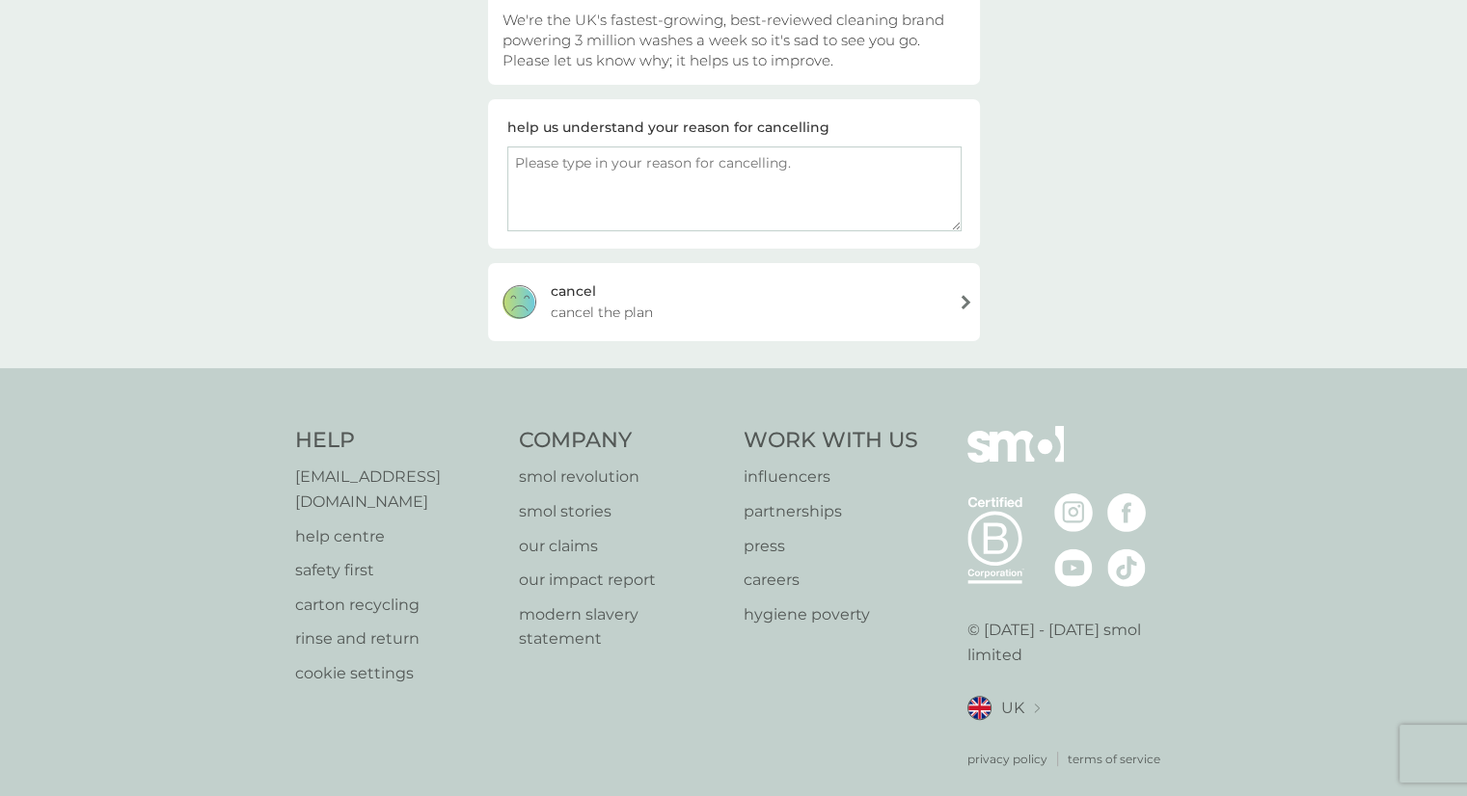
click at [961, 296] on div "cancel cancel the plan" at bounding box center [734, 301] width 492 height 77
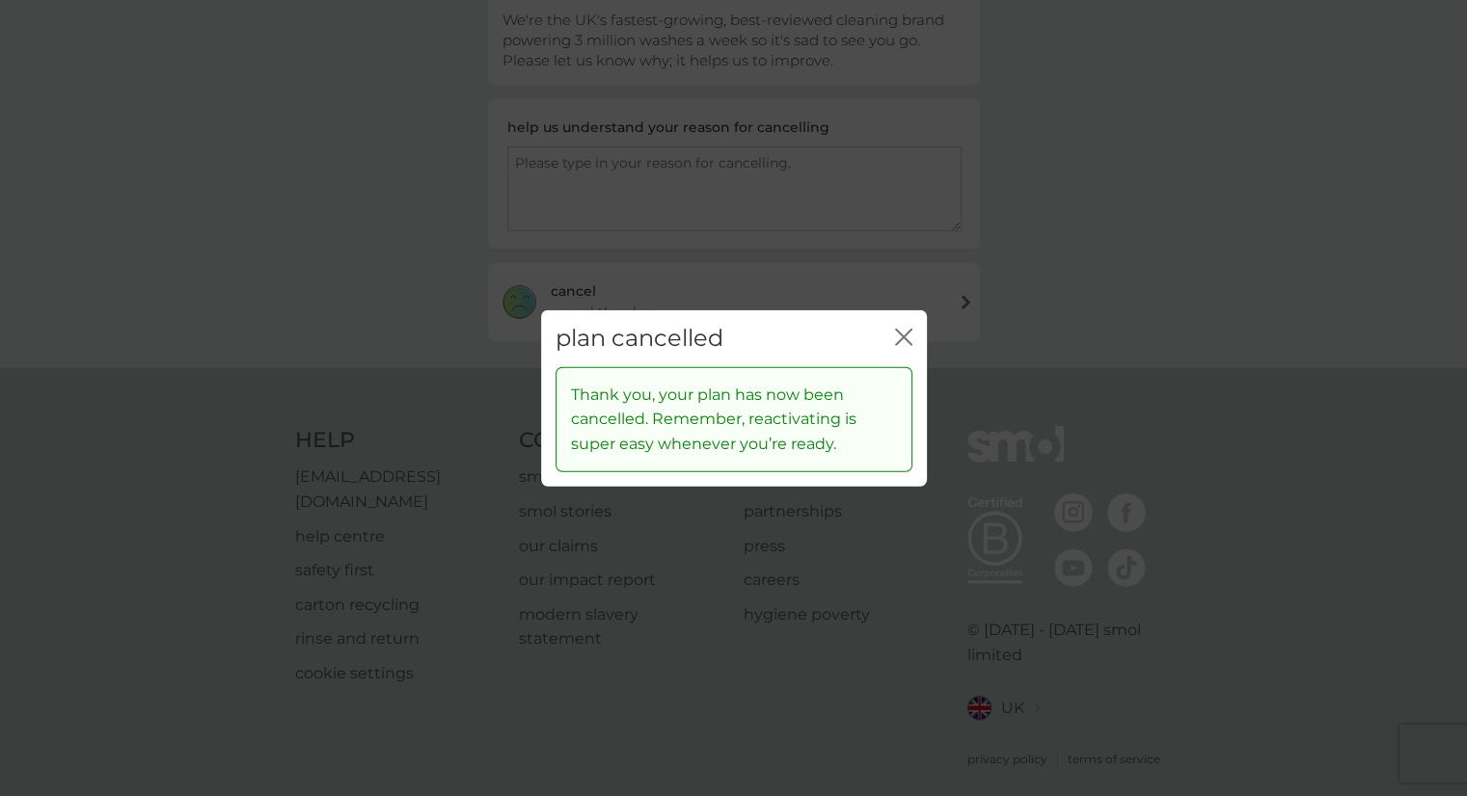
click at [899, 340] on icon "close" at bounding box center [900, 337] width 8 height 15
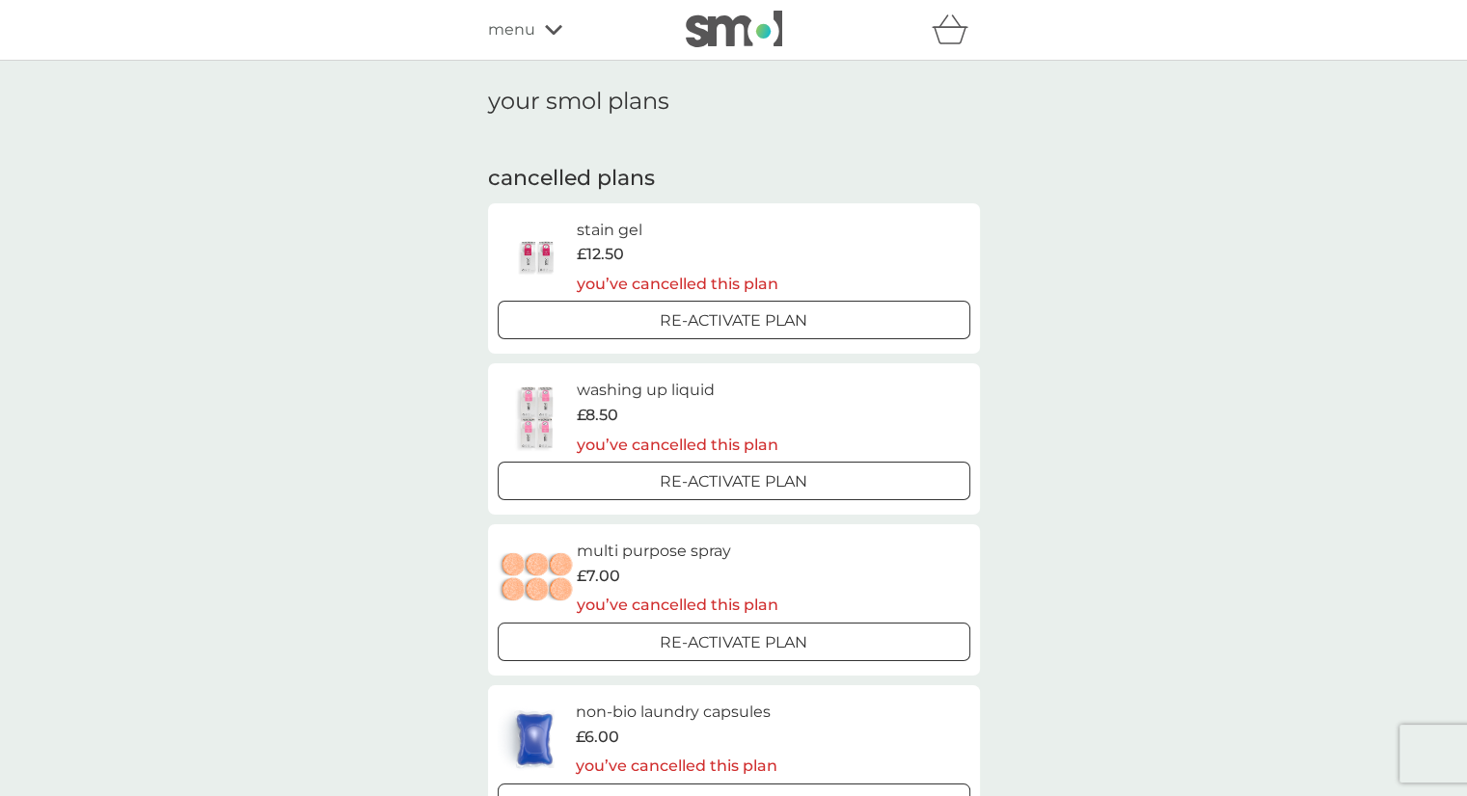
click at [554, 34] on icon at bounding box center [553, 30] width 17 height 12
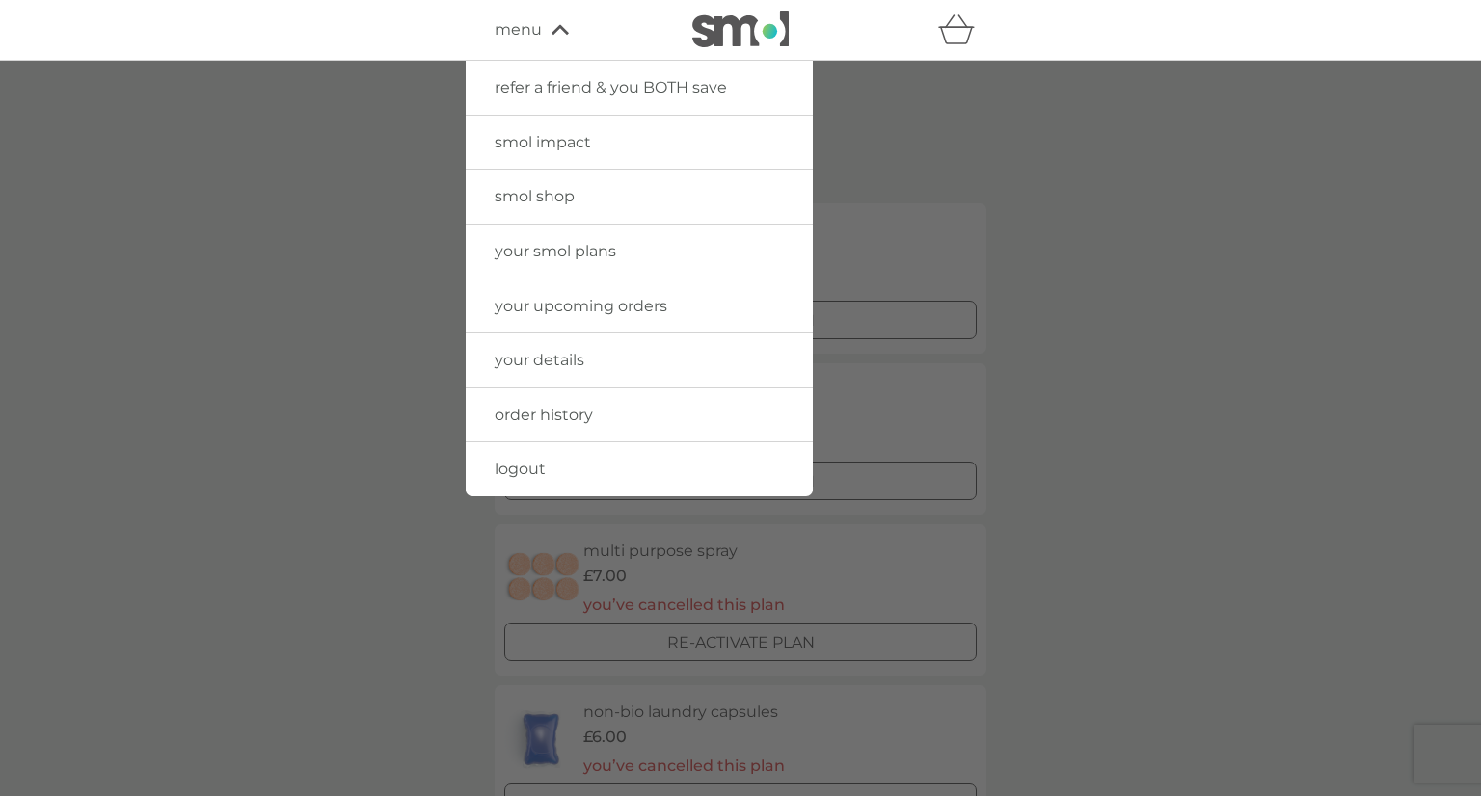
click at [543, 310] on span "your upcoming orders" at bounding box center [581, 306] width 173 height 18
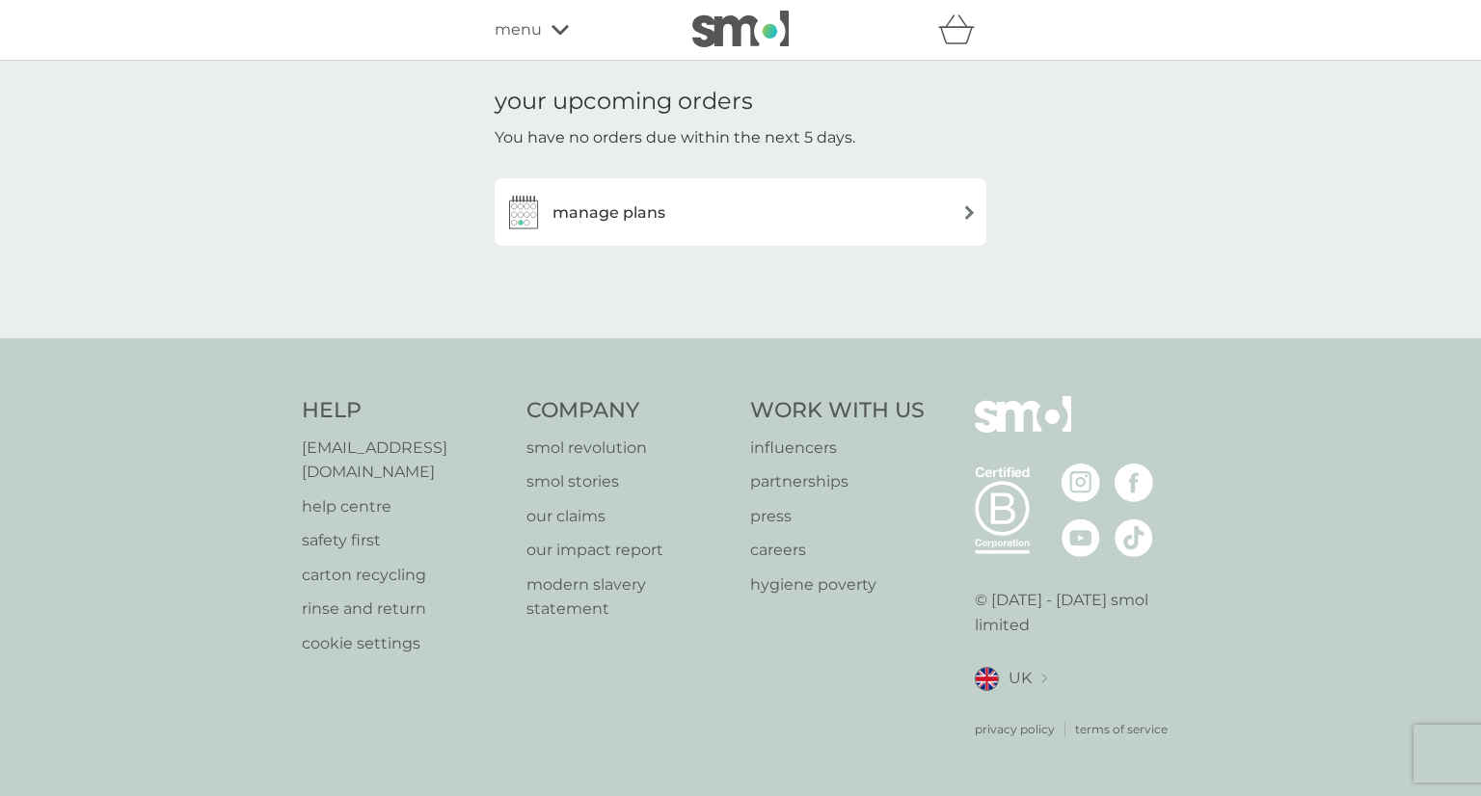
click at [973, 211] on img at bounding box center [969, 212] width 14 height 14
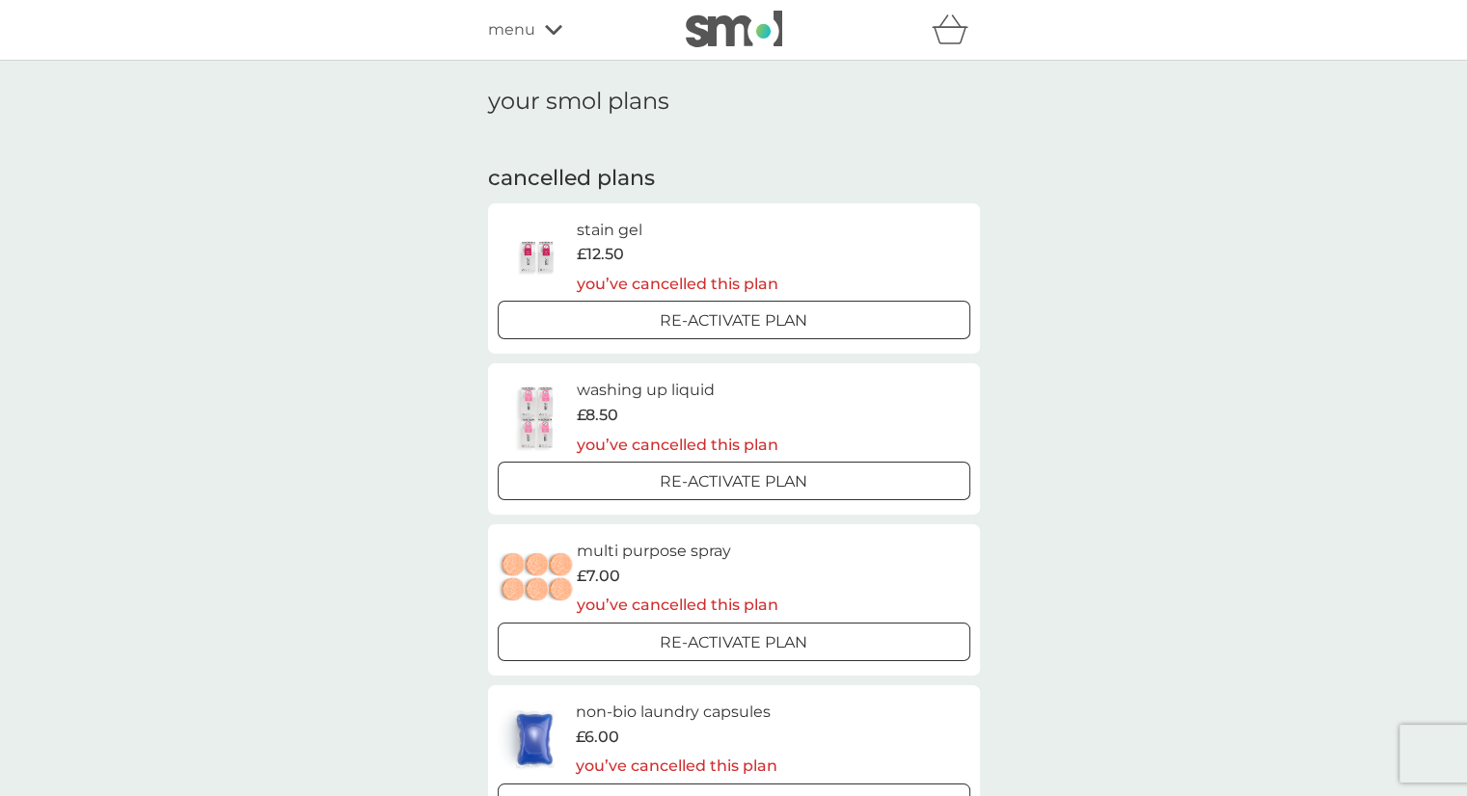
click at [558, 24] on icon at bounding box center [553, 30] width 17 height 12
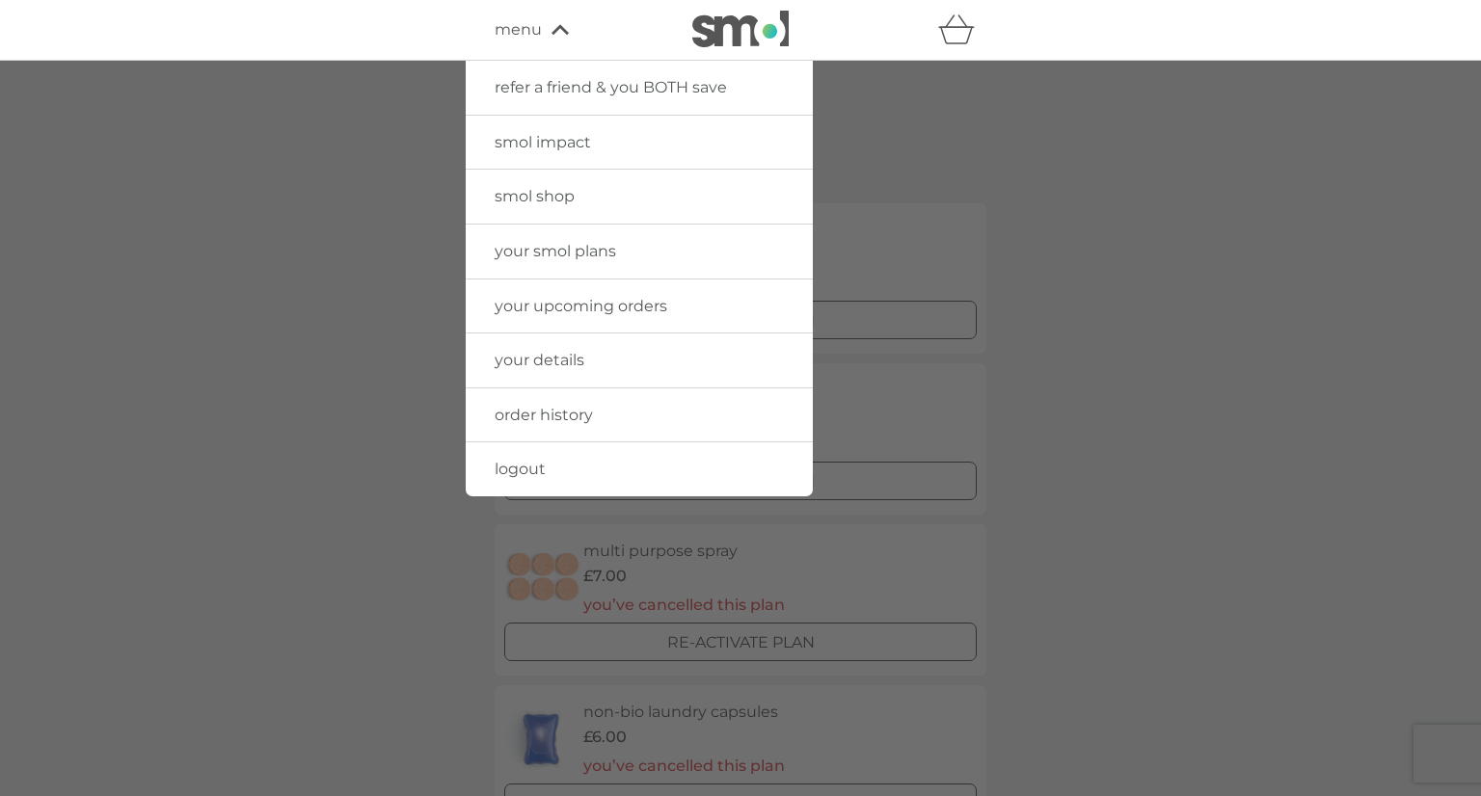
click at [553, 356] on span "your details" at bounding box center [540, 360] width 90 height 18
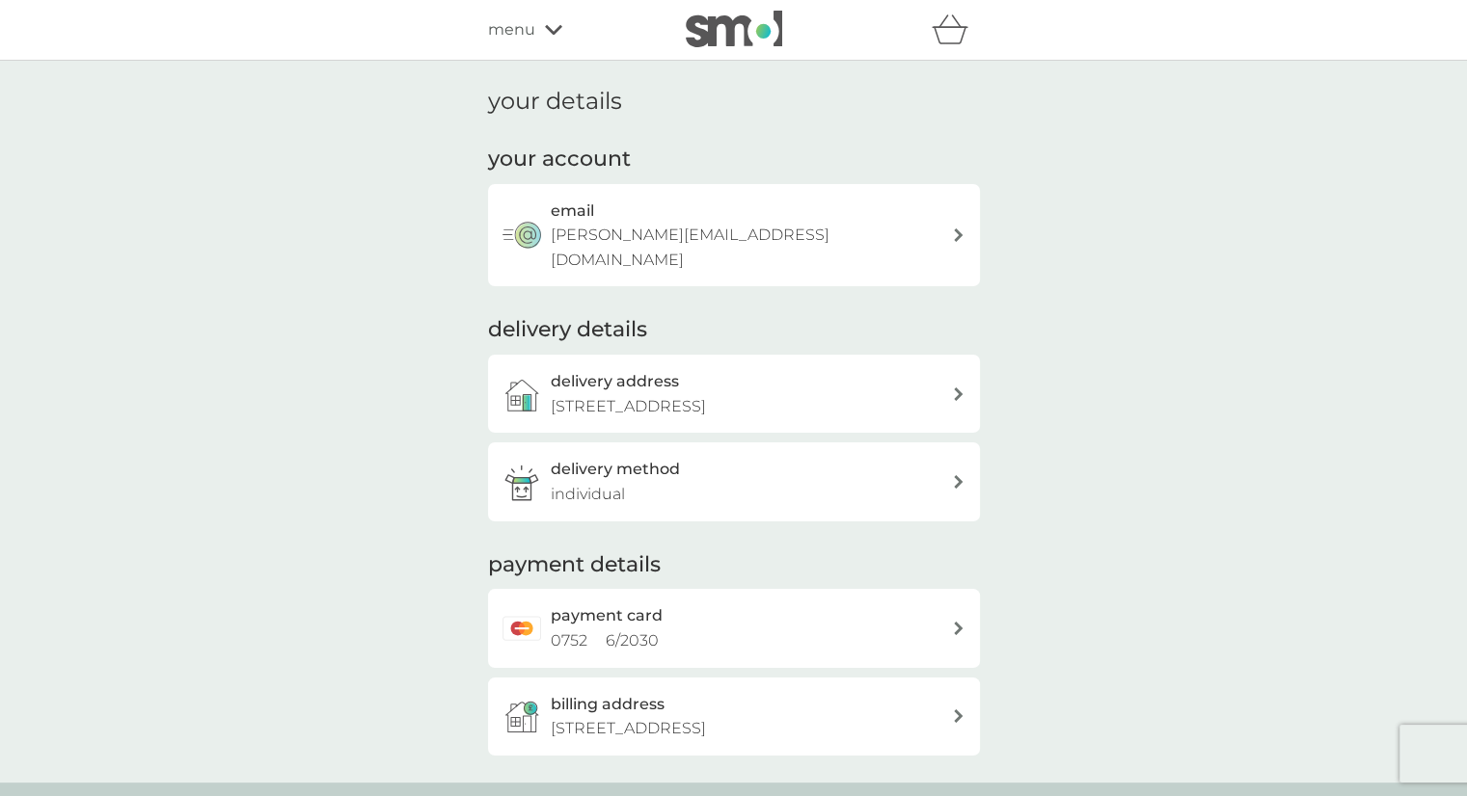
click at [954, 622] on icon at bounding box center [959, 628] width 10 height 13
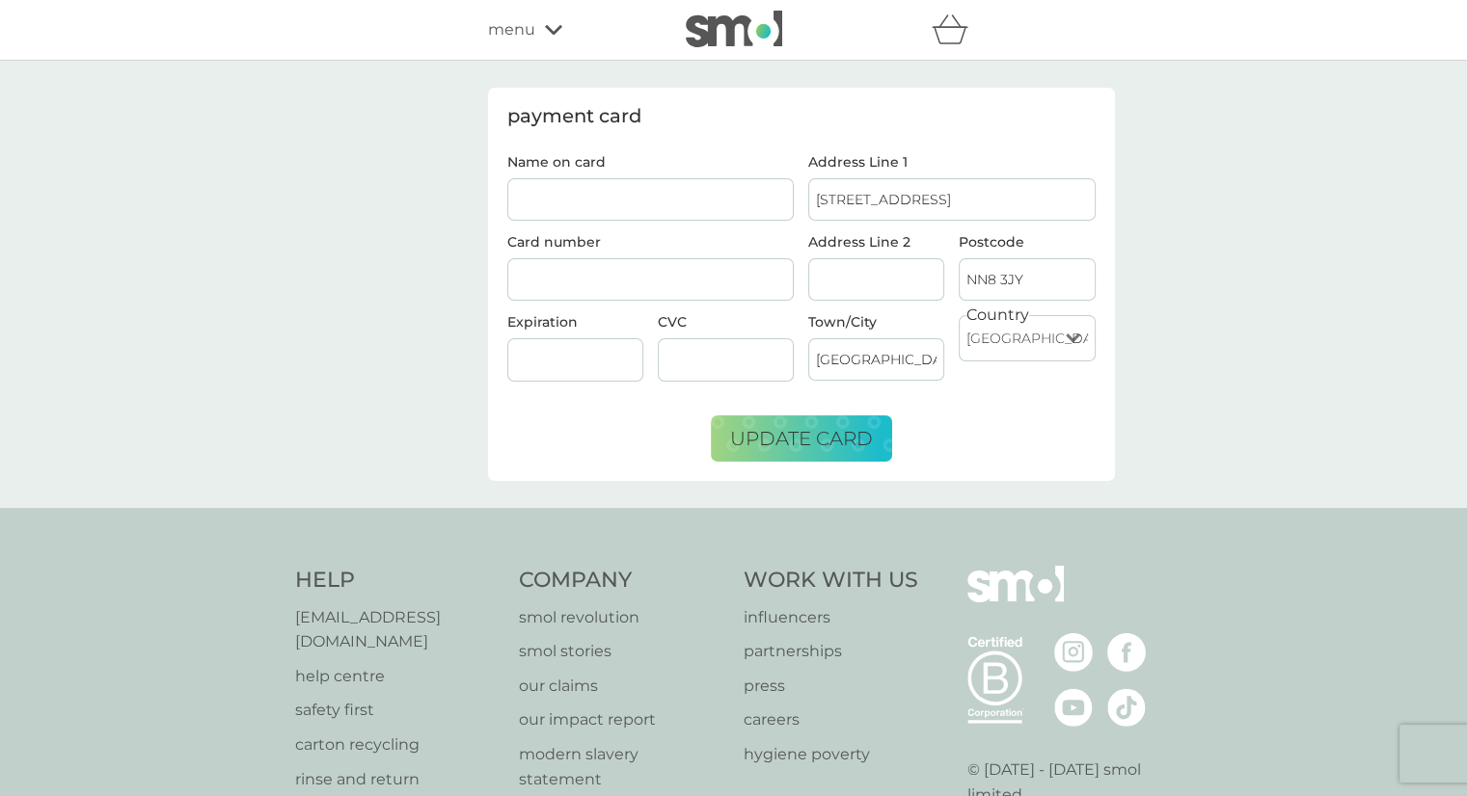
click at [932, 354] on input "Wellingborough" at bounding box center [876, 359] width 136 height 42
type input "W"
click at [978, 198] on input "17 Oakley Drive" at bounding box center [951, 199] width 287 height 42
type input "1"
click at [1037, 271] on input "NN8 3JY" at bounding box center [1026, 279] width 136 height 42
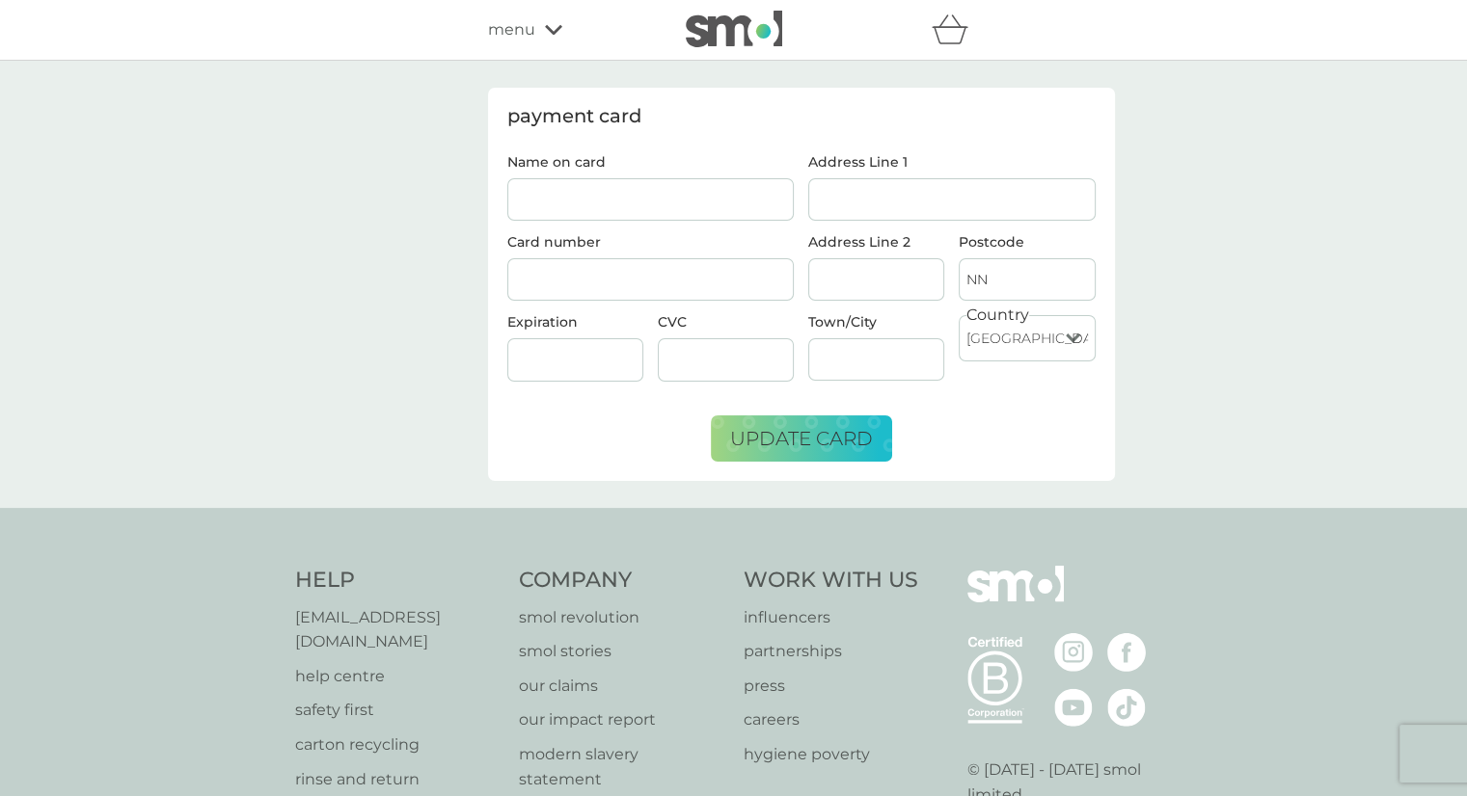
type input "N"
click at [721, 441] on button "update card" at bounding box center [801, 439] width 181 height 46
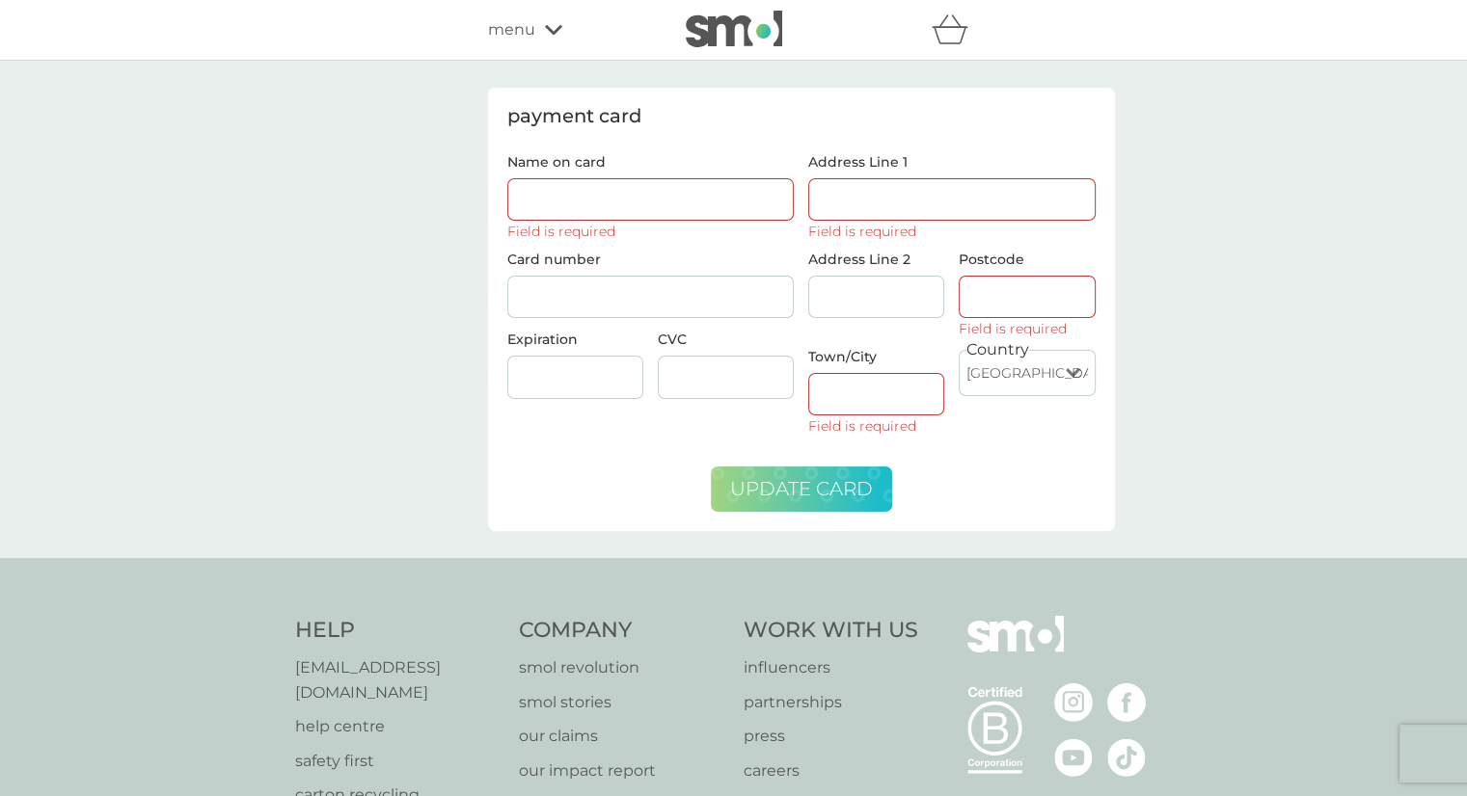
click at [741, 491] on span "update card" at bounding box center [801, 488] width 143 height 23
